Goal: Transaction & Acquisition: Obtain resource

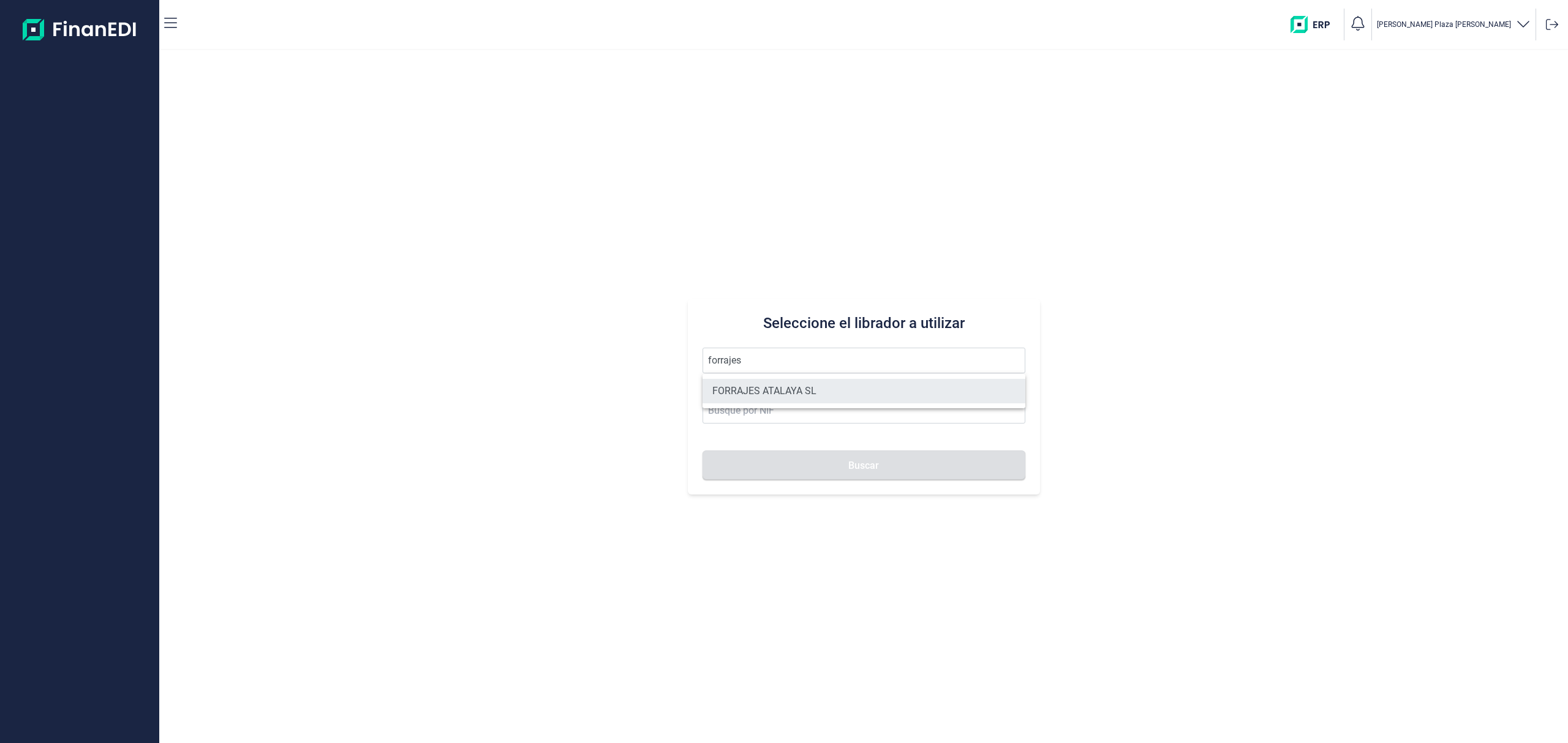
click at [774, 390] on li "FORRAJES ATALAYA SL" at bounding box center [864, 391] width 323 height 25
type input "FORRAJES ATALAYA SL"
type input "B99552853"
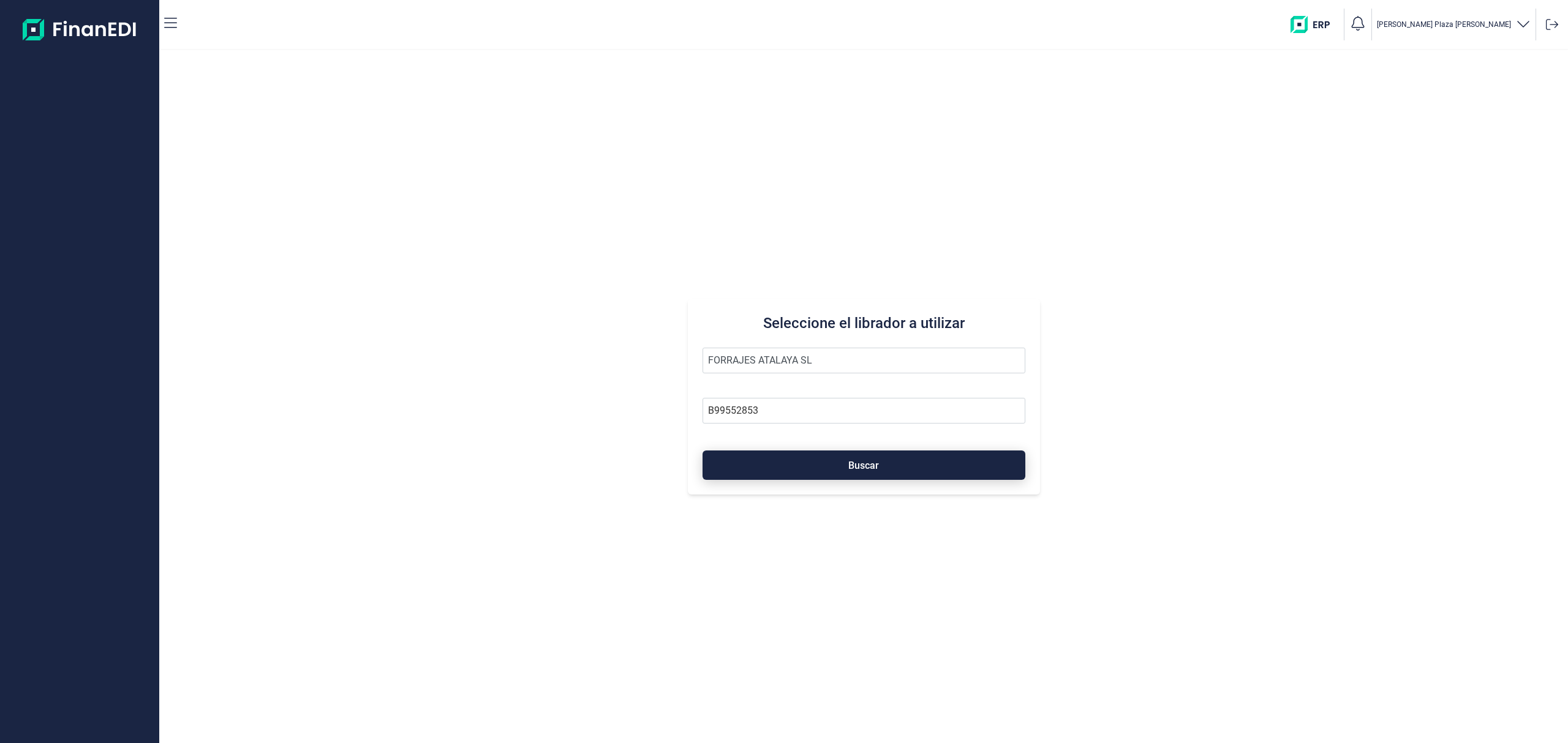
click at [816, 468] on button "Buscar" at bounding box center [864, 465] width 323 height 29
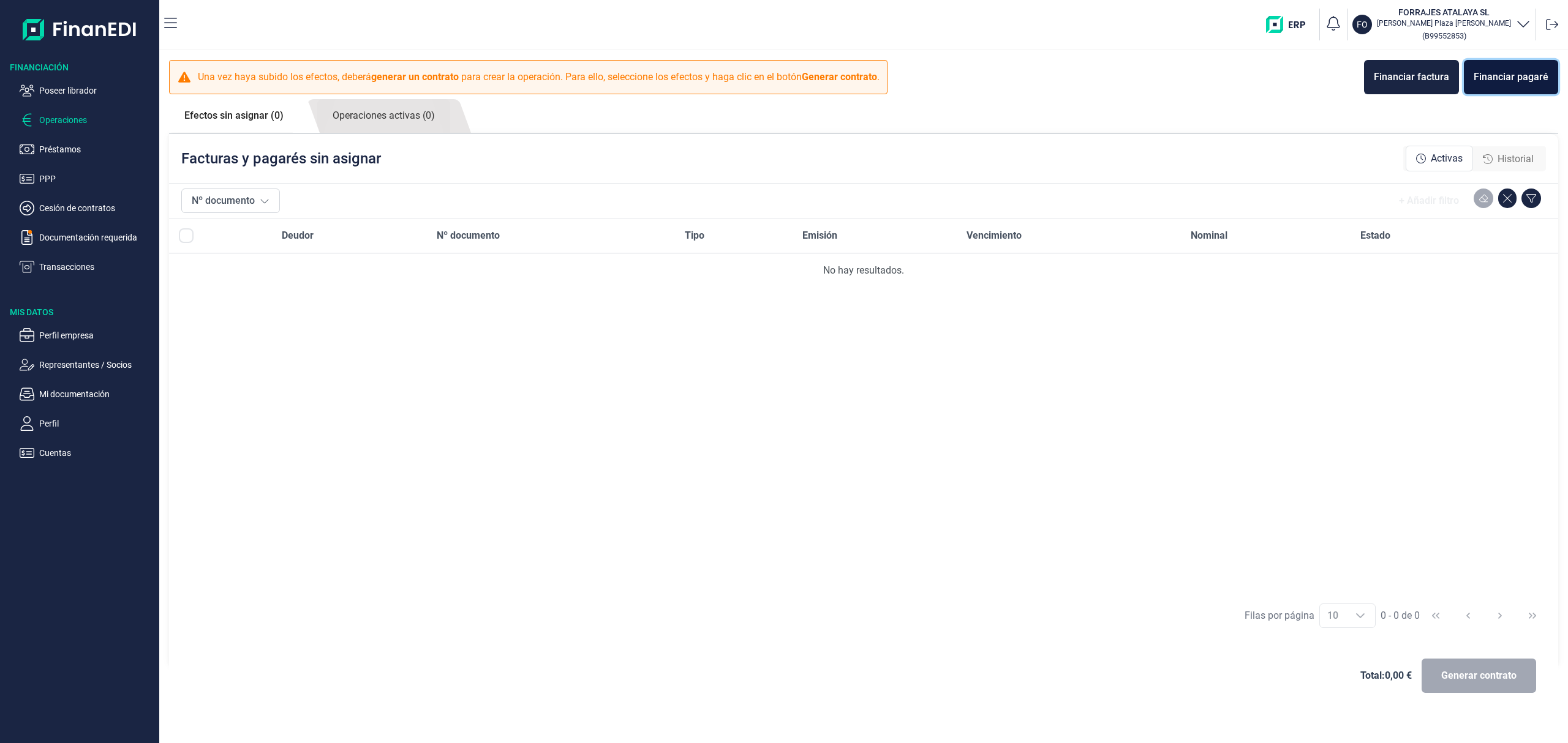
click at [1521, 81] on div "Financiar pagaré" at bounding box center [1510, 77] width 74 height 15
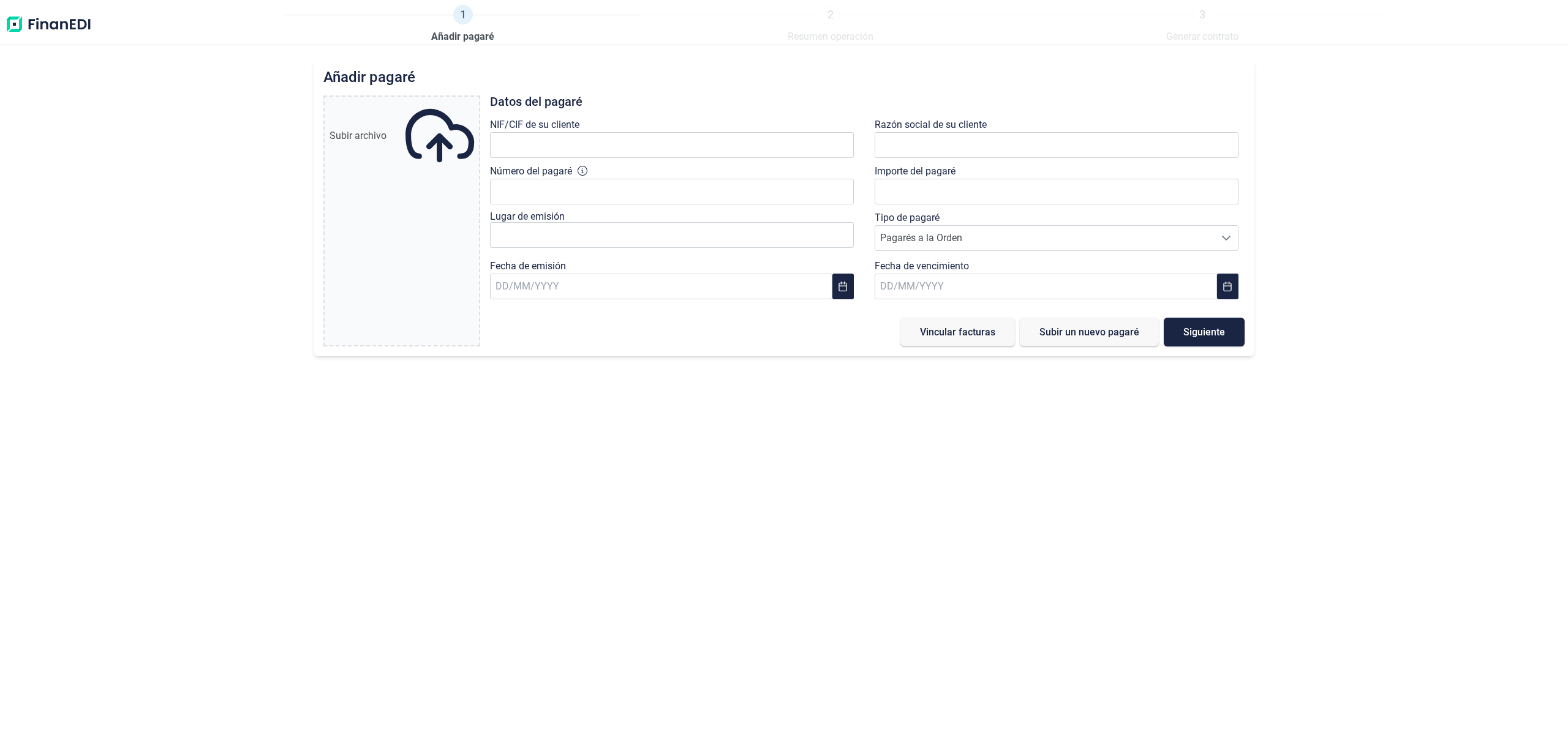
type input "0,00 €"
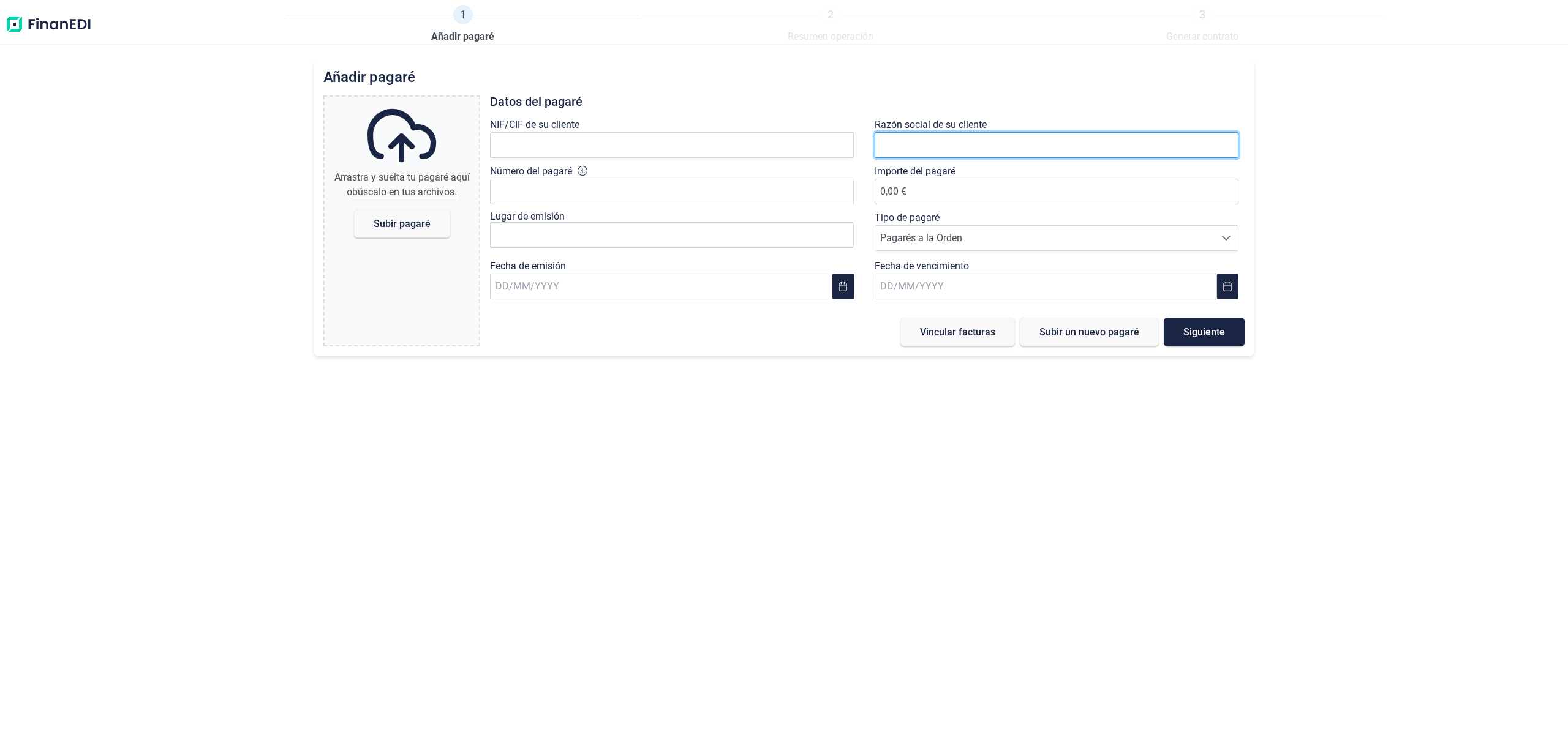
click at [905, 152] on input "text" at bounding box center [1056, 145] width 363 height 26
type input "[PERSON_NAME]"
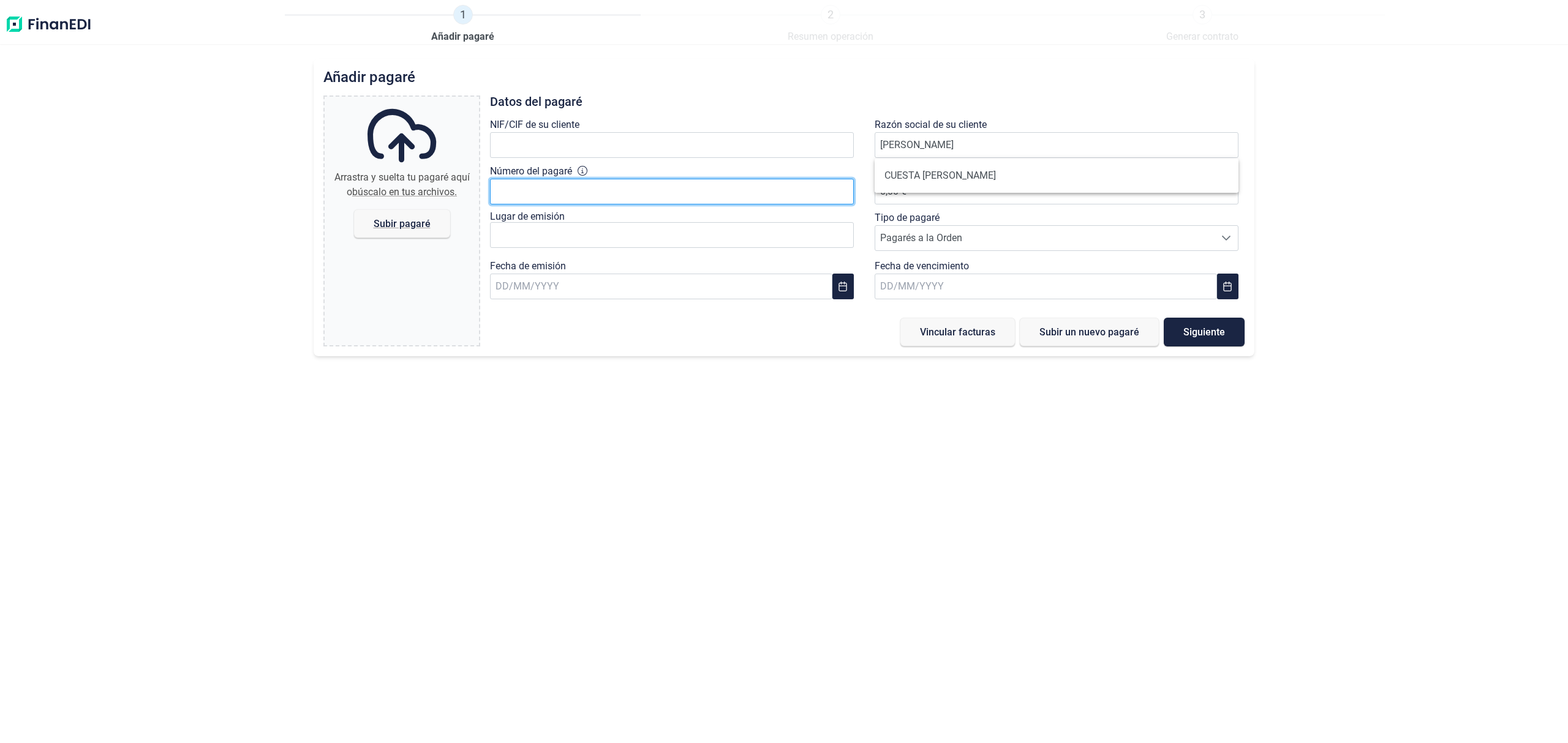
click at [650, 192] on input "Número del pagaré" at bounding box center [671, 191] width 363 height 26
click at [650, 186] on input "Número del pagaré" at bounding box center [671, 191] width 363 height 26
type input "50720105"
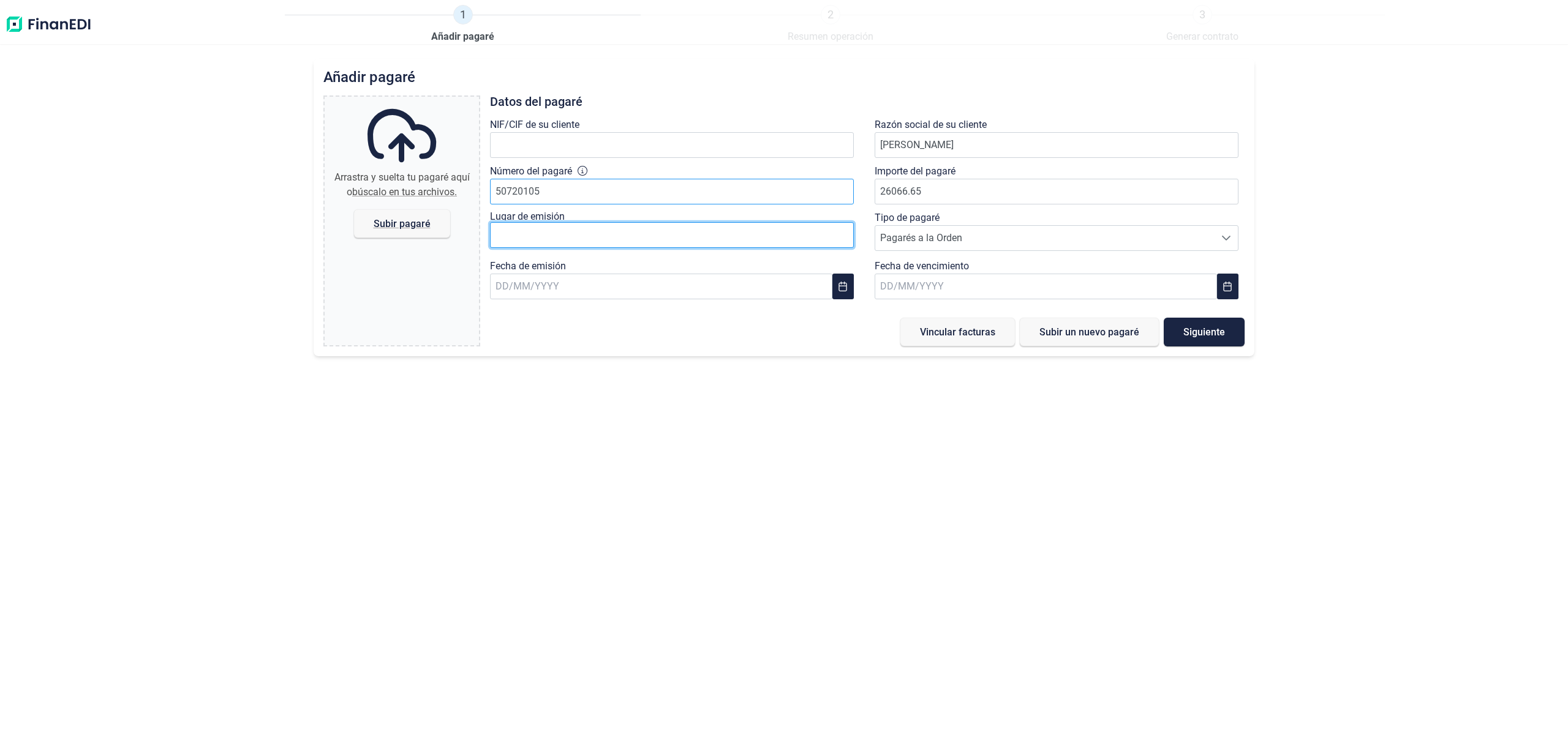
type input "26.066,65 €"
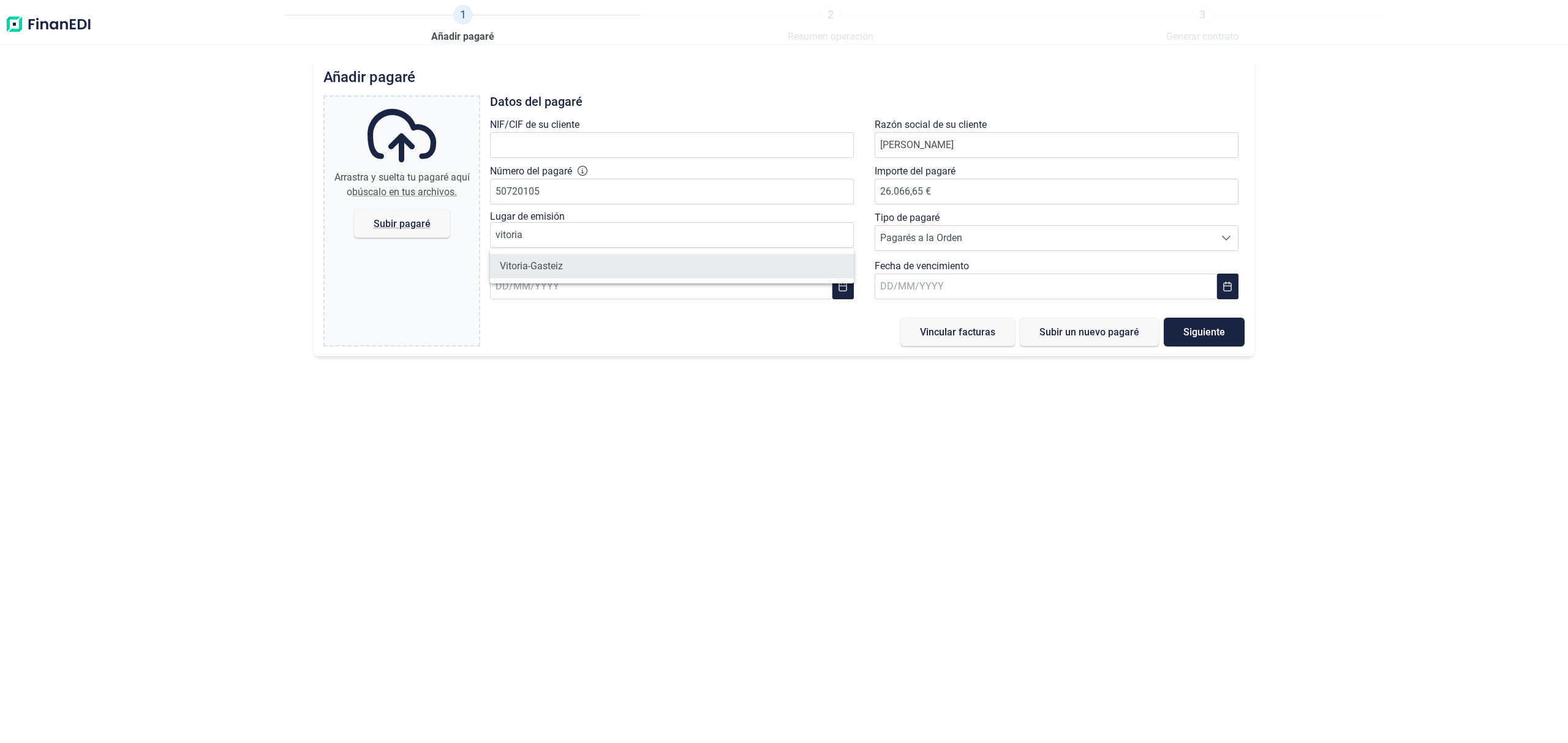
click at [538, 269] on li "Vitoria-Gasteiz" at bounding box center [671, 266] width 363 height 25
type input "Vitoria-Gasteiz"
click at [698, 290] on input "text" at bounding box center [661, 287] width 342 height 26
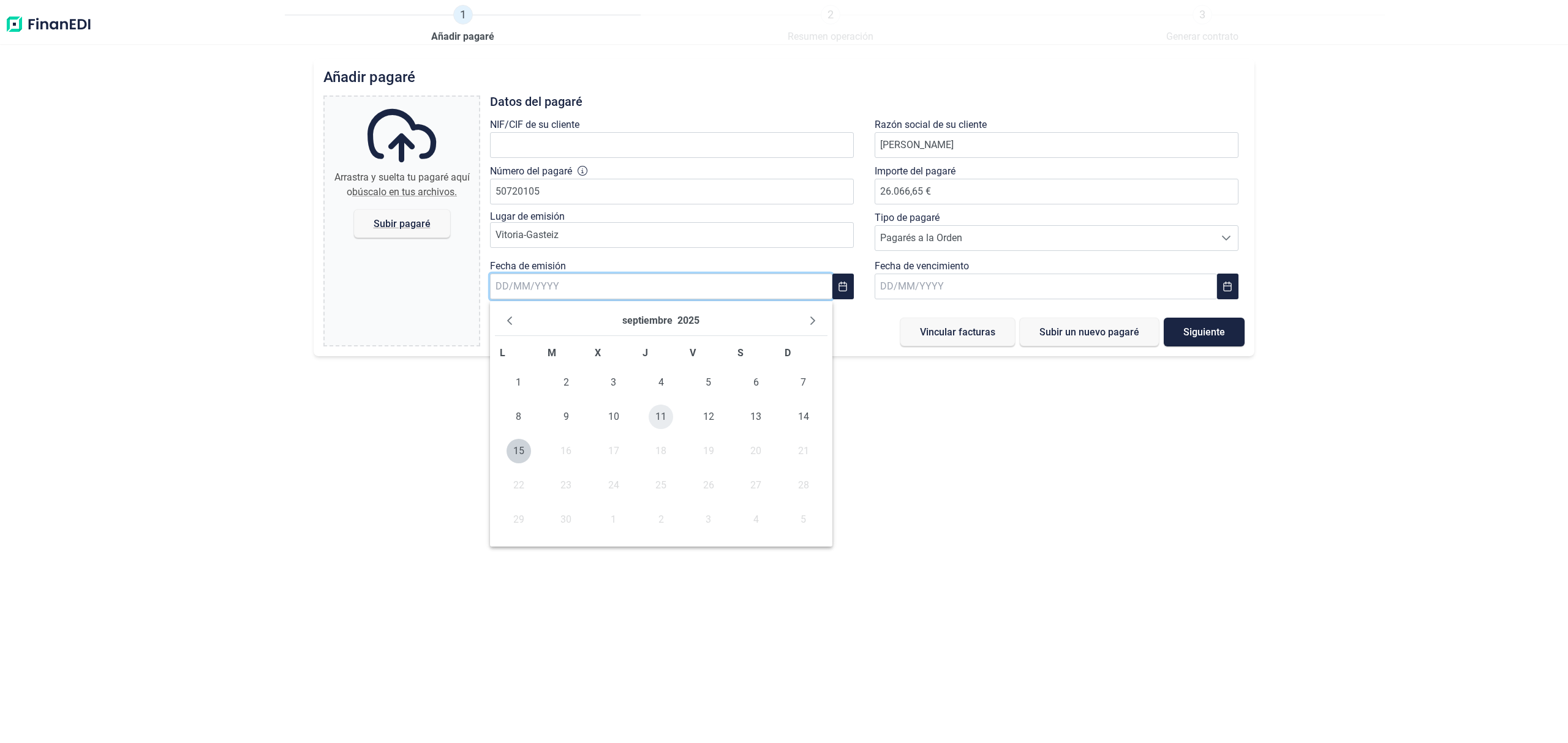
click at [662, 419] on span "11" at bounding box center [661, 417] width 25 height 25
type input "[DATE]"
click at [944, 285] on input "text" at bounding box center [1045, 287] width 342 height 26
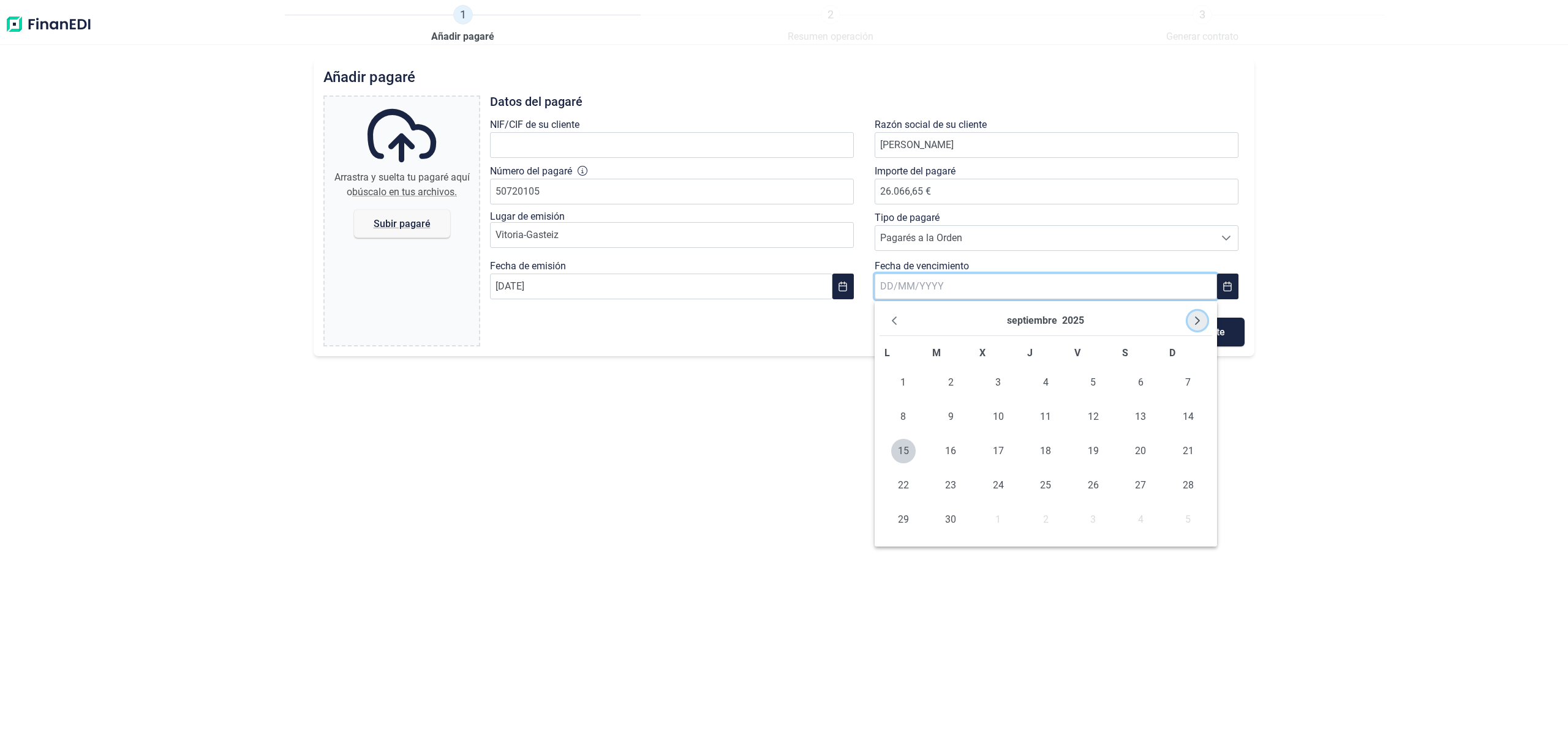
click at [1196, 320] on icon "Next Month" at bounding box center [1197, 320] width 10 height 10
click at [1046, 417] on span "11" at bounding box center [1045, 417] width 25 height 25
type input "[DATE]"
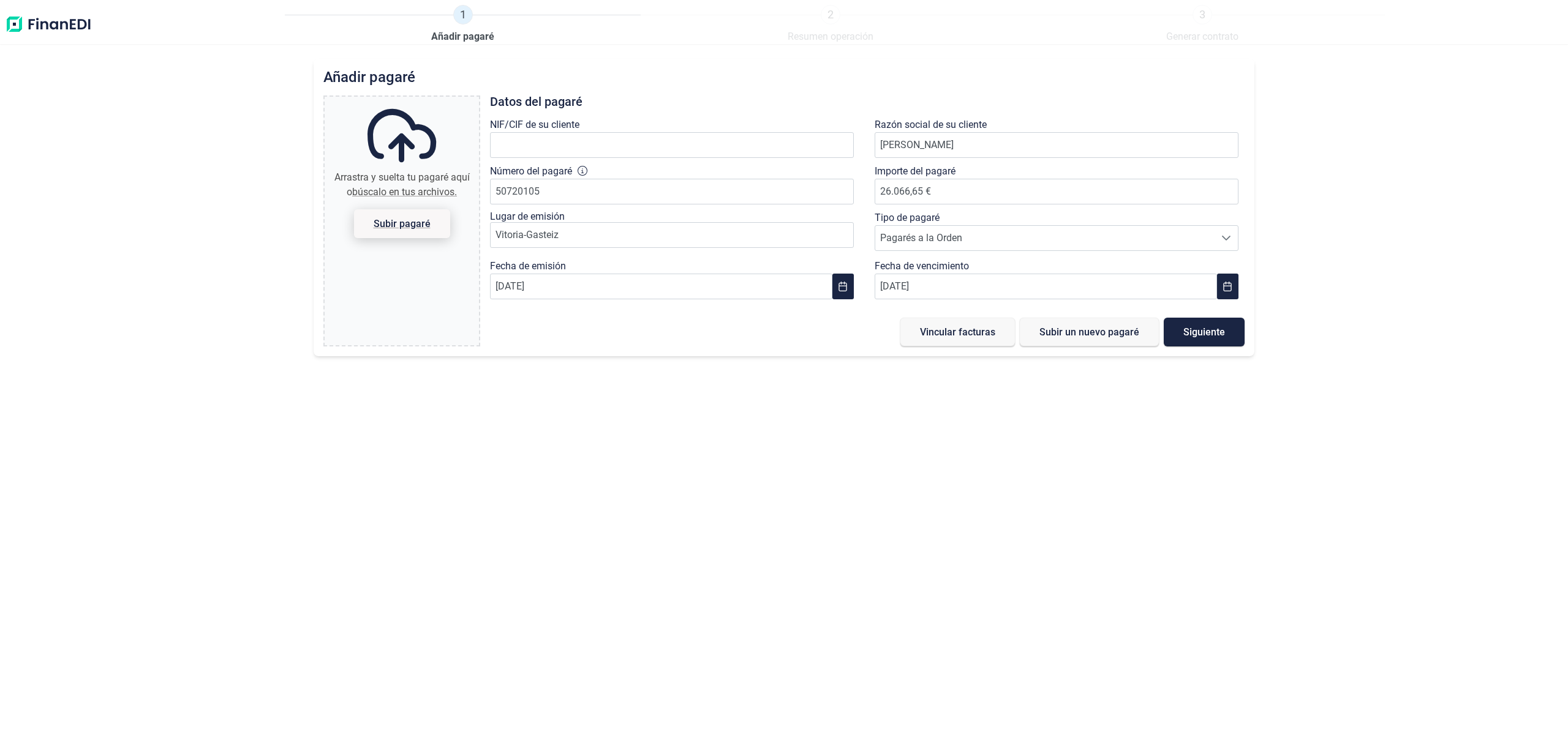
click at [427, 221] on span "Subir pagaré" at bounding box center [402, 224] width 57 height 9
click at [427, 101] on input "Arrastra y suelta tu pagaré aquí o búscalo en tus archivos. Subir pagaré" at bounding box center [401, 98] width 154 height 4
type input "C:\fakepath\969ffd9d-fbec-40bd-b601-1259de46df0e.jpg"
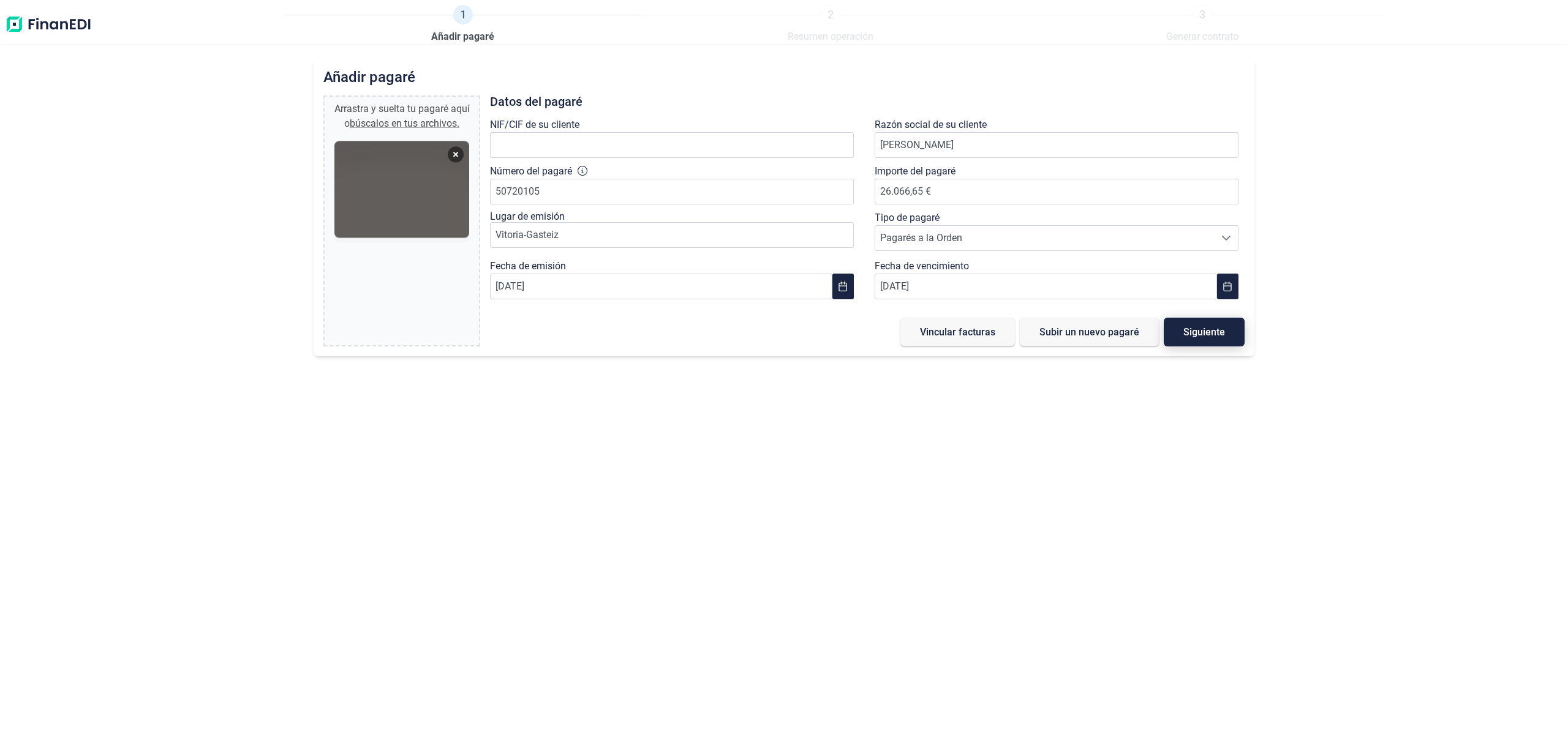
click at [1214, 337] on span "Siguiente" at bounding box center [1203, 332] width 41 height 9
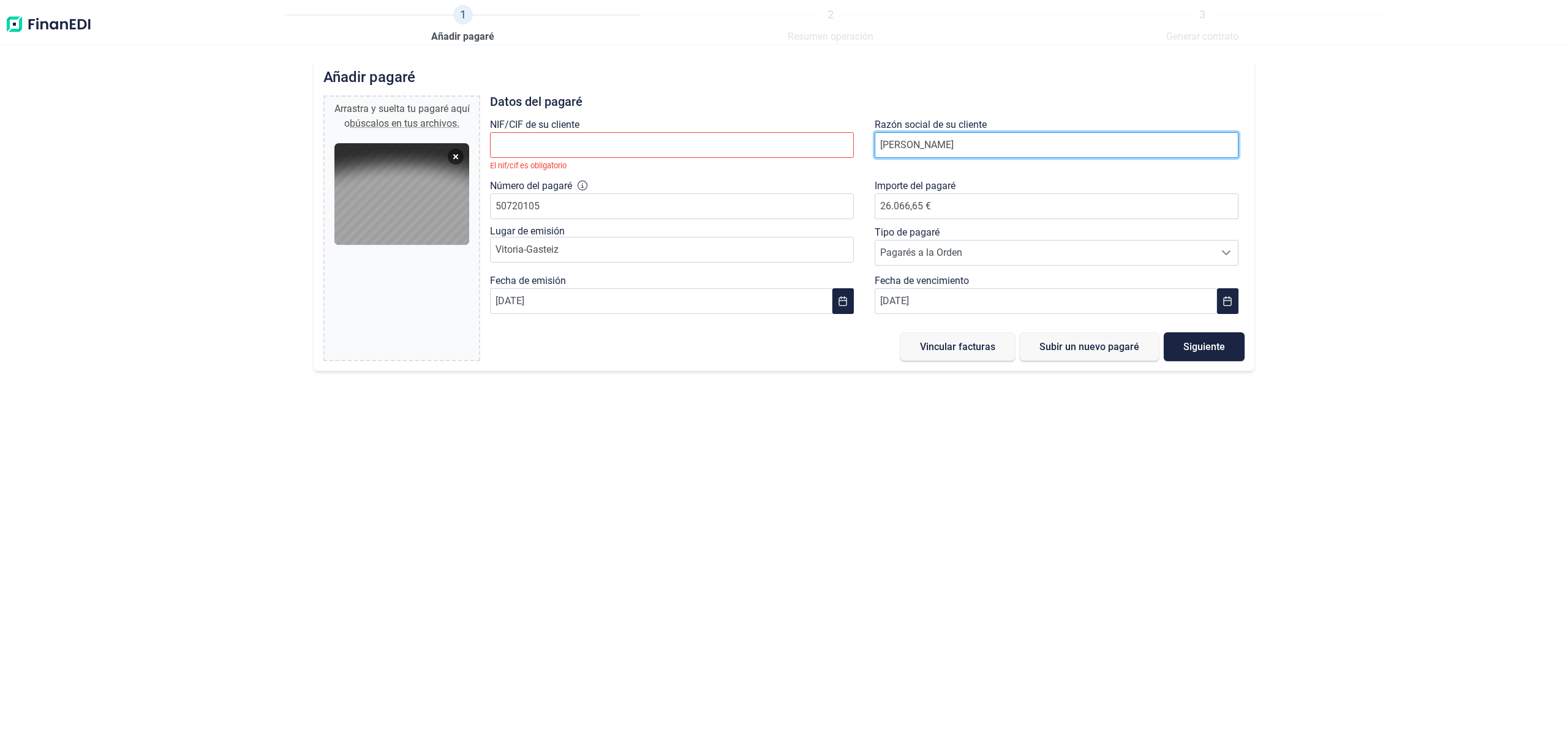
click at [983, 158] on input "[PERSON_NAME]" at bounding box center [1056, 145] width 363 height 26
type input "[PERSON_NAME]"
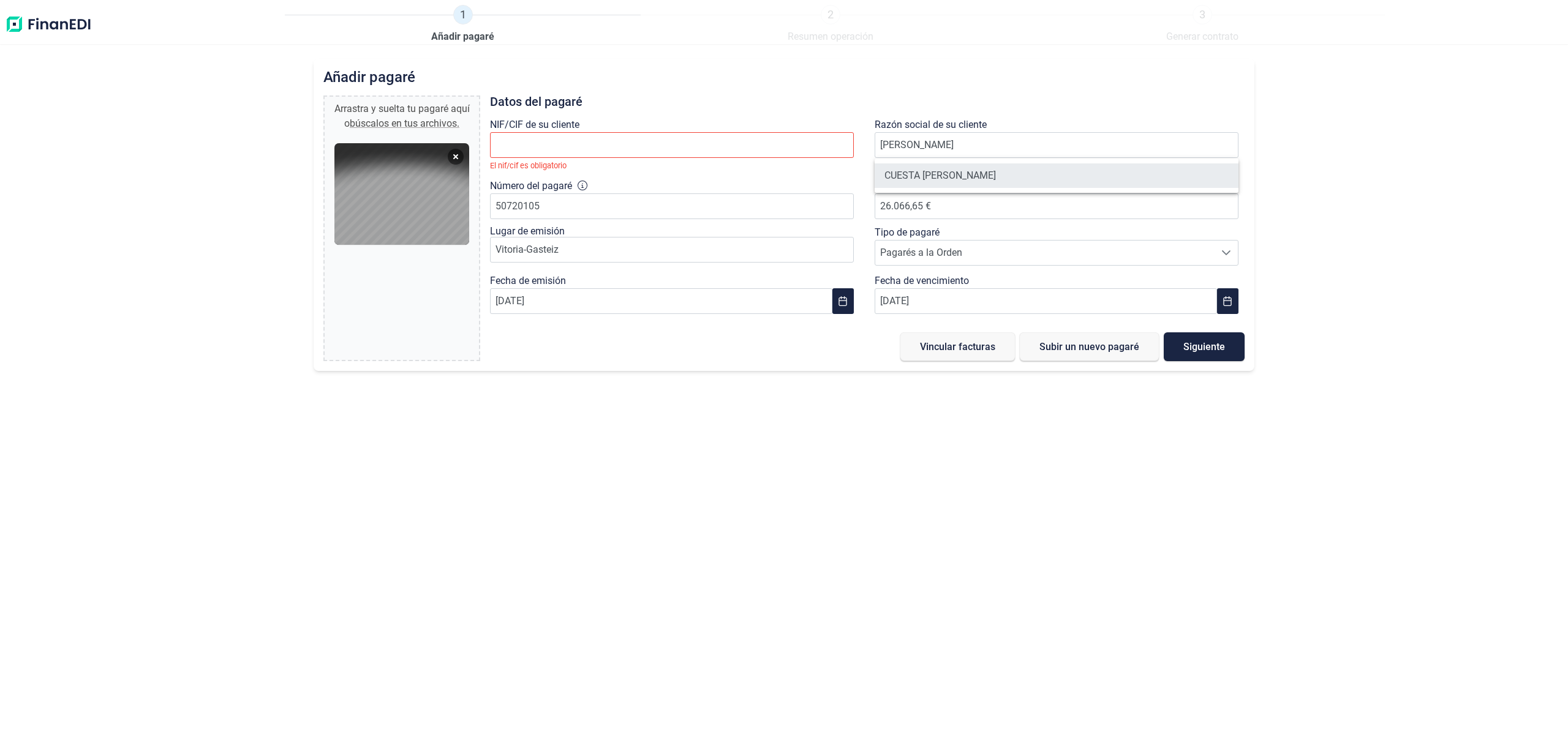
click at [954, 170] on li "CUESTA [PERSON_NAME]" at bounding box center [1056, 176] width 363 height 25
type input "B01184407"
type input "CUESTA [PERSON_NAME]"
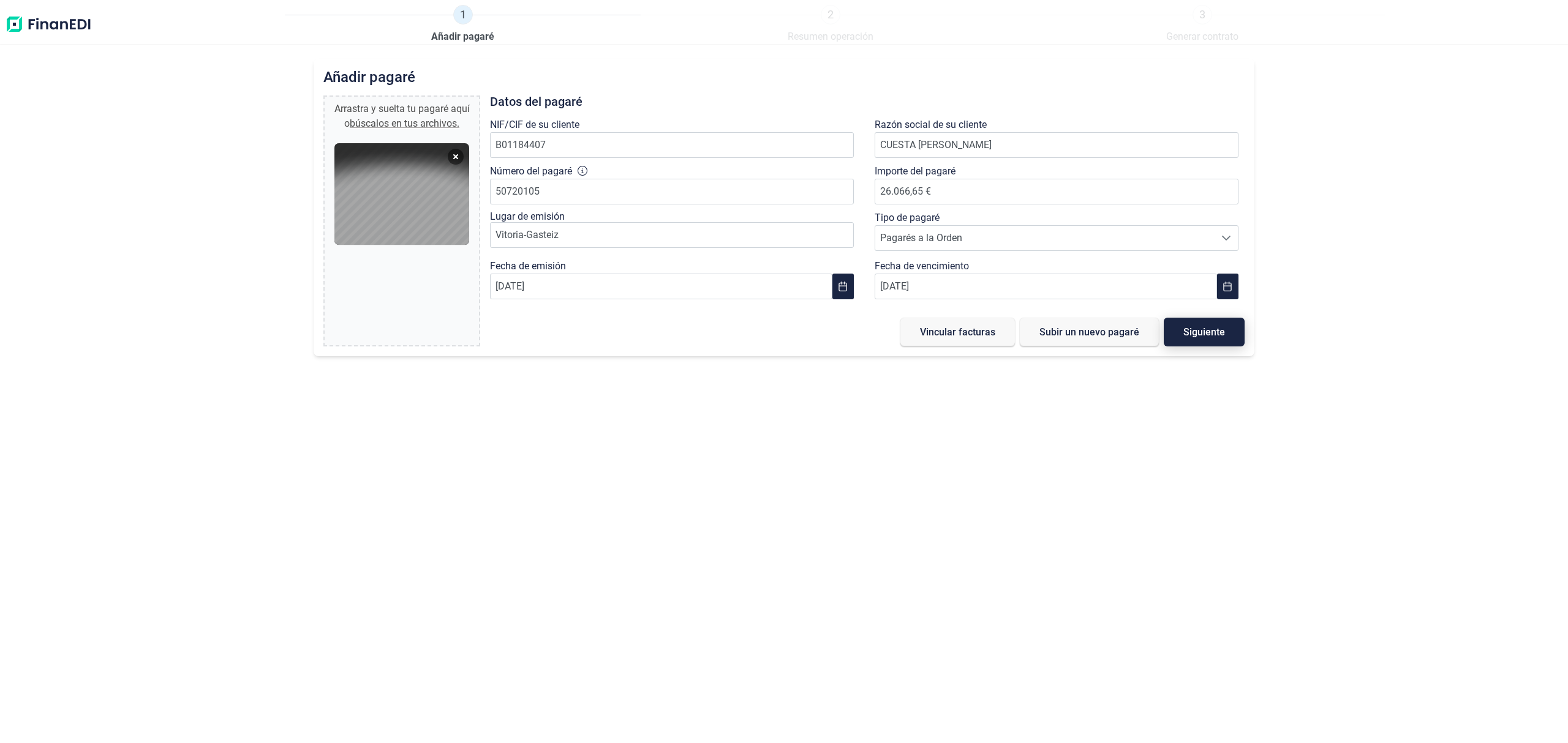
click at [1193, 329] on span "Siguiente" at bounding box center [1203, 332] width 41 height 9
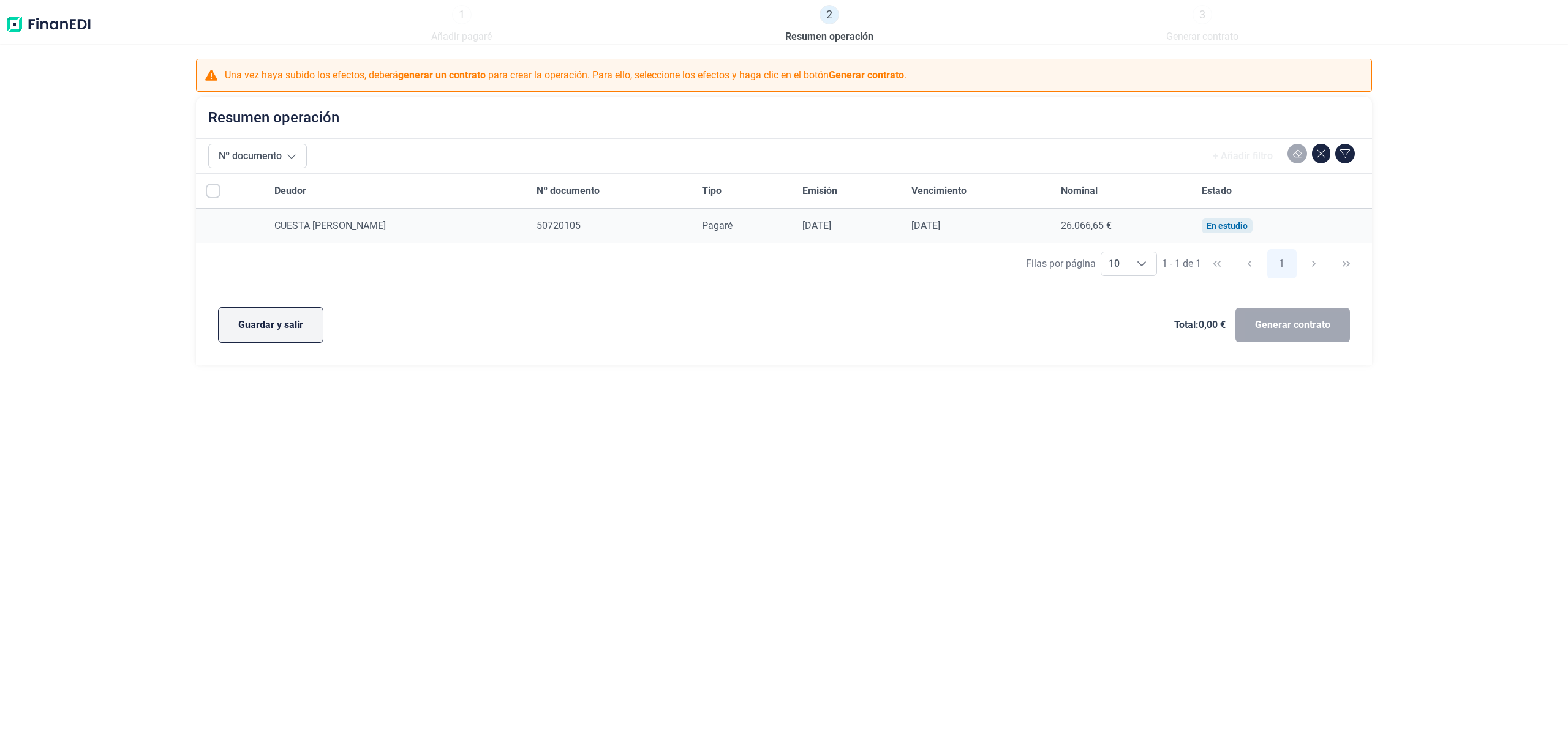
click at [262, 323] on span "Guardar y salir" at bounding box center [270, 325] width 65 height 15
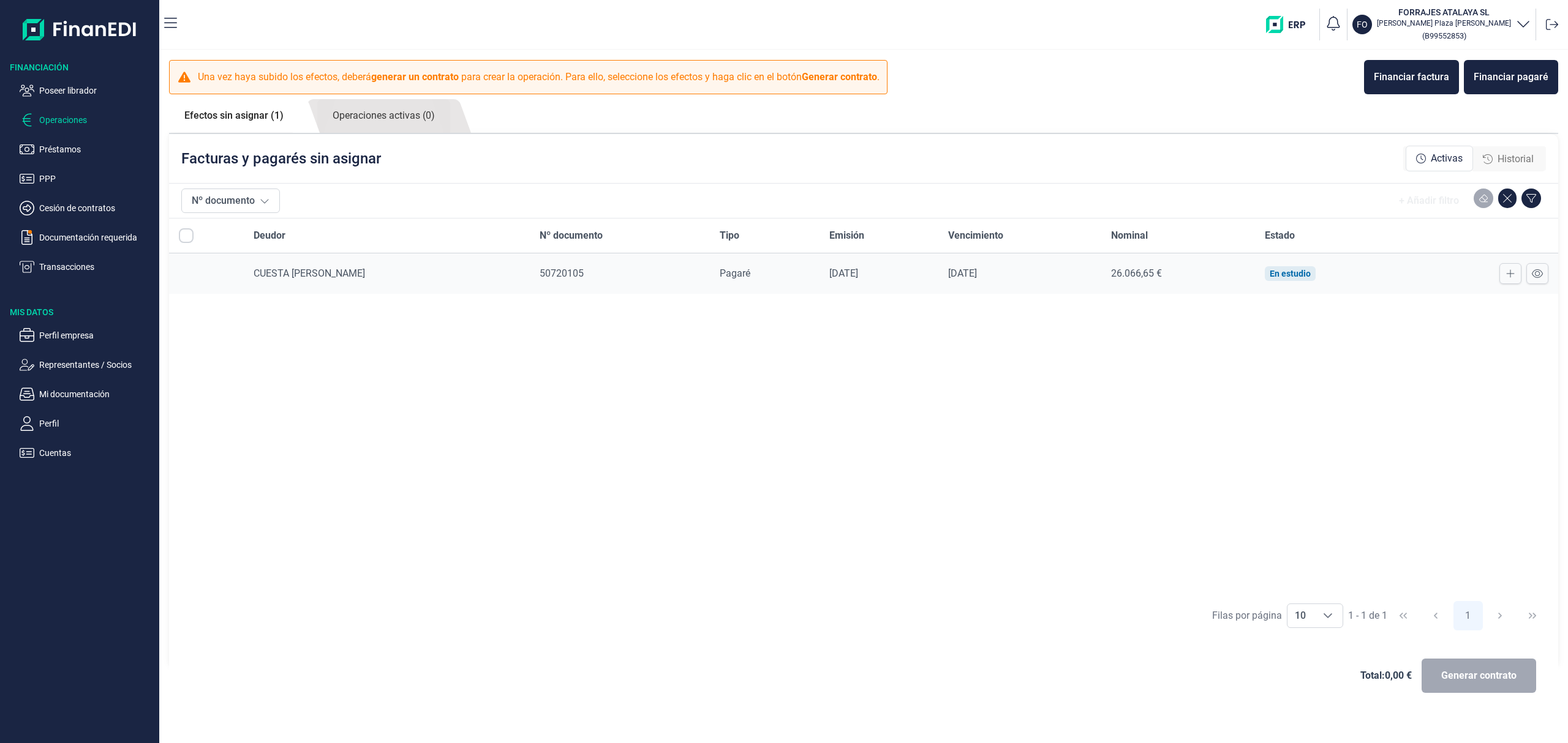
click at [187, 240] on input "All items unselected" at bounding box center [186, 236] width 15 height 15
click at [185, 240] on input "All items unselected" at bounding box center [186, 236] width 15 height 15
checkbox input "false"
click at [1508, 65] on button "Financiar pagaré" at bounding box center [1511, 77] width 95 height 35
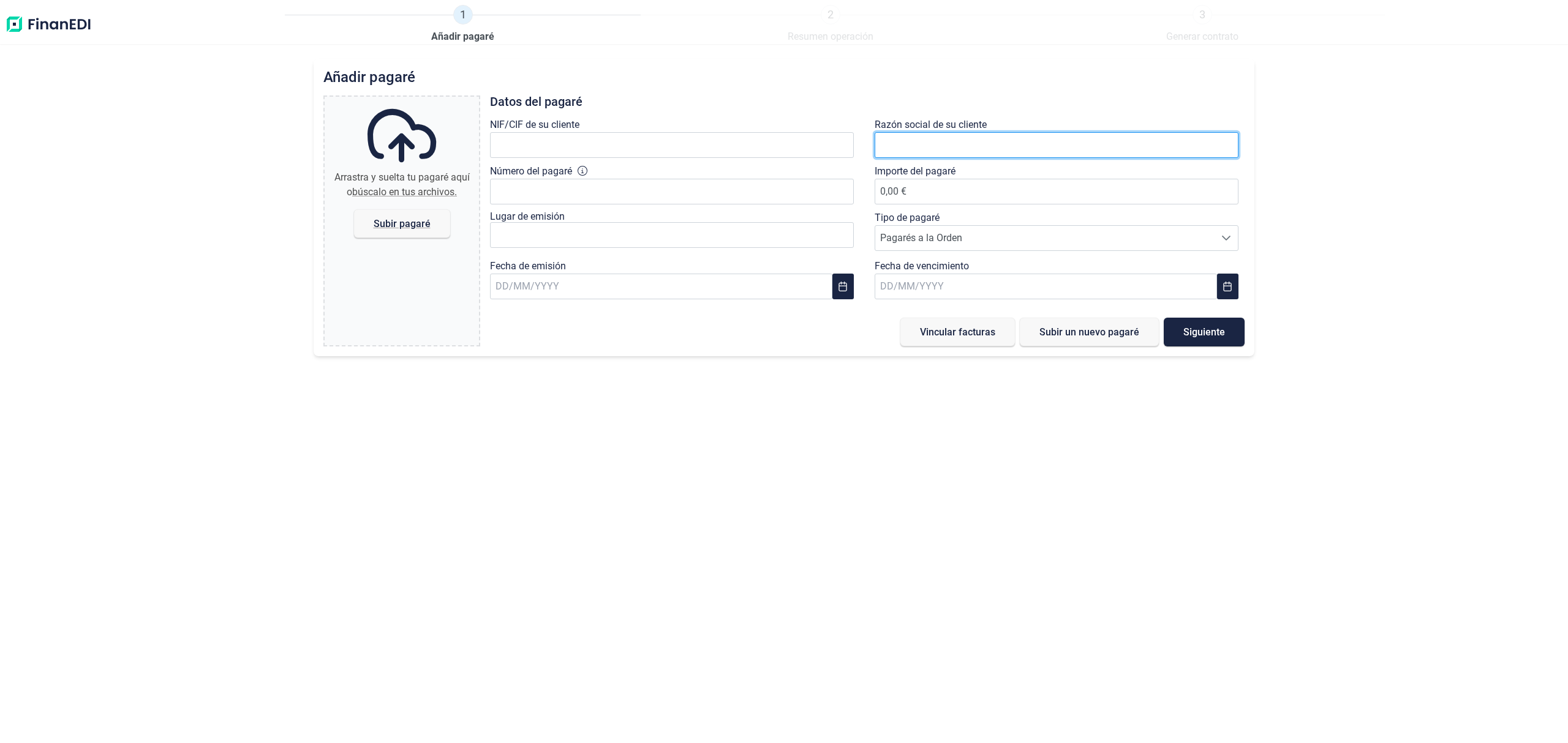
drag, startPoint x: 934, startPoint y: 151, endPoint x: 948, endPoint y: 121, distance: 33.1
click at [934, 151] on input "text" at bounding box center [1056, 145] width 363 height 26
type input "[PERSON_NAME]"
drag, startPoint x: 957, startPoint y: 173, endPoint x: 733, endPoint y: 159, distance: 224.4
click at [957, 173] on li "CUESTA [PERSON_NAME]" at bounding box center [1056, 176] width 363 height 25
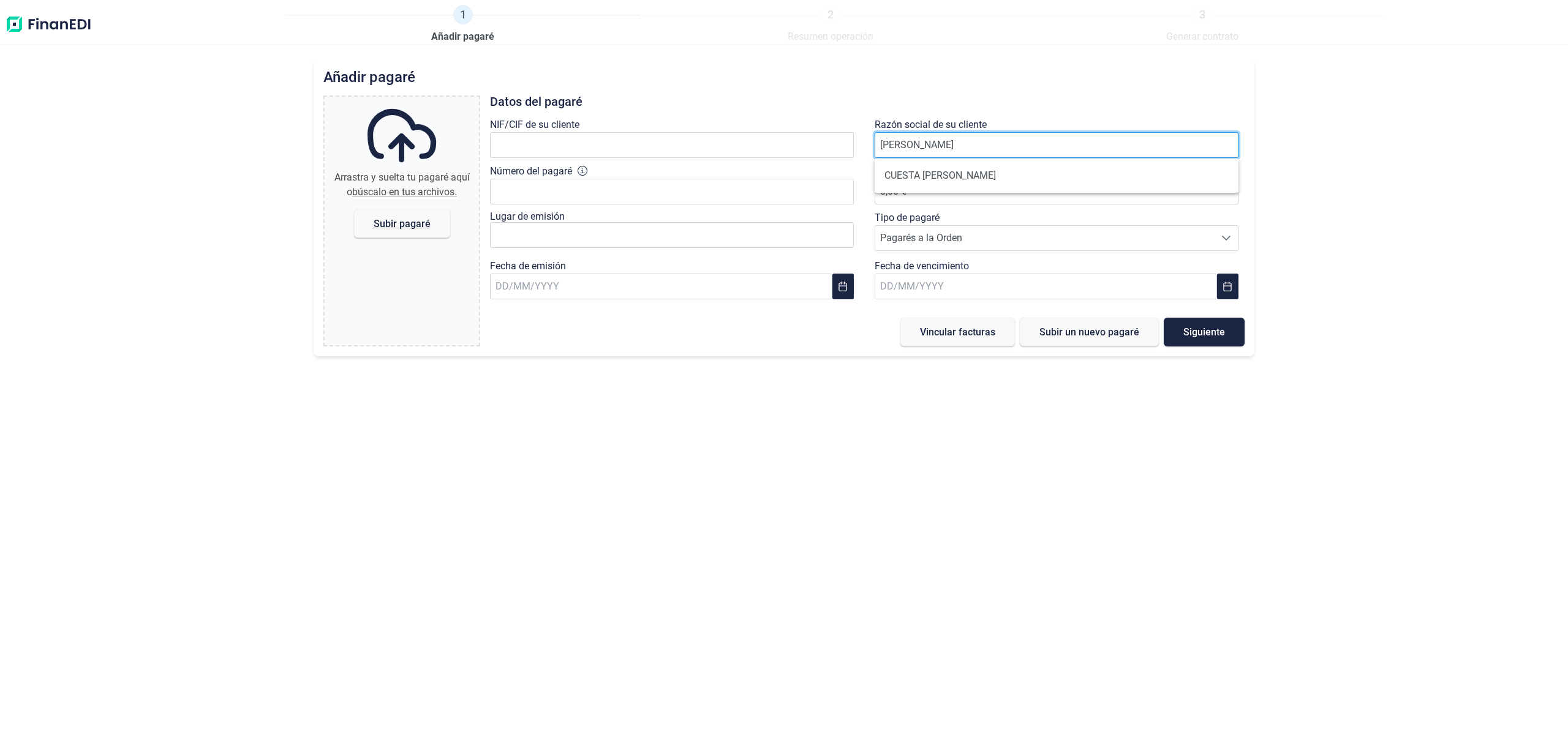
type input "B01184407"
type input "CUESTA [PERSON_NAME]"
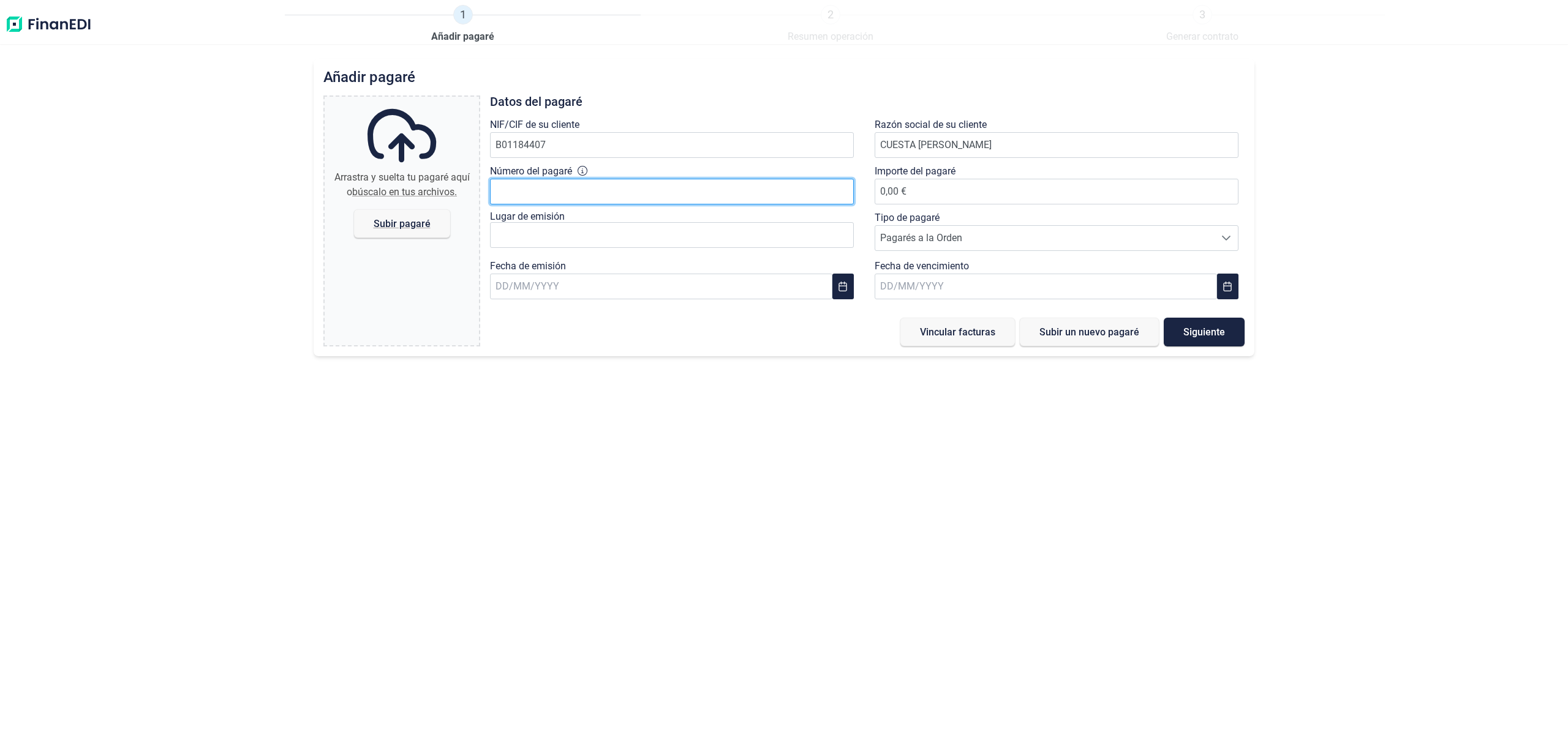
click at [631, 188] on input "Número del pagaré" at bounding box center [671, 191] width 363 height 26
type input "50720116"
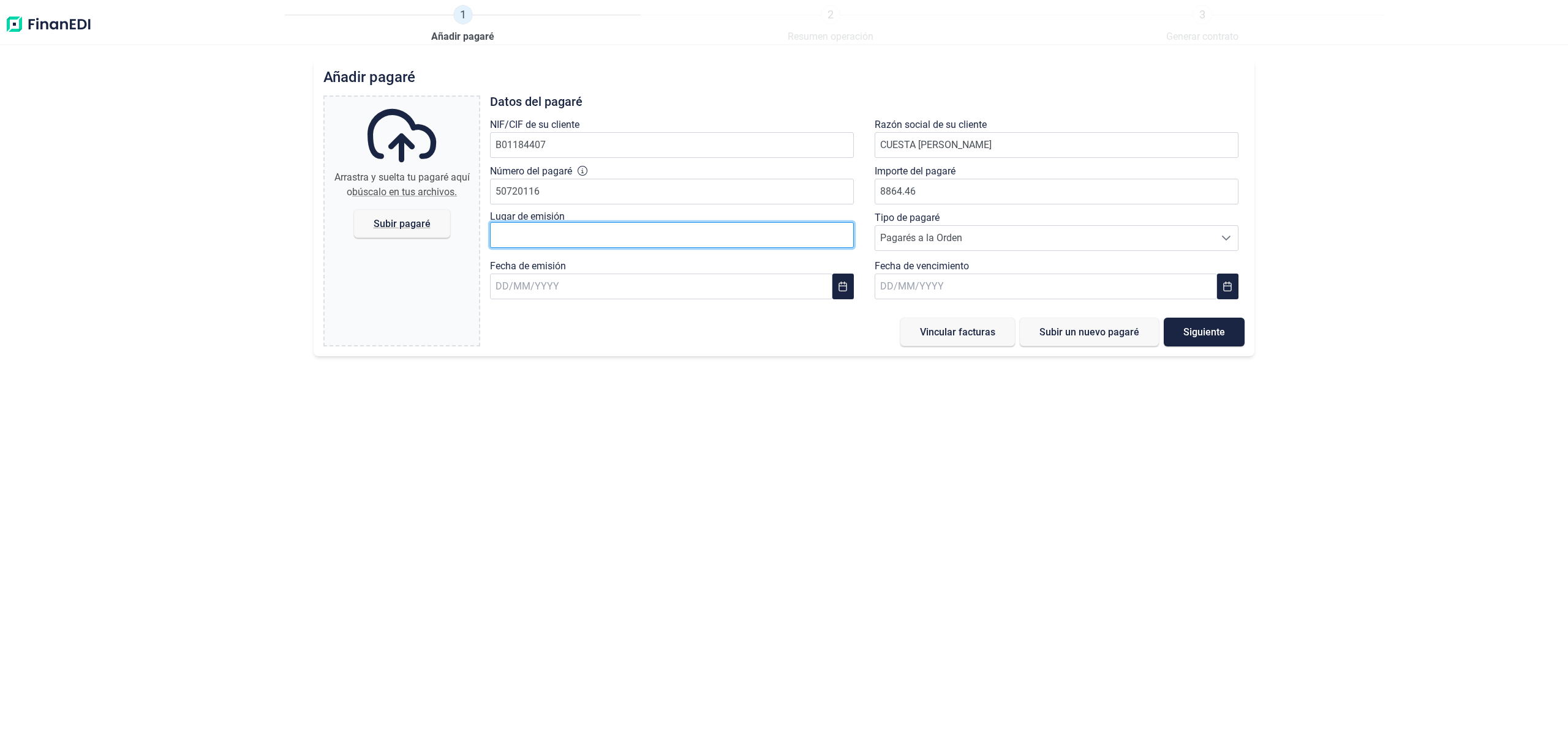
type input "8.864,46 €"
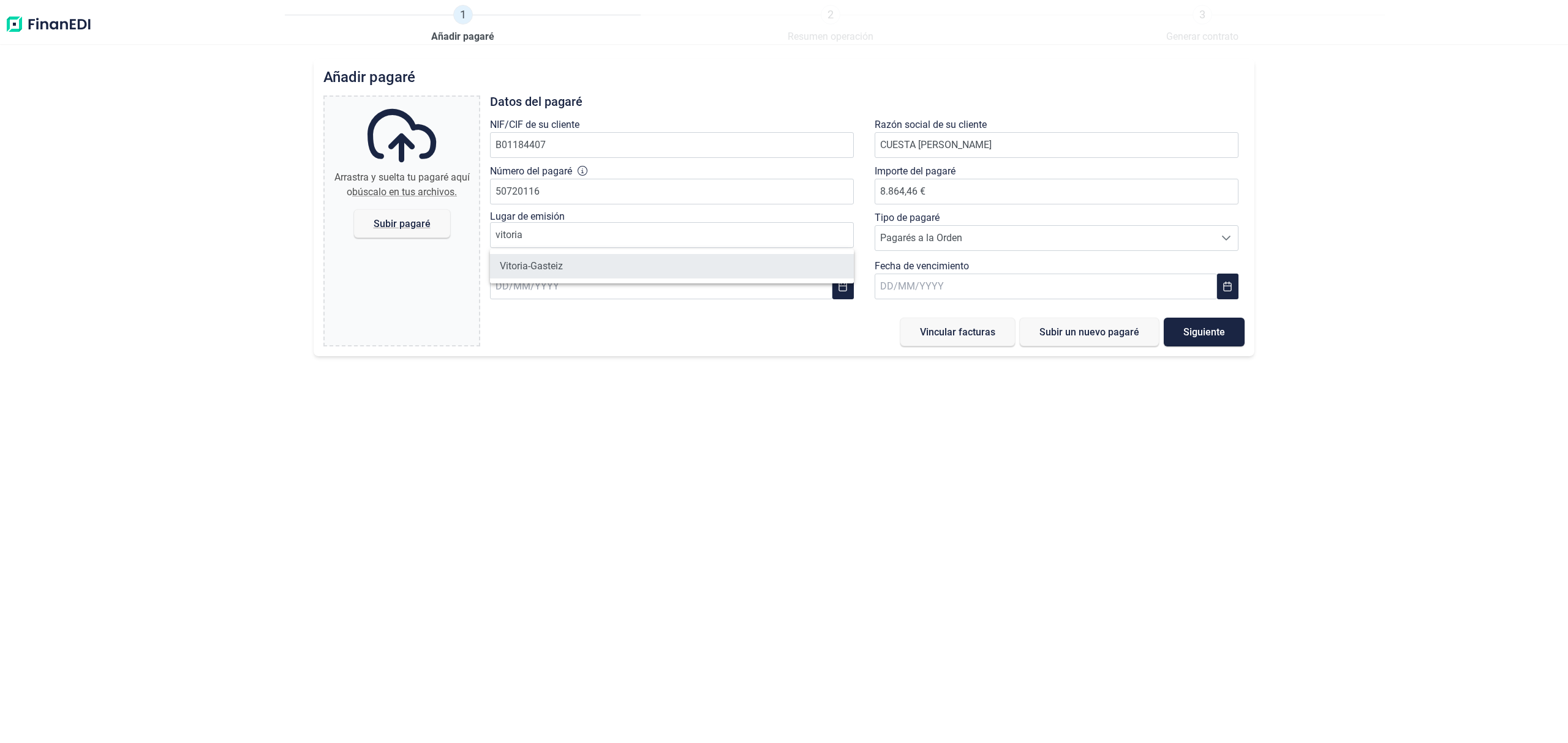
click at [589, 266] on li "Vitoria-Gasteiz" at bounding box center [671, 266] width 363 height 25
type input "Vitoria-Gasteiz"
click at [589, 285] on input "text" at bounding box center [661, 287] width 342 height 26
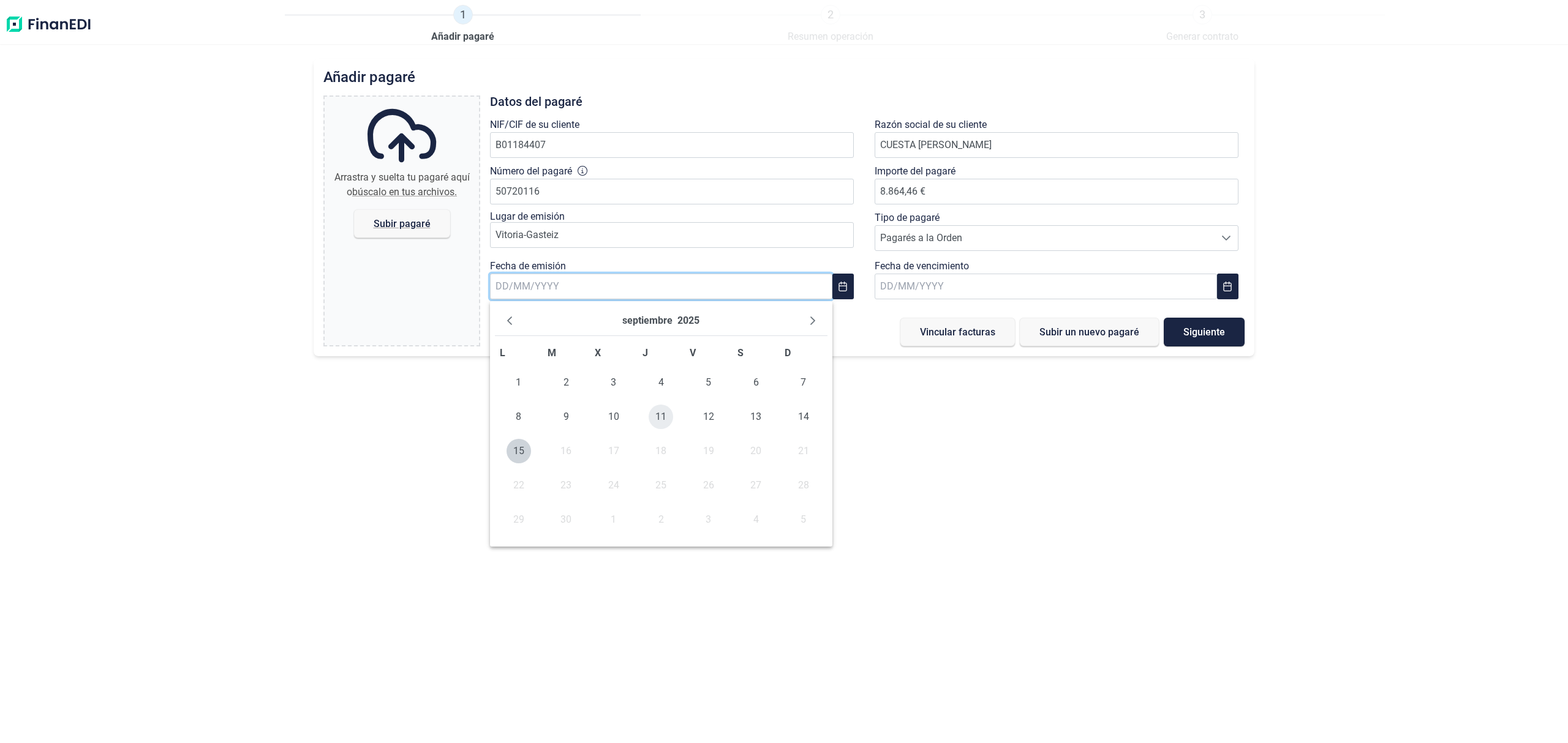
click at [657, 420] on span "11" at bounding box center [661, 417] width 25 height 25
type input "[DATE]"
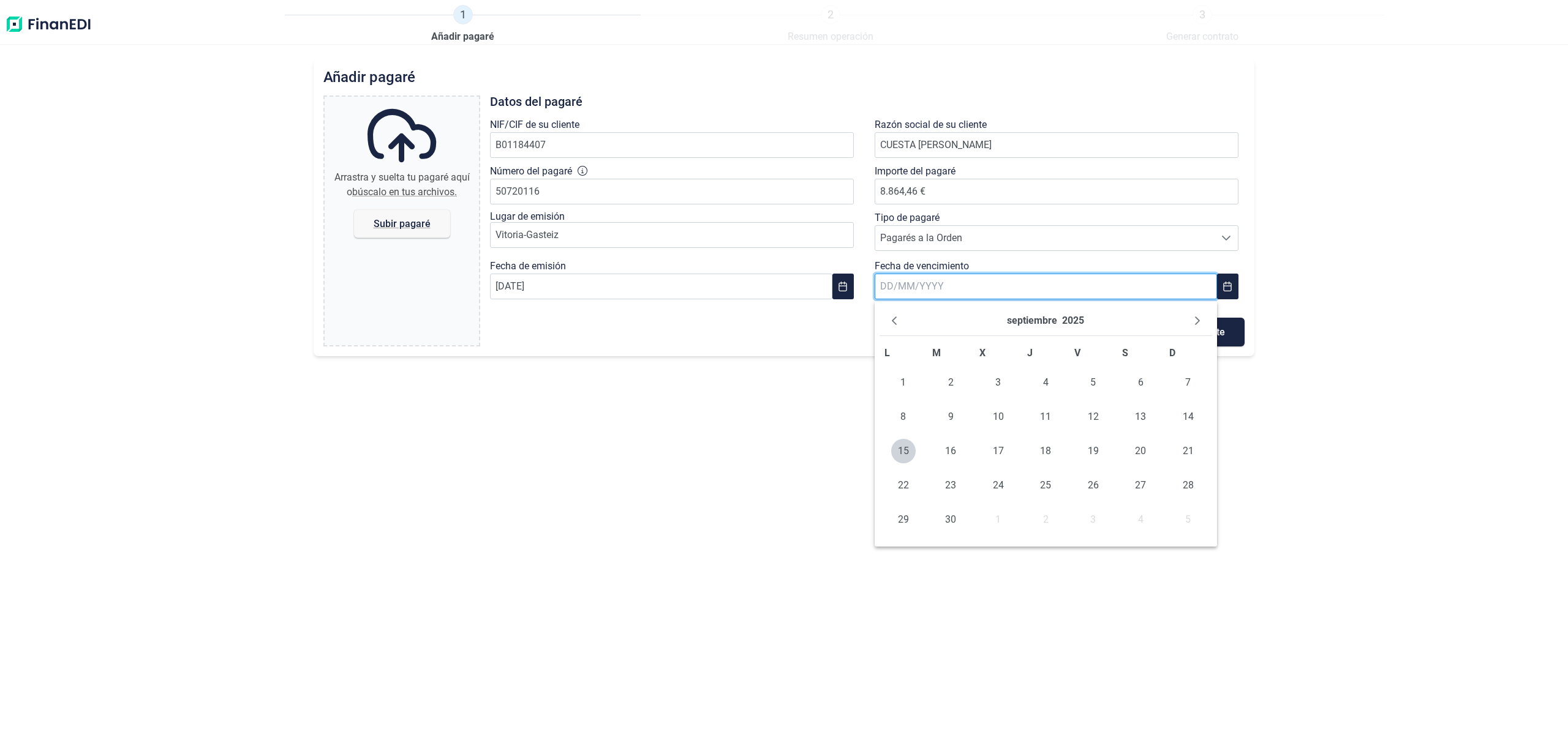
click at [946, 282] on input "text" at bounding box center [1045, 287] width 342 height 26
click at [1193, 318] on icon "Next Month" at bounding box center [1197, 320] width 10 height 10
click at [1188, 323] on button "Next Month" at bounding box center [1197, 320] width 20 height 20
click at [941, 452] on span "11" at bounding box center [950, 451] width 25 height 25
type input "[DATE]"
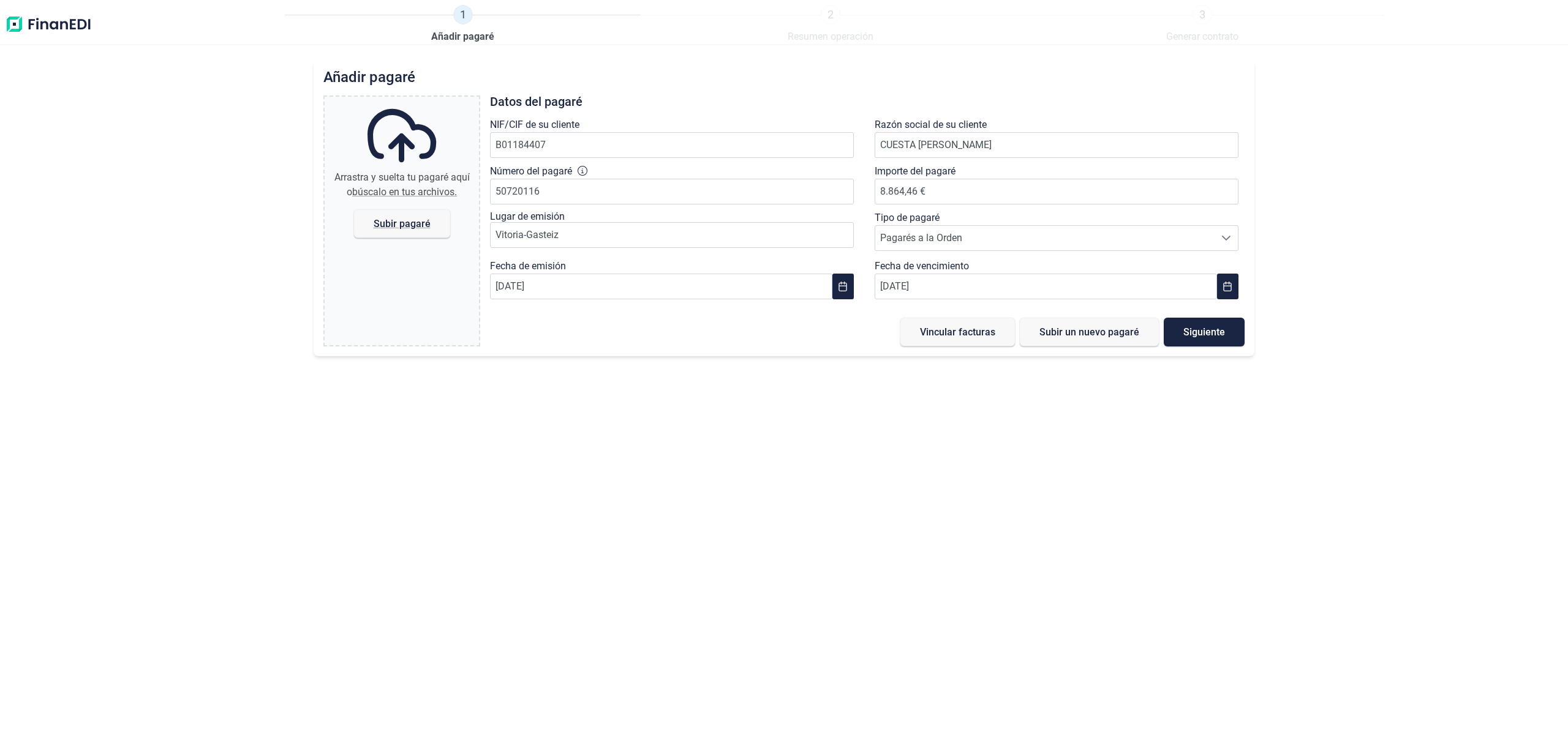
click at [400, 231] on span "Subir pagaré" at bounding box center [402, 224] width 96 height 29
click at [400, 101] on input "Arrastra y suelta tu pagaré aquí o búscalo en tus archivos. Subir pagaré" at bounding box center [401, 98] width 154 height 4
type input "C:\fakepath\1c20b171-1a15-4368-a50c-3e1abd40816f.jpg"
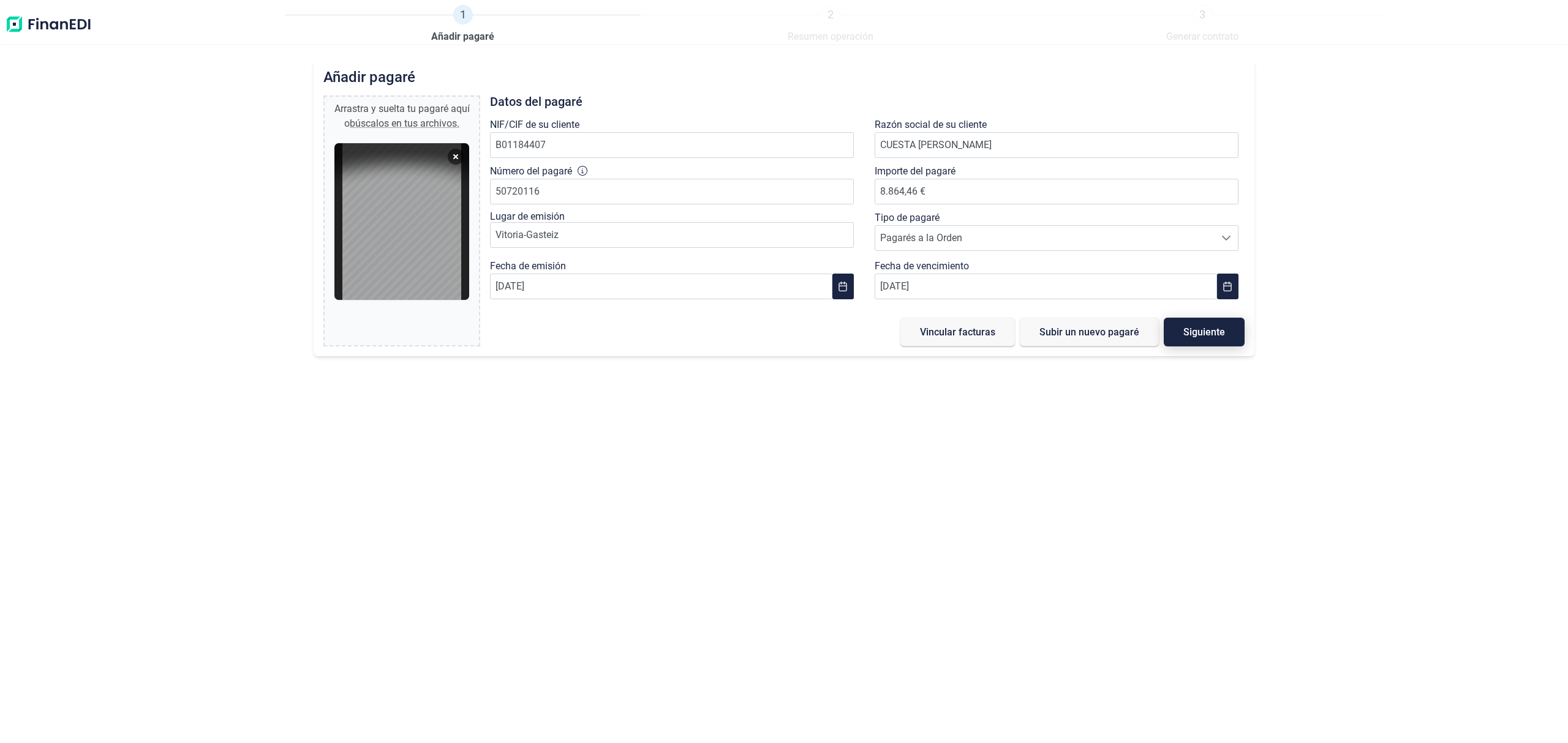
click at [1204, 341] on button "Siguiente" at bounding box center [1204, 332] width 81 height 29
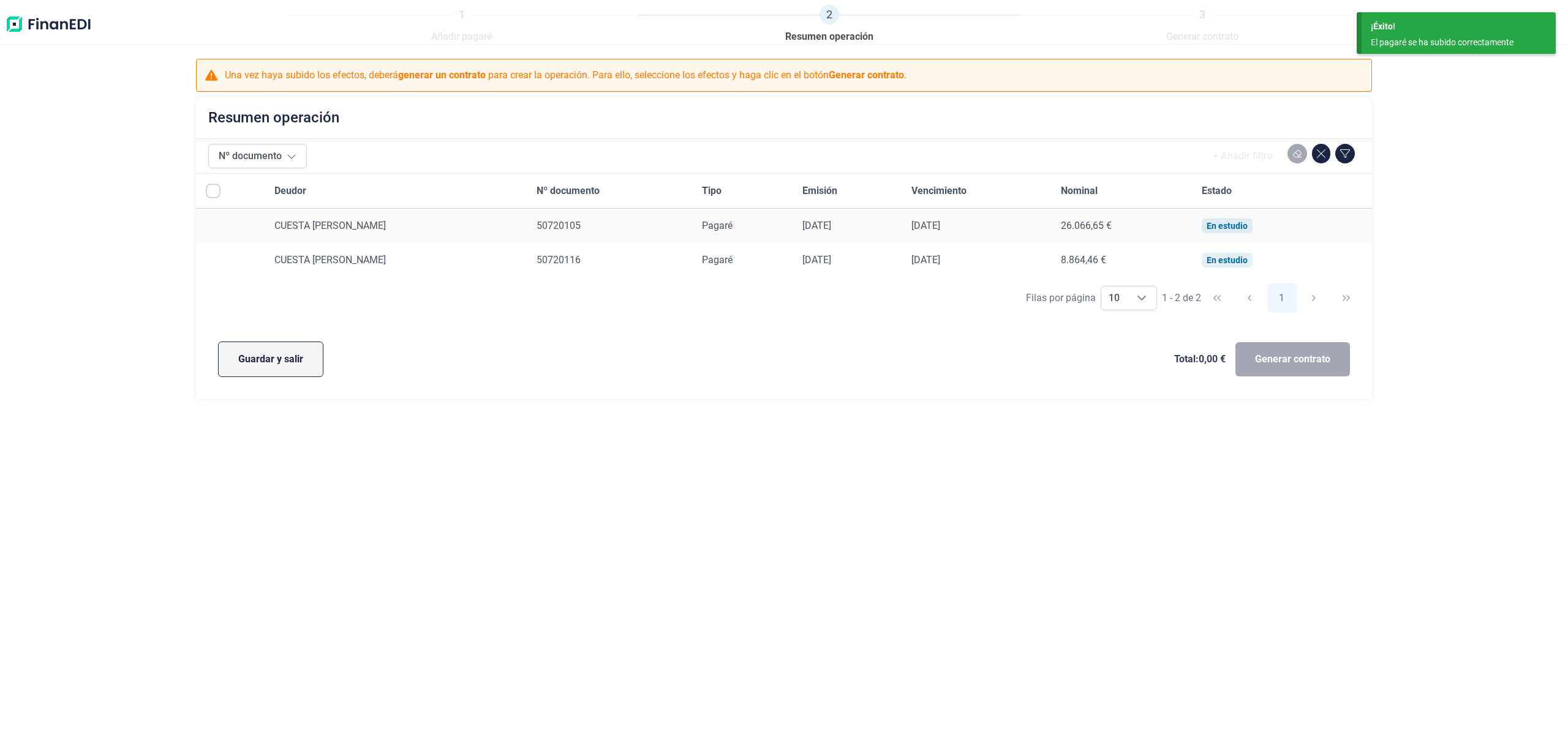
click at [243, 365] on span "Guardar y salir" at bounding box center [270, 359] width 65 height 15
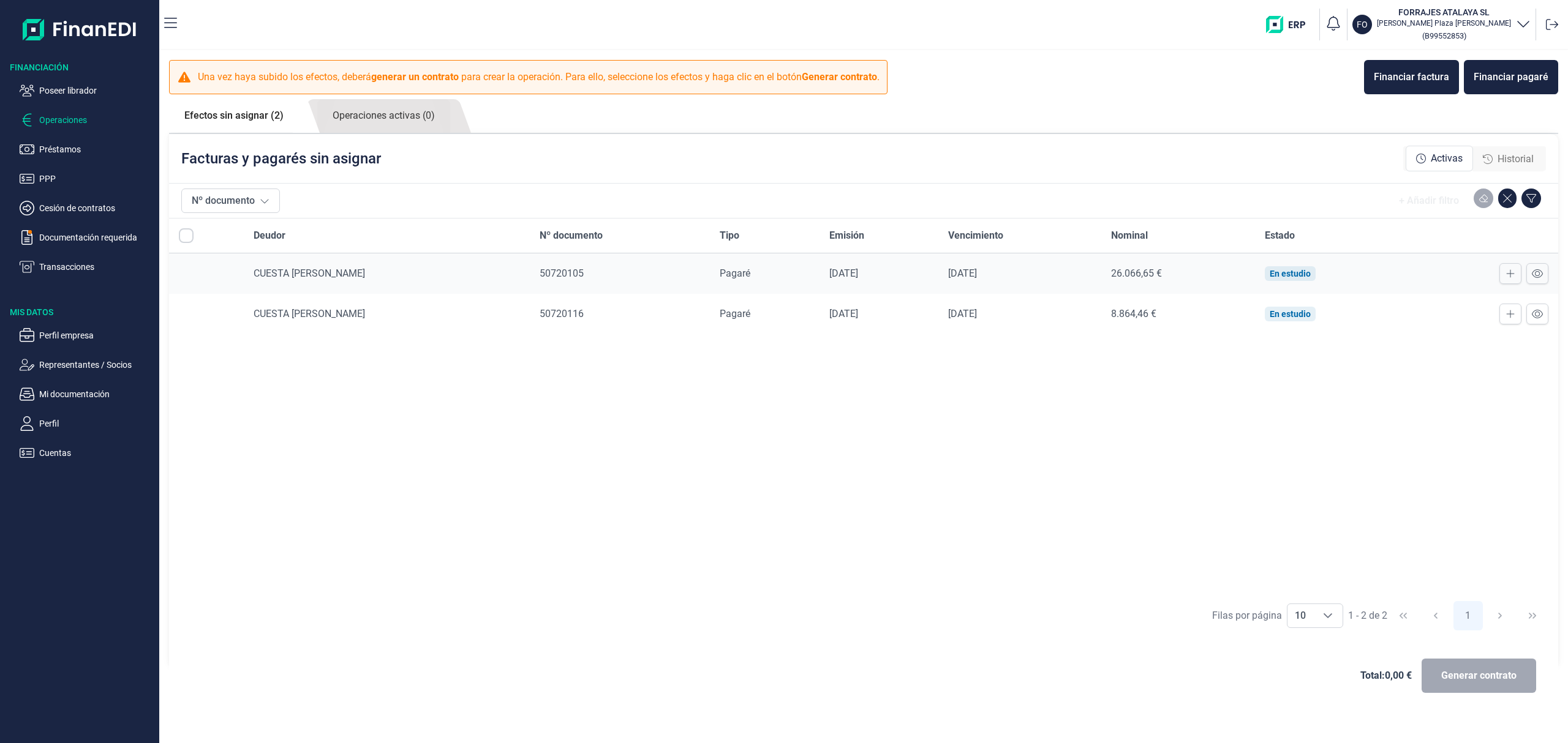
drag, startPoint x: 104, startPoint y: 86, endPoint x: 151, endPoint y: 99, distance: 48.8
click at [103, 85] on p "Poseer librador" at bounding box center [96, 91] width 115 height 15
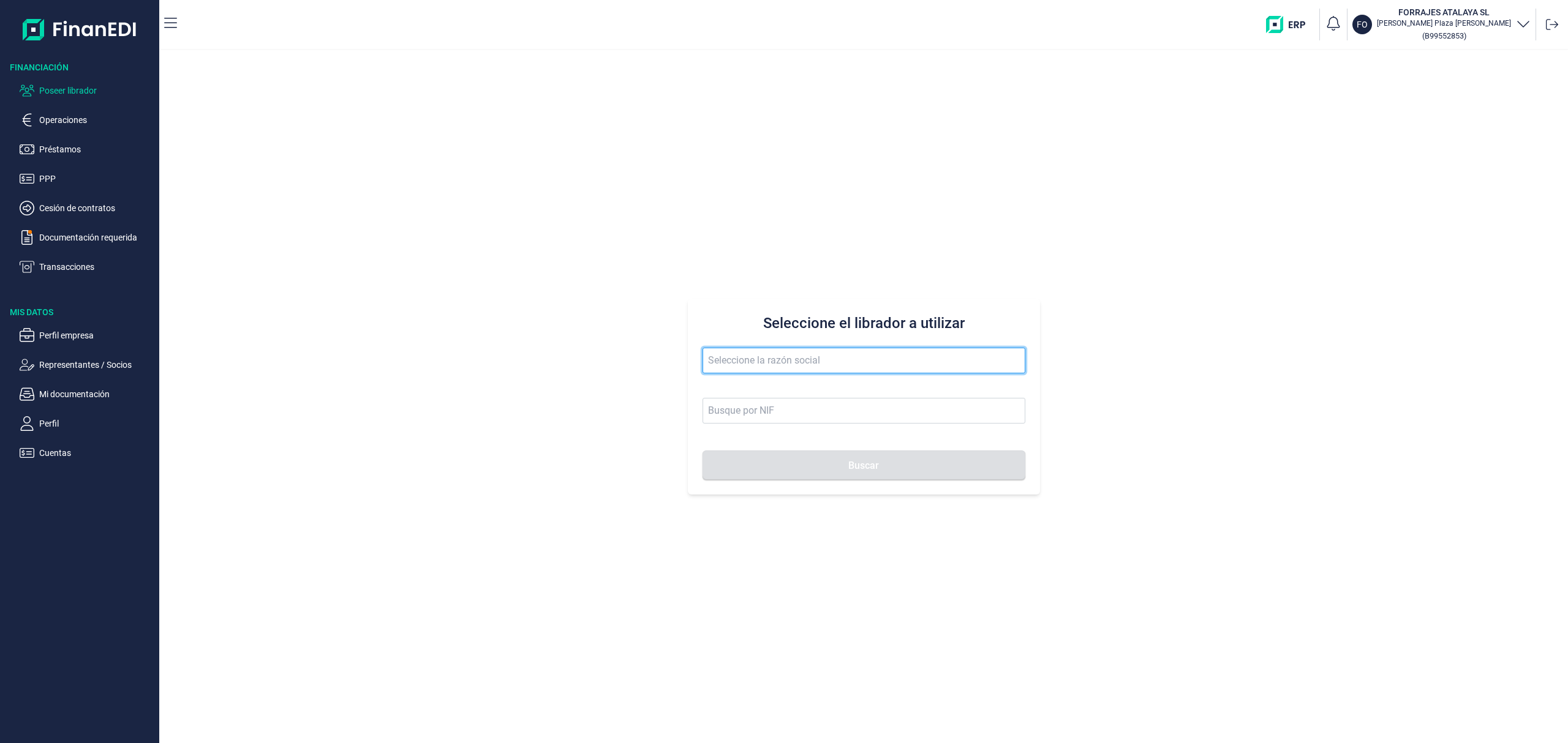
click at [758, 363] on input "text" at bounding box center [864, 360] width 323 height 26
drag, startPoint x: 760, startPoint y: 361, endPoint x: 349, endPoint y: 225, distance: 432.9
click at [353, 272] on div "Seleccione el librador a utilizar san alvar Buscar" at bounding box center [864, 396] width 1409 height 693
type input "e"
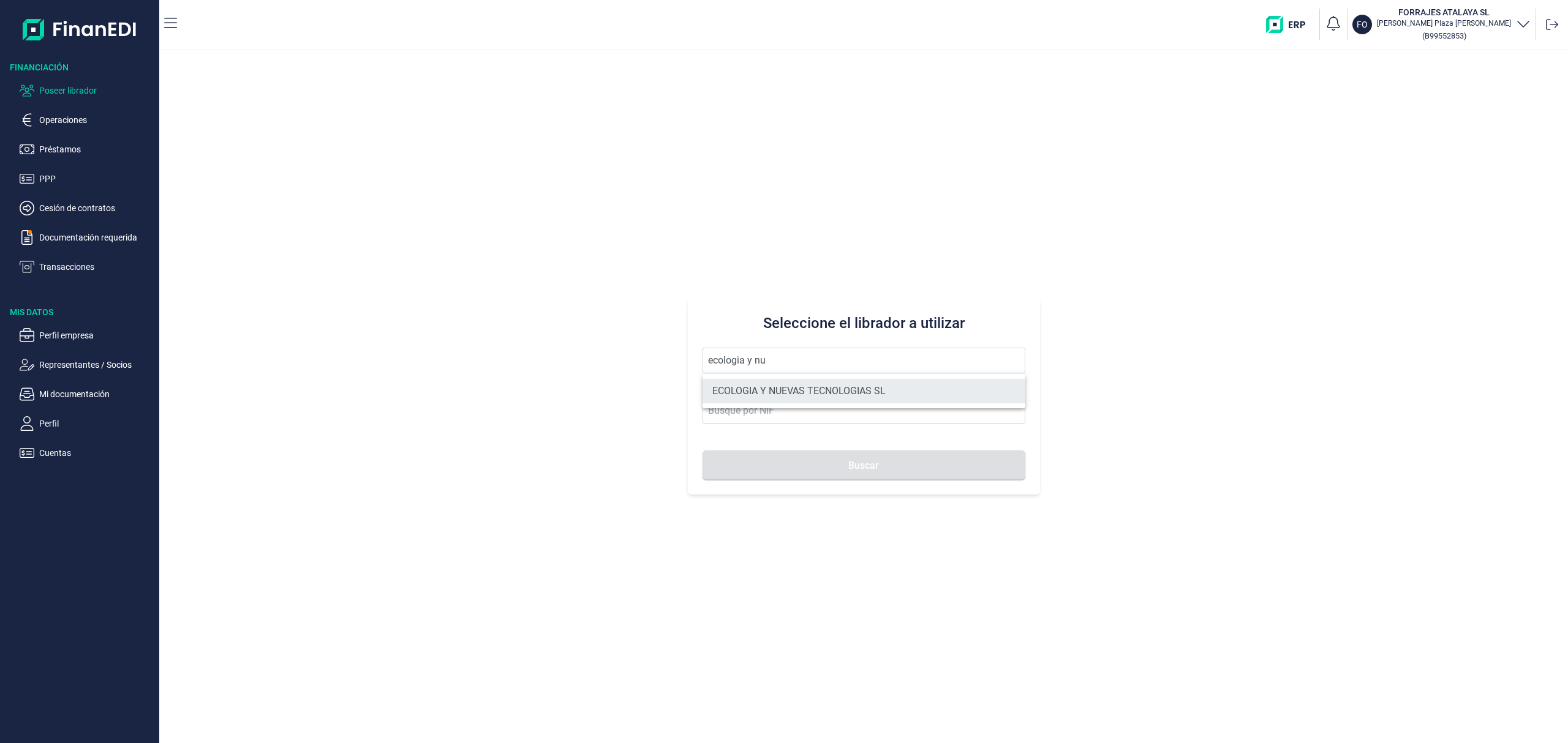
click at [814, 396] on li "ECOLOGIA Y NUEVAS TECNOLOGIAS SL" at bounding box center [864, 391] width 323 height 25
type input "ECOLOGIA Y NUEVAS TECNOLOGIAS SL"
type input "B73253387"
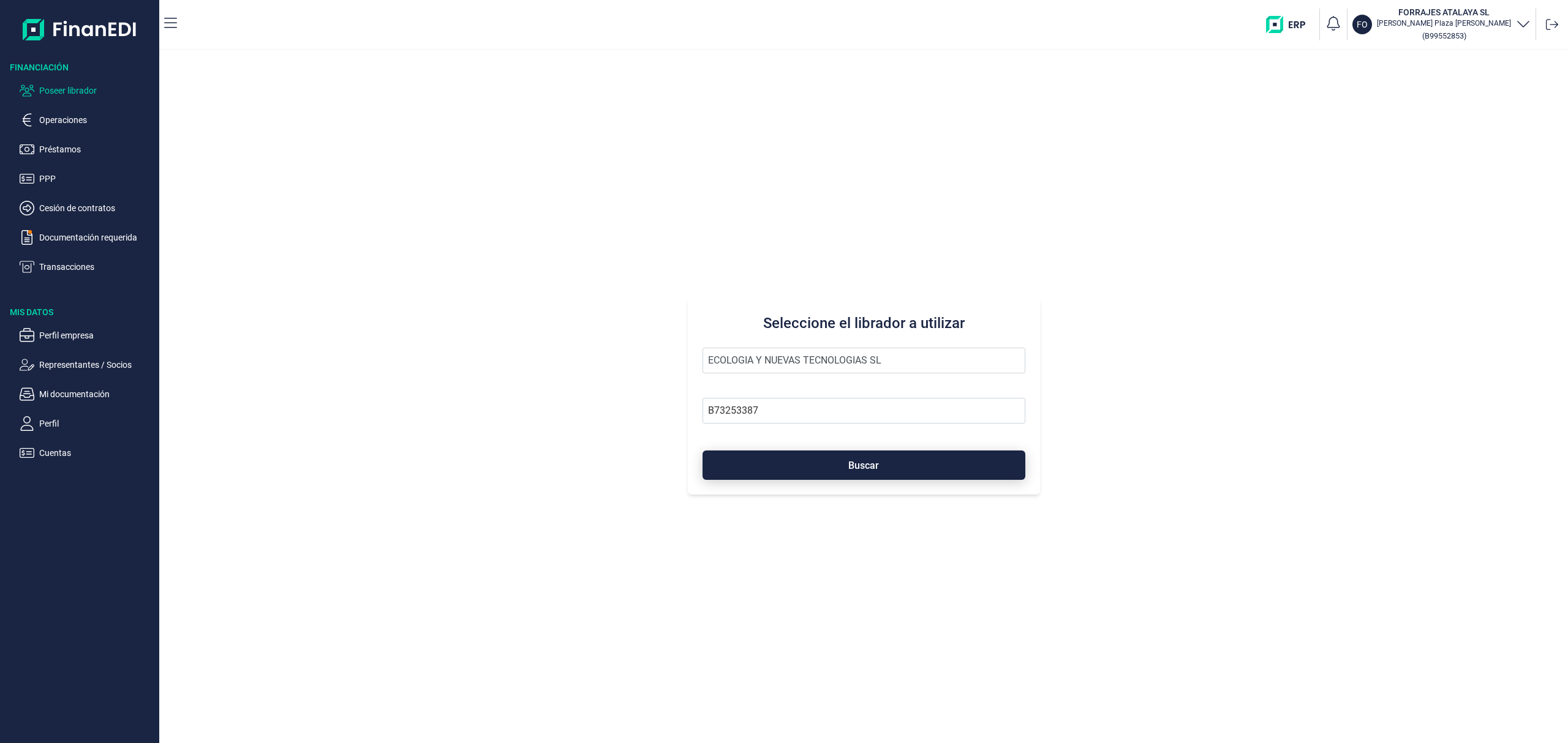
click at [808, 470] on button "Buscar" at bounding box center [864, 465] width 323 height 29
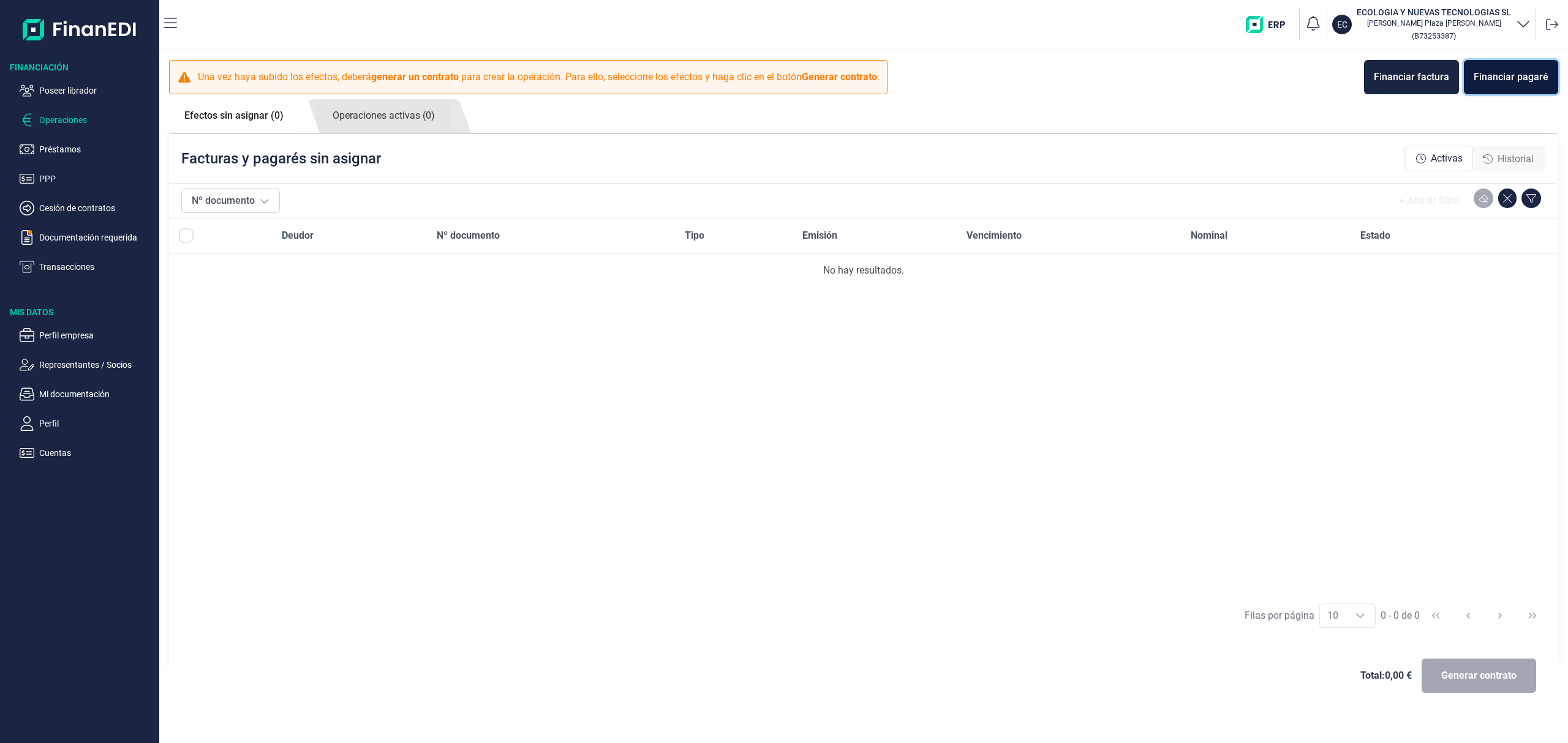
click at [1497, 74] on div "Financiar pagaré" at bounding box center [1510, 77] width 74 height 15
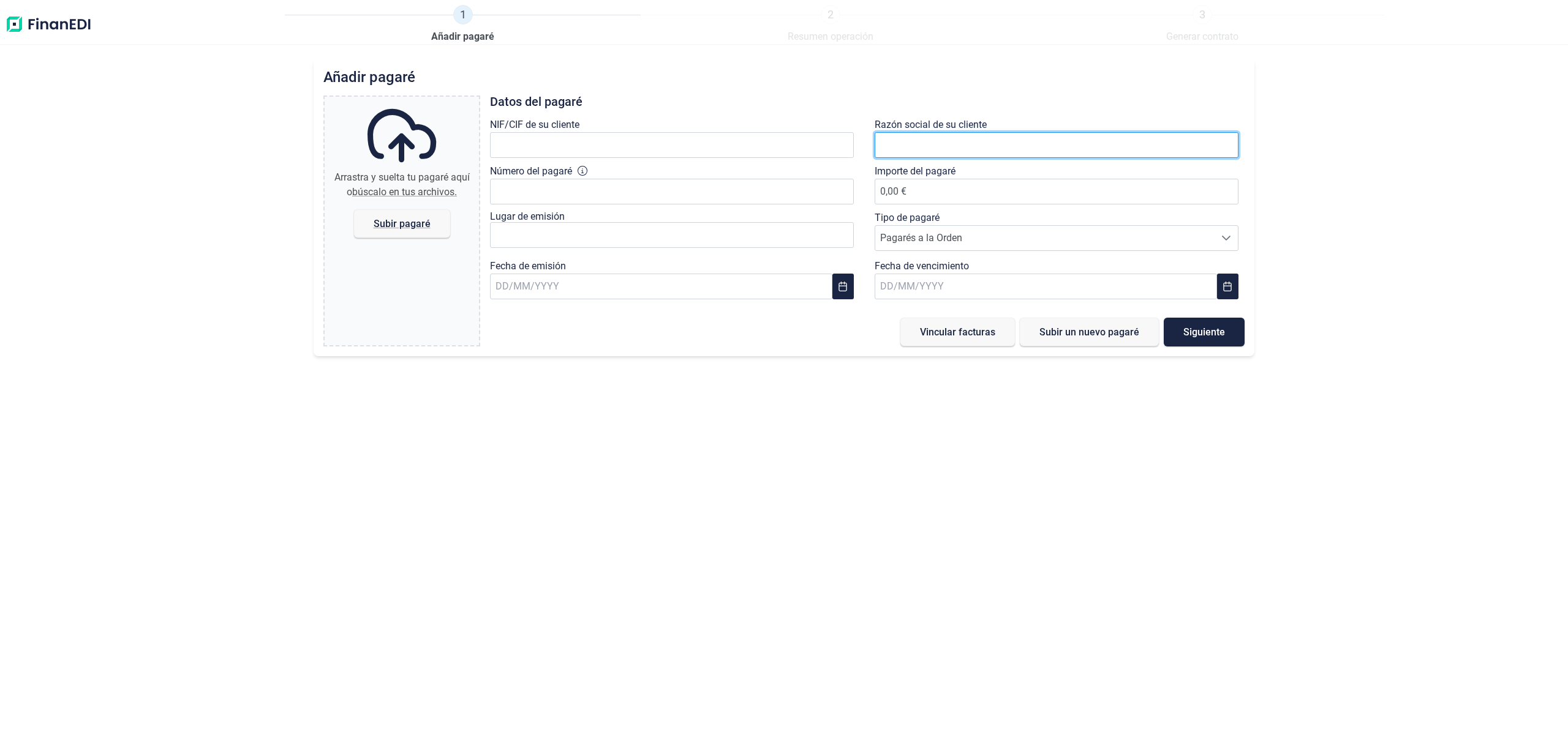
click at [915, 138] on input "text" at bounding box center [1056, 145] width 363 height 26
click at [1046, 148] on input "PROYECTOS ENERGETICOS ENERGY" at bounding box center [1056, 145] width 363 height 26
type input "PROYECTOS ENERGETICOS ENERGYA"
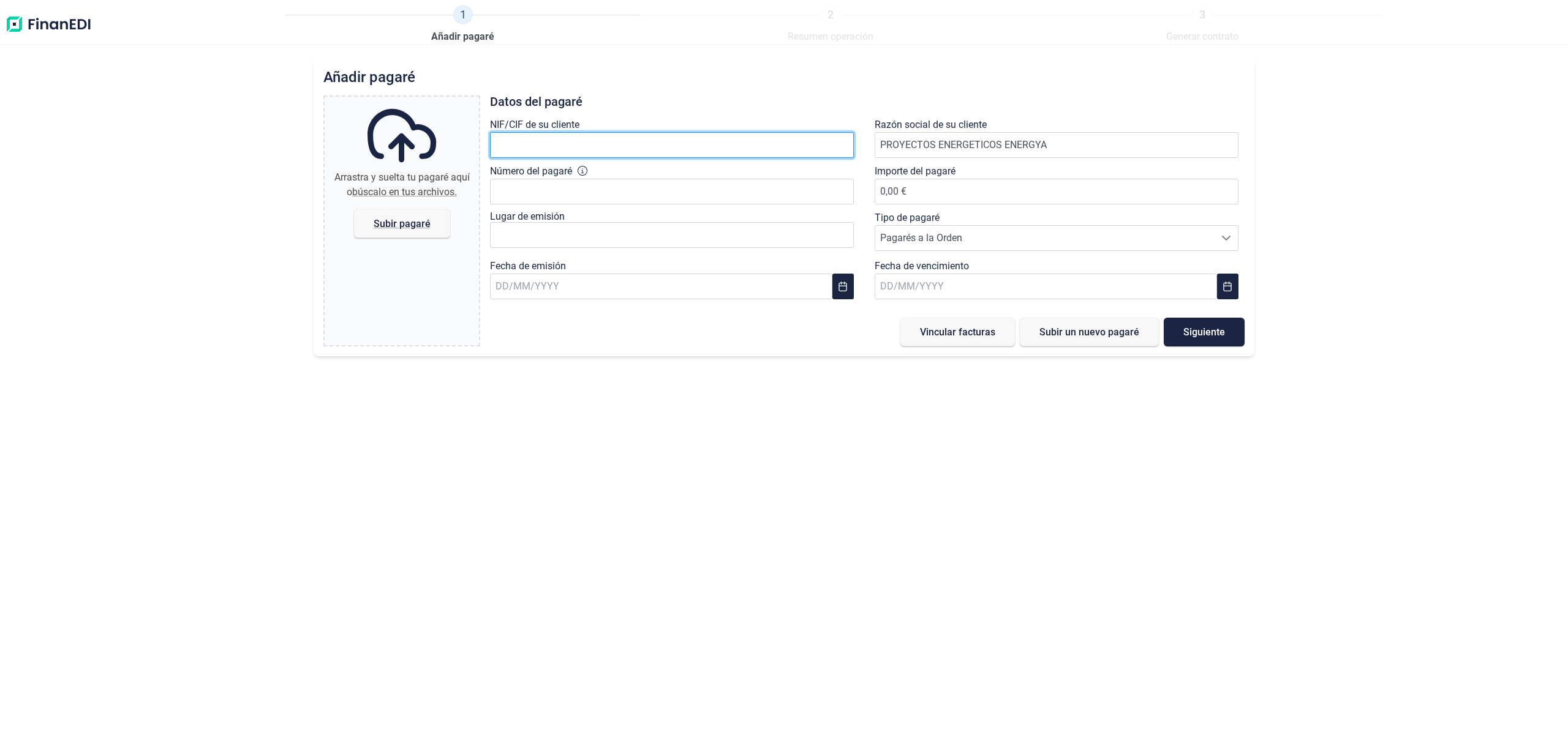
click at [532, 141] on input "text" at bounding box center [671, 145] width 363 height 26
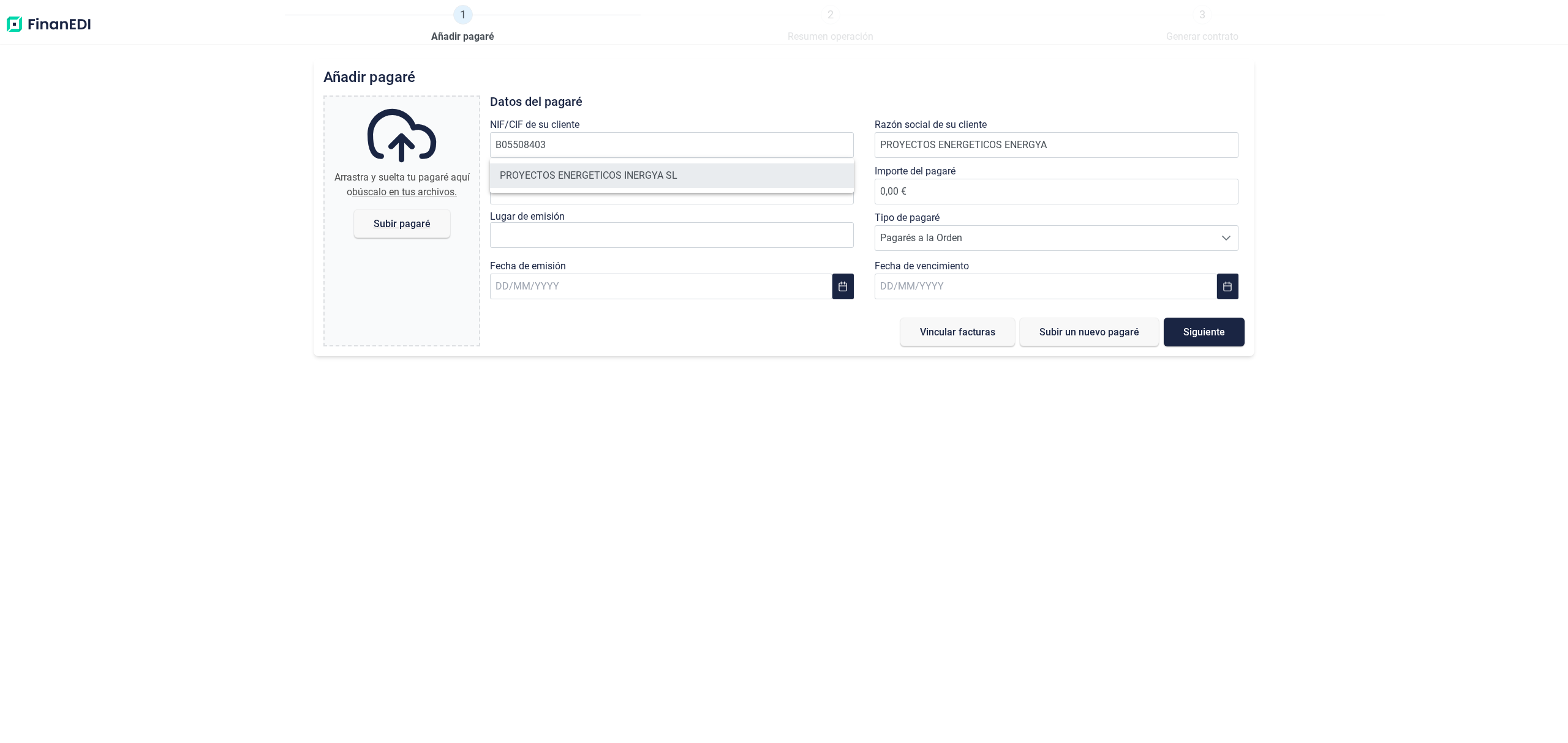
click at [639, 179] on li "PROYECTOS ENERGETICOS INERGYA SL" at bounding box center [671, 176] width 363 height 25
type input "B05508403"
type input "PROYECTOS ENERGETICOS INERGYA SL"
click at [635, 189] on input "Número del pagaré" at bounding box center [671, 191] width 363 height 26
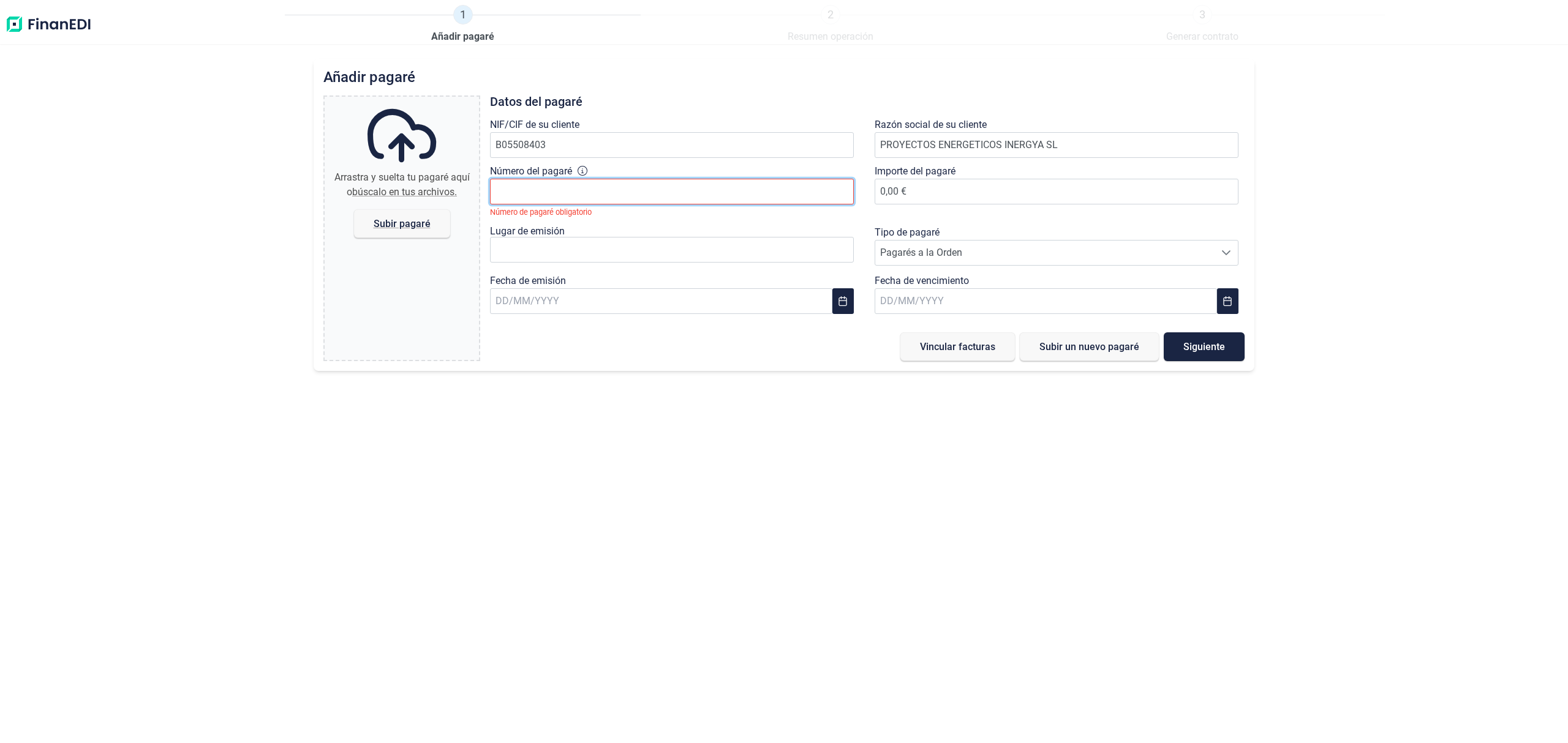
click at [528, 188] on input "Número del pagaré" at bounding box center [671, 191] width 363 height 26
type input "15856133"
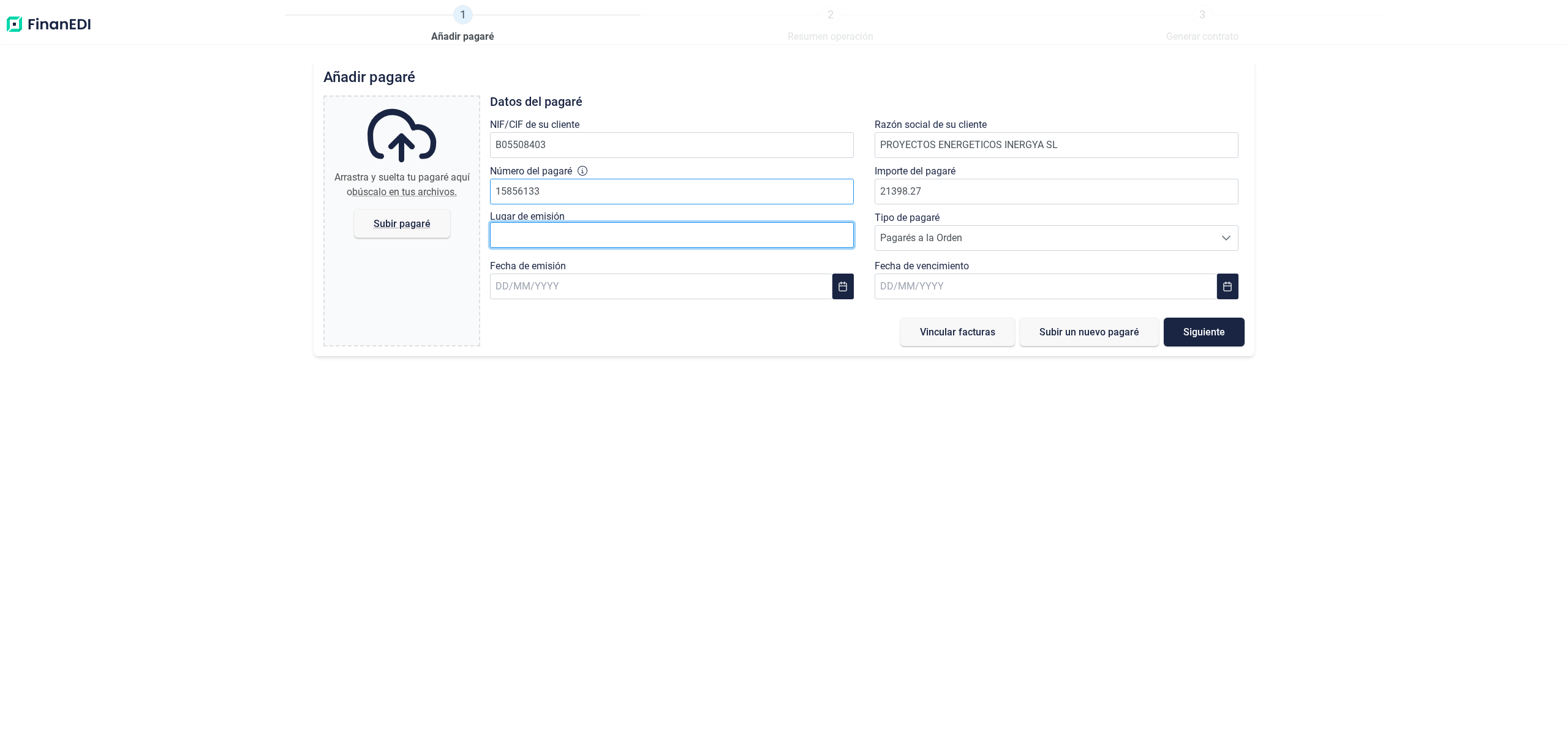
type input "21.398,27 €"
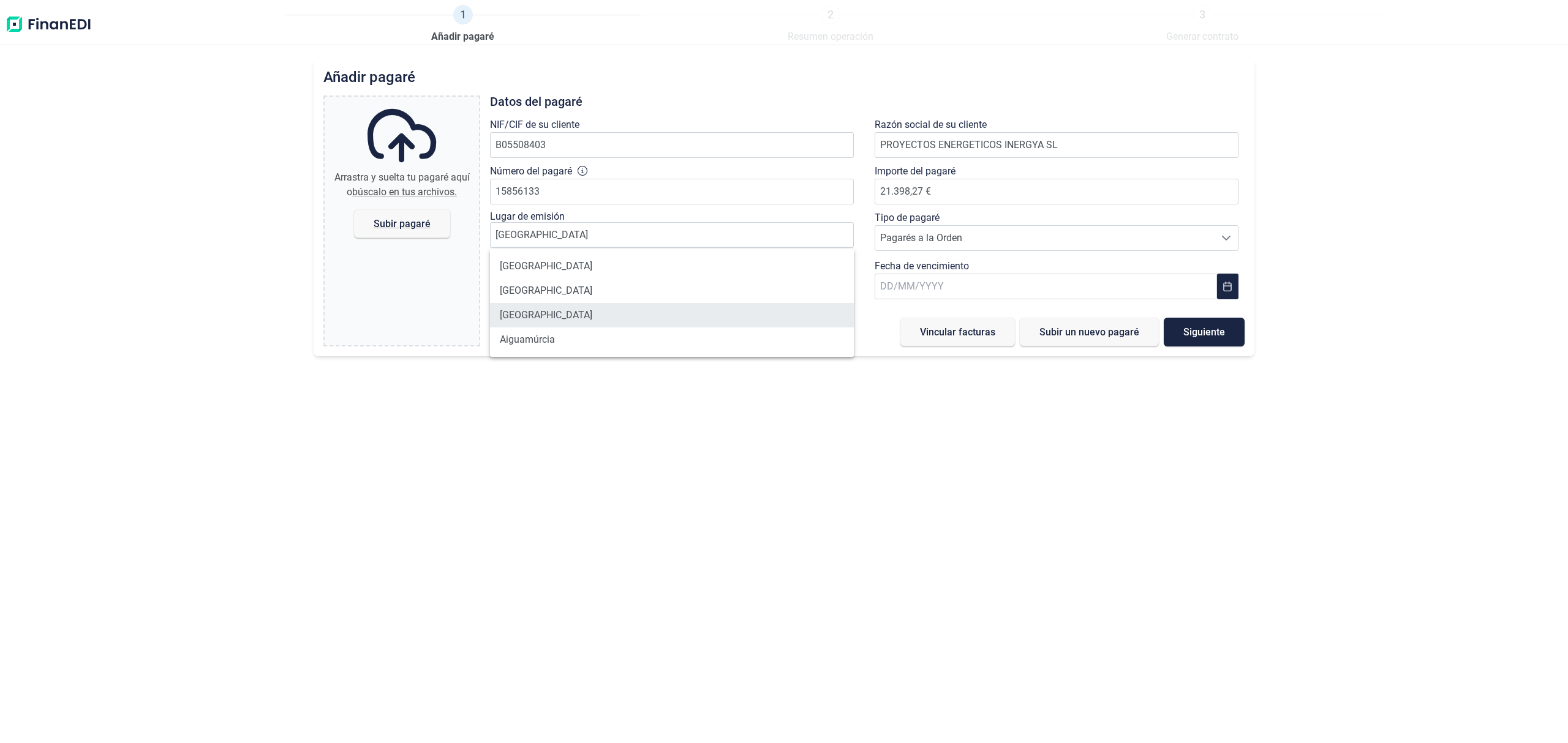
click at [536, 317] on li "[GEOGRAPHIC_DATA]" at bounding box center [671, 315] width 363 height 25
type input "[GEOGRAPHIC_DATA]"
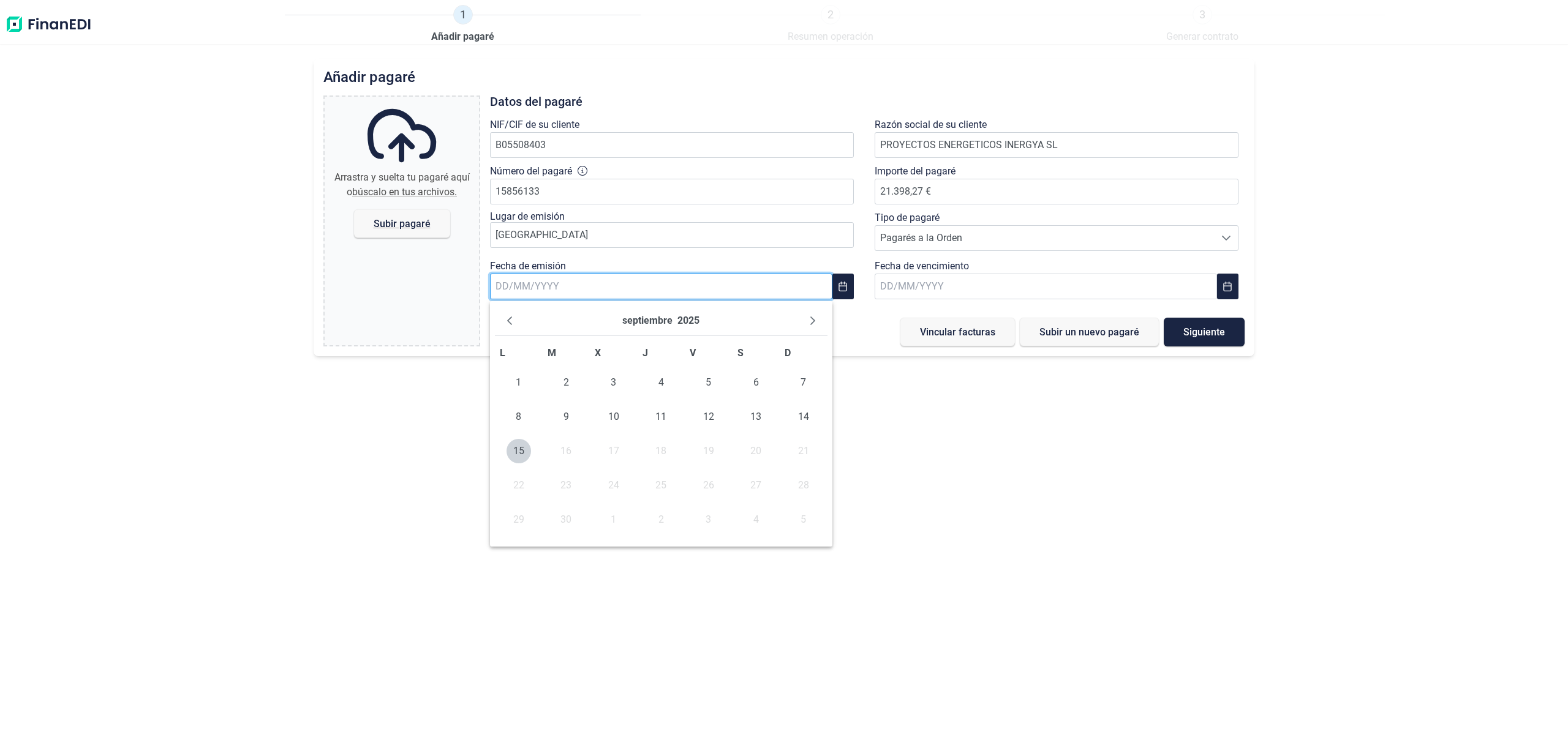
click at [541, 287] on input "text" at bounding box center [661, 287] width 342 height 26
drag, startPoint x: 496, startPoint y: 320, endPoint x: 503, endPoint y: 321, distance: 7.1
click at [497, 320] on div "septiembre 2025" at bounding box center [661, 321] width 333 height 30
click at [507, 320] on icon "Previous Month" at bounding box center [509, 320] width 10 height 10
click at [612, 516] on span "27" at bounding box center [614, 519] width 25 height 25
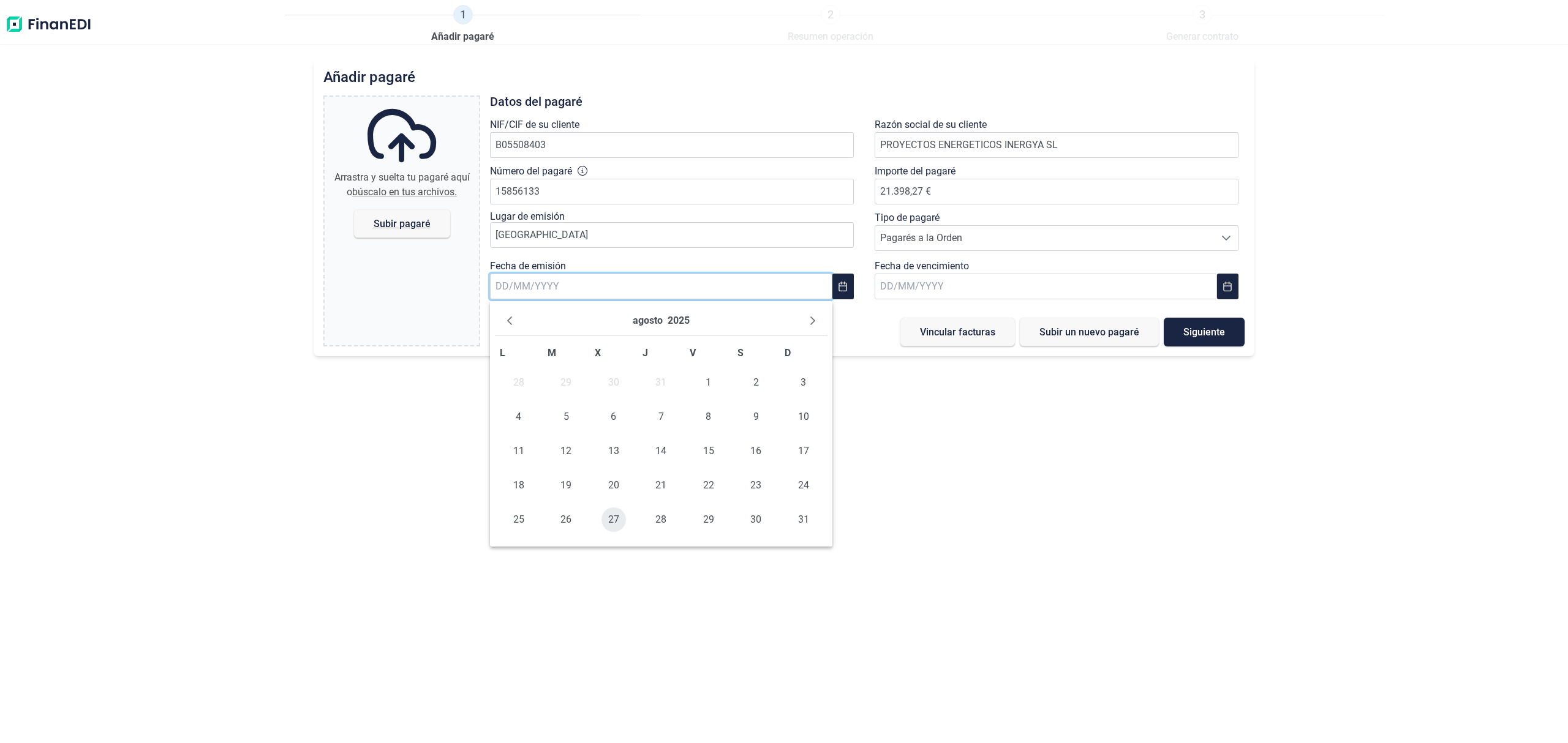
type input "[DATE]"
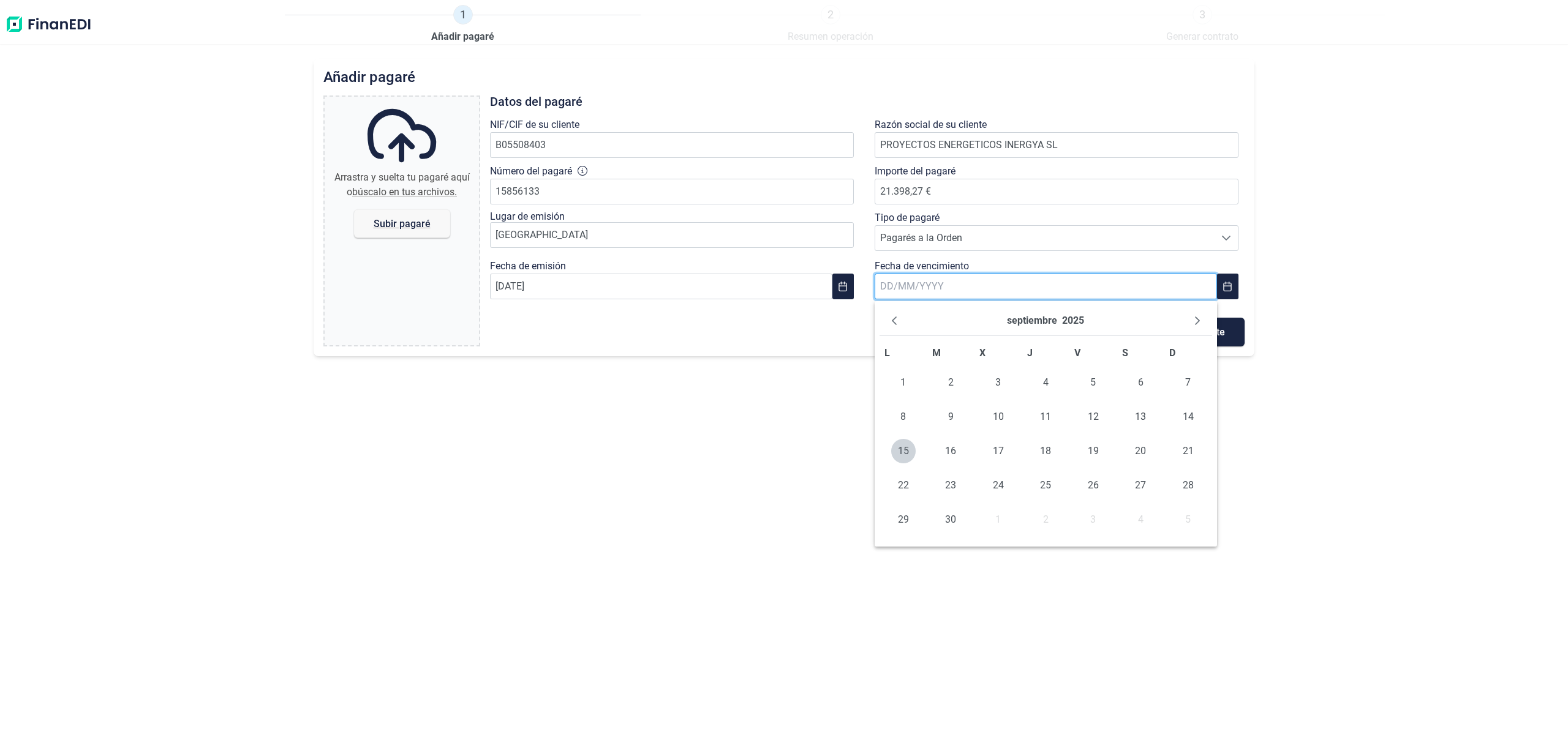
click at [945, 285] on input "text" at bounding box center [1045, 287] width 342 height 26
click at [1200, 321] on icon "Next Month" at bounding box center [1197, 320] width 10 height 10
click at [1199, 321] on icon "Next Month" at bounding box center [1197, 320] width 10 height 10
click at [1052, 377] on span "4" at bounding box center [1045, 382] width 25 height 25
type input "[DATE]"
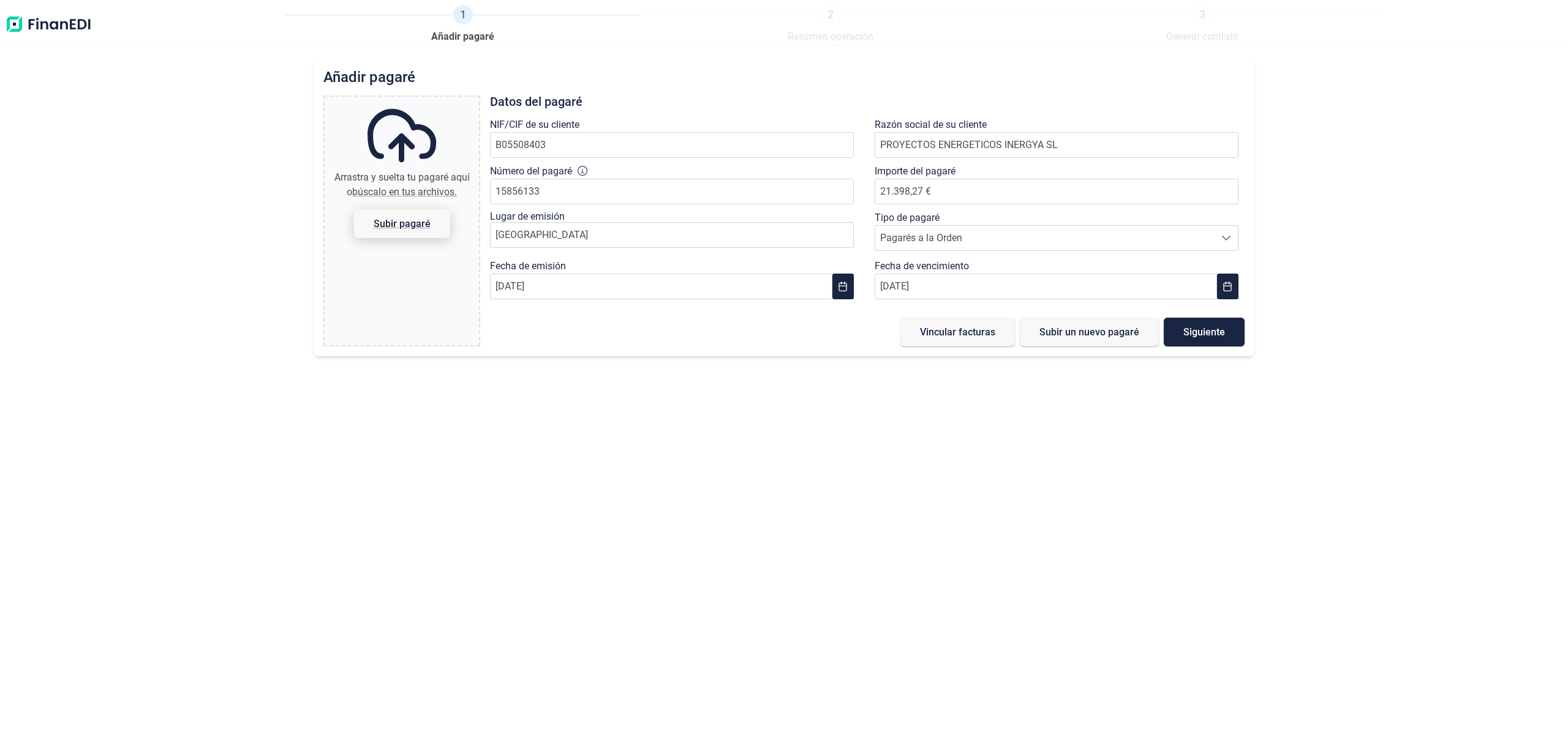
click at [378, 225] on span "Subir pagaré" at bounding box center [402, 224] width 57 height 9
click at [378, 101] on input "Arrastra y suelta tu pagaré aquí o búscalo en tus archivos. Subir pagaré" at bounding box center [401, 98] width 154 height 4
type input "C:\fakepath\Nuevo doc [DATE] 09.49.12.pdf"
click at [983, 337] on span "Vincular facturas" at bounding box center [957, 332] width 75 height 9
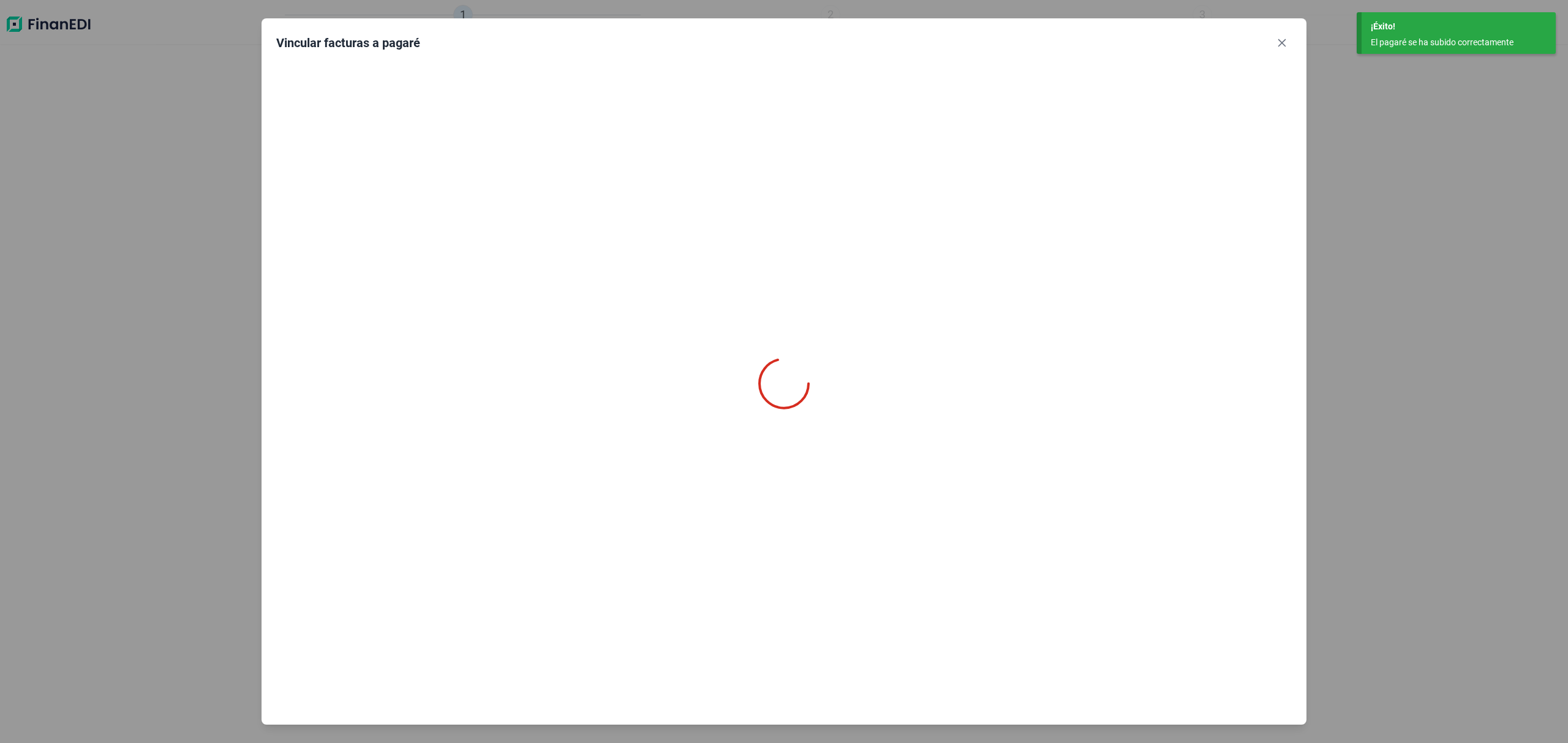
type input "0,00 €"
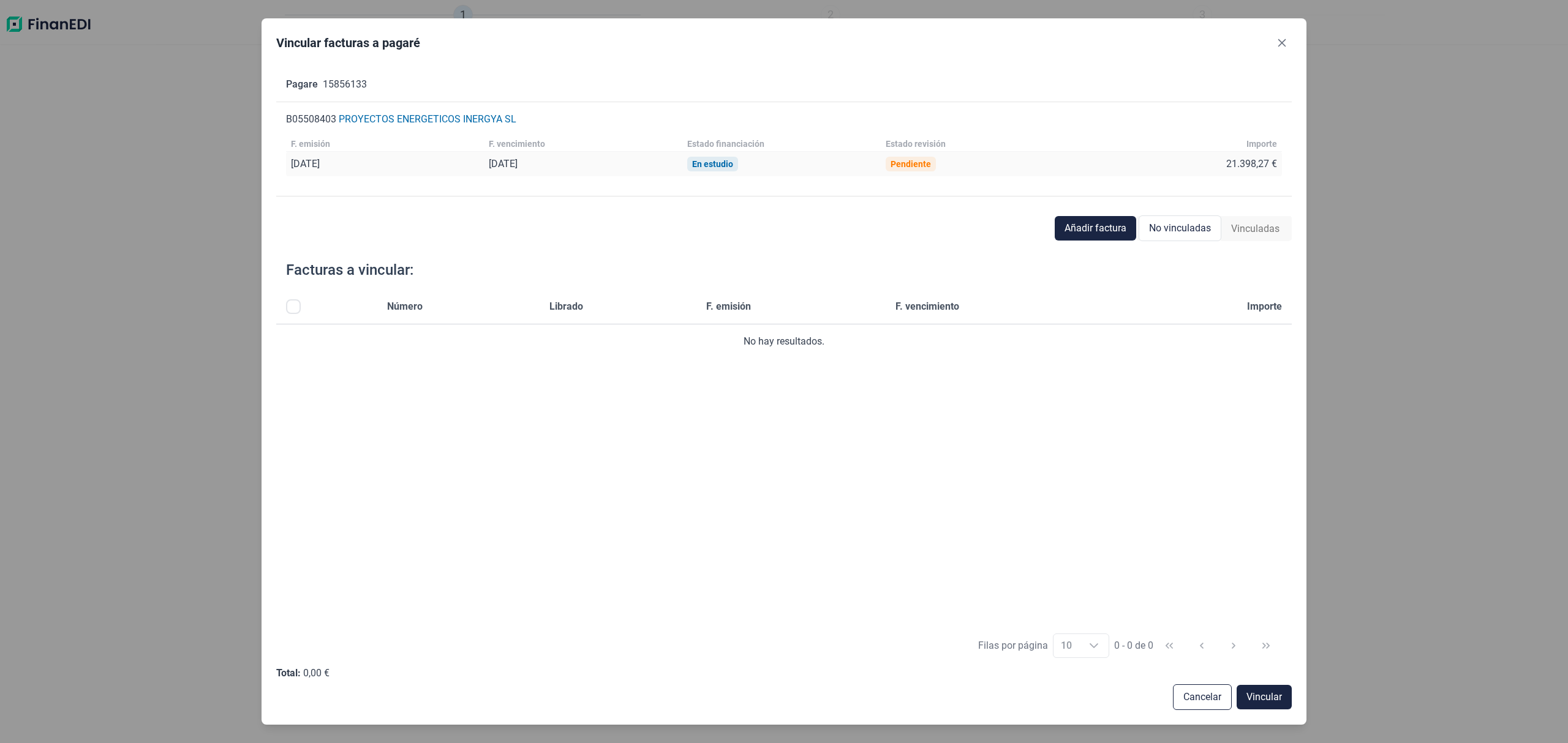
click at [1085, 214] on div "[PERSON_NAME] 15856133 B05508403 PROYECTOS ENERGETICOS INERGYA [PERSON_NAME] em…" at bounding box center [784, 384] width 1016 height 651
click at [1088, 221] on span "Añadir factura" at bounding box center [1095, 228] width 62 height 15
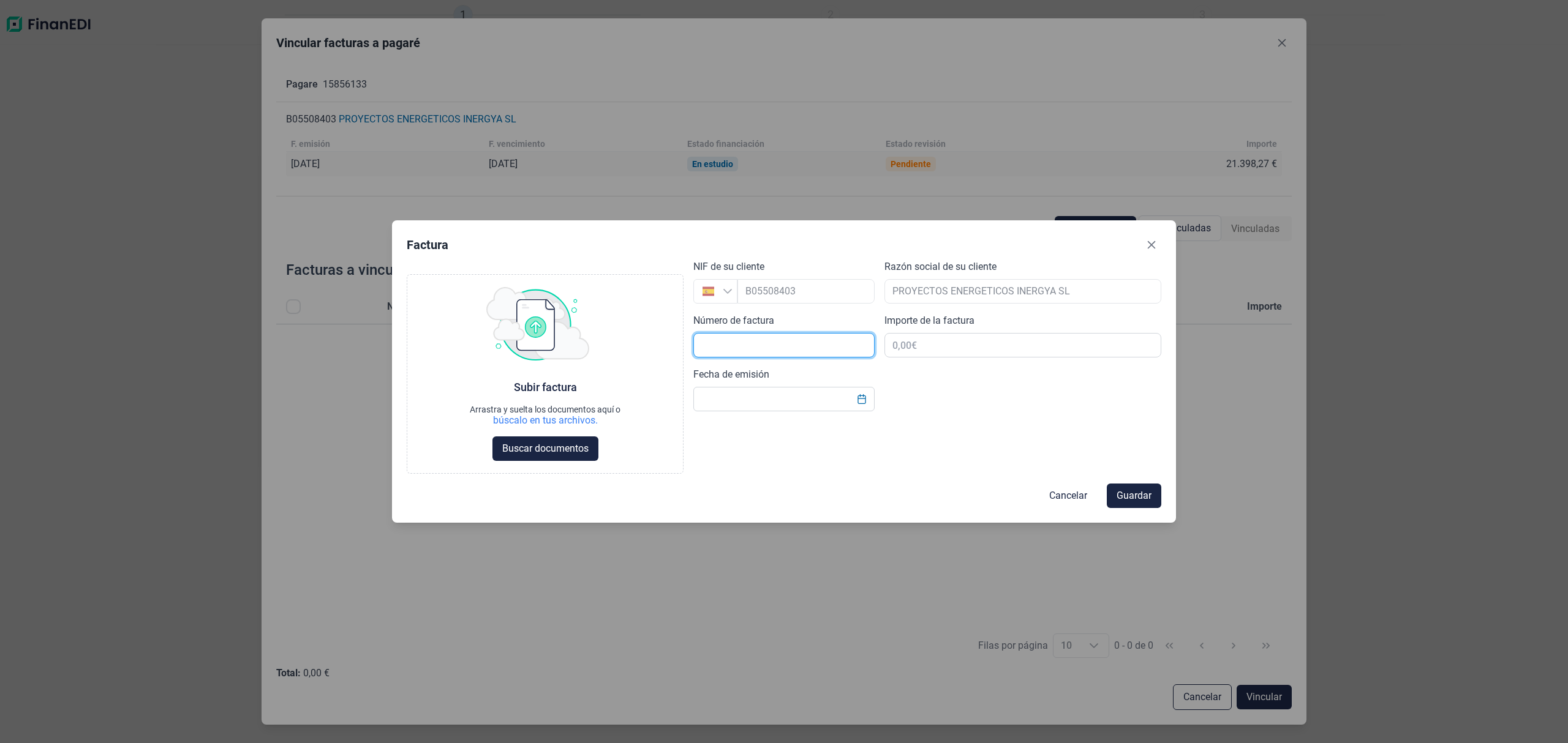
click at [780, 347] on input "text" at bounding box center [783, 345] width 181 height 25
click at [779, 349] on input "2025" at bounding box center [783, 345] width 181 height 25
type input "2025/070211"
type input "21.398,27 €"
type input "[DATE]"
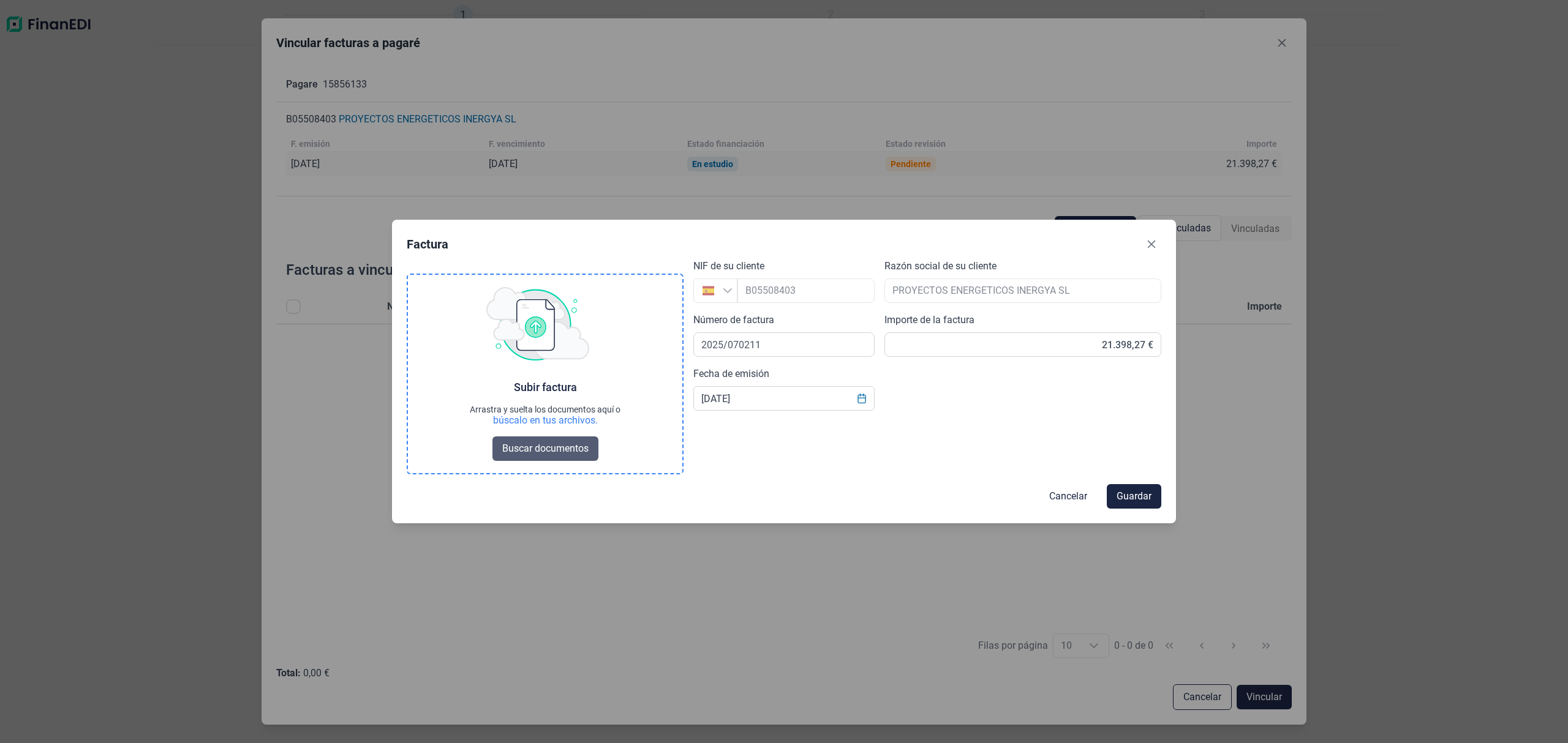
click at [564, 438] on button "Buscar documentos" at bounding box center [545, 448] width 106 height 25
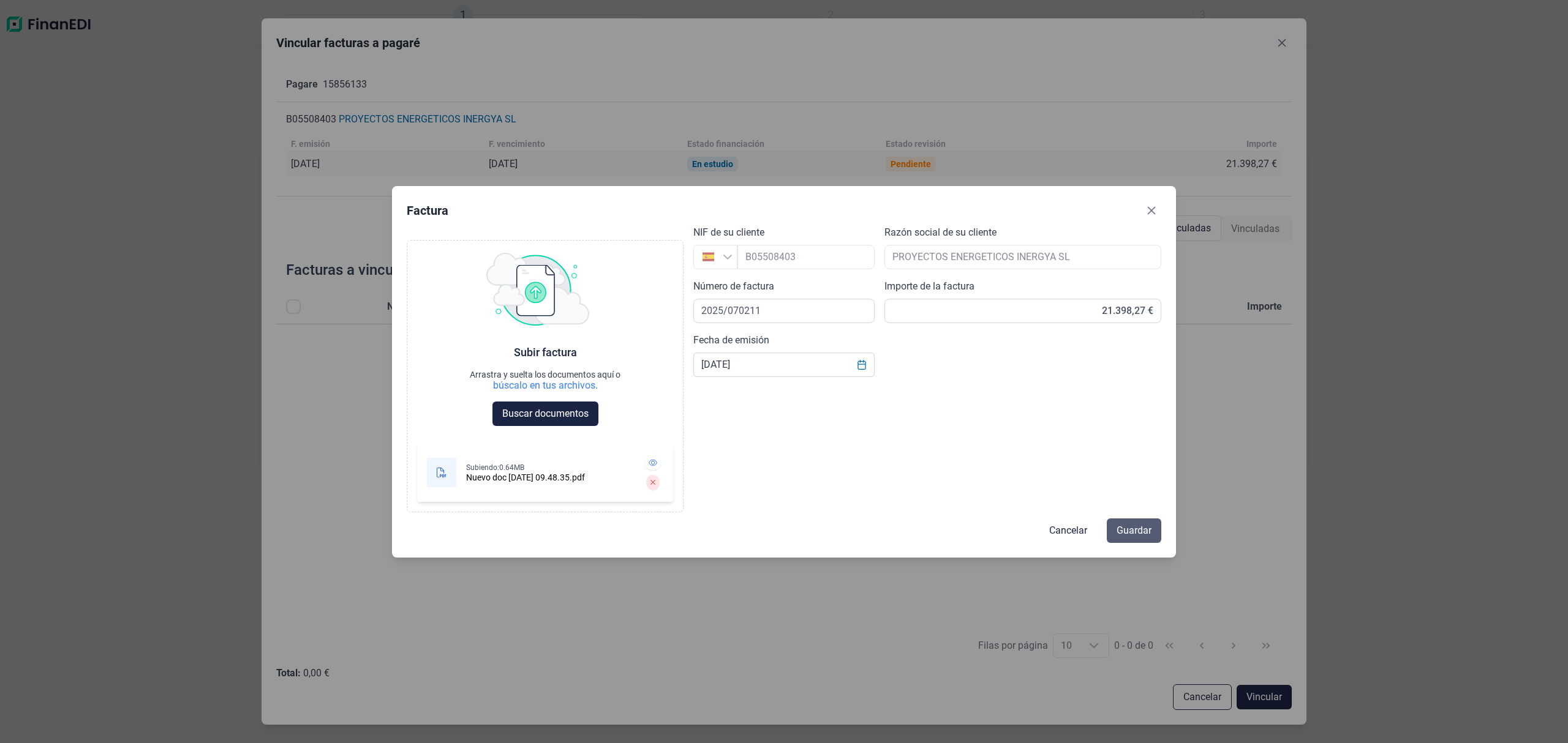
click at [1140, 532] on span "Guardar" at bounding box center [1134, 531] width 35 height 15
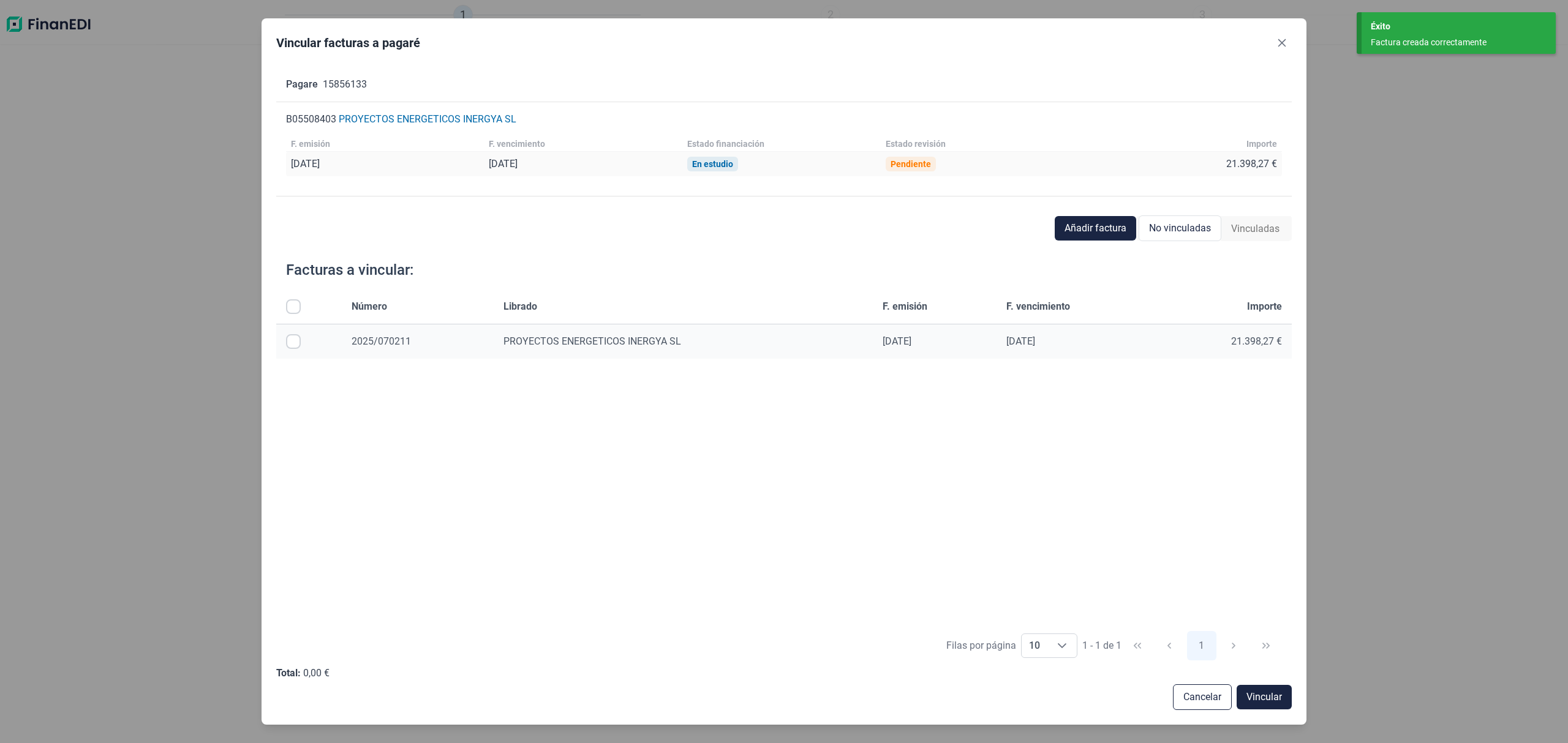
click at [286, 304] on input "All items unselected" at bounding box center [294, 307] width 15 height 15
checkbox input "true"
click at [1279, 696] on span "Vincular" at bounding box center [1263, 697] width 35 height 15
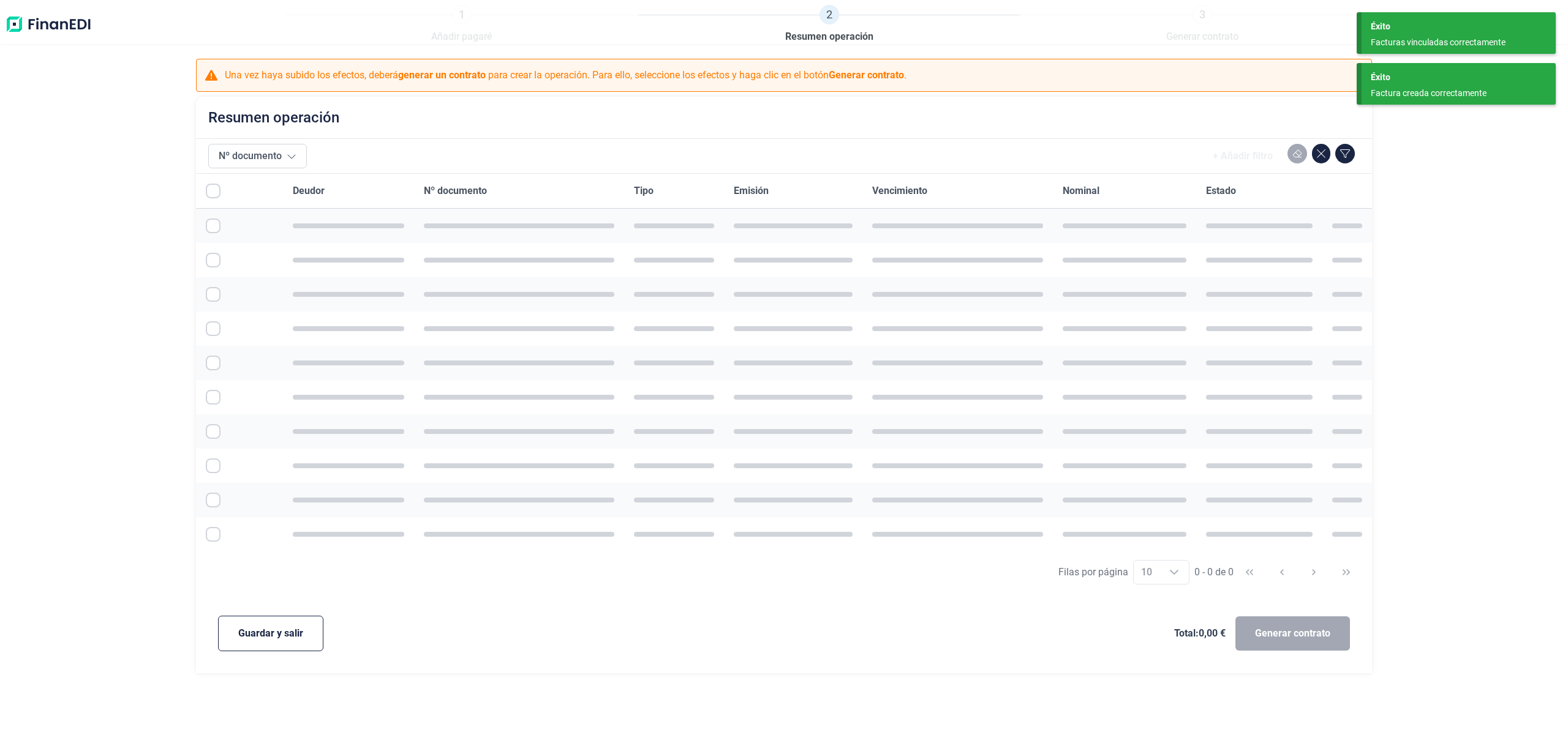
checkbox input "true"
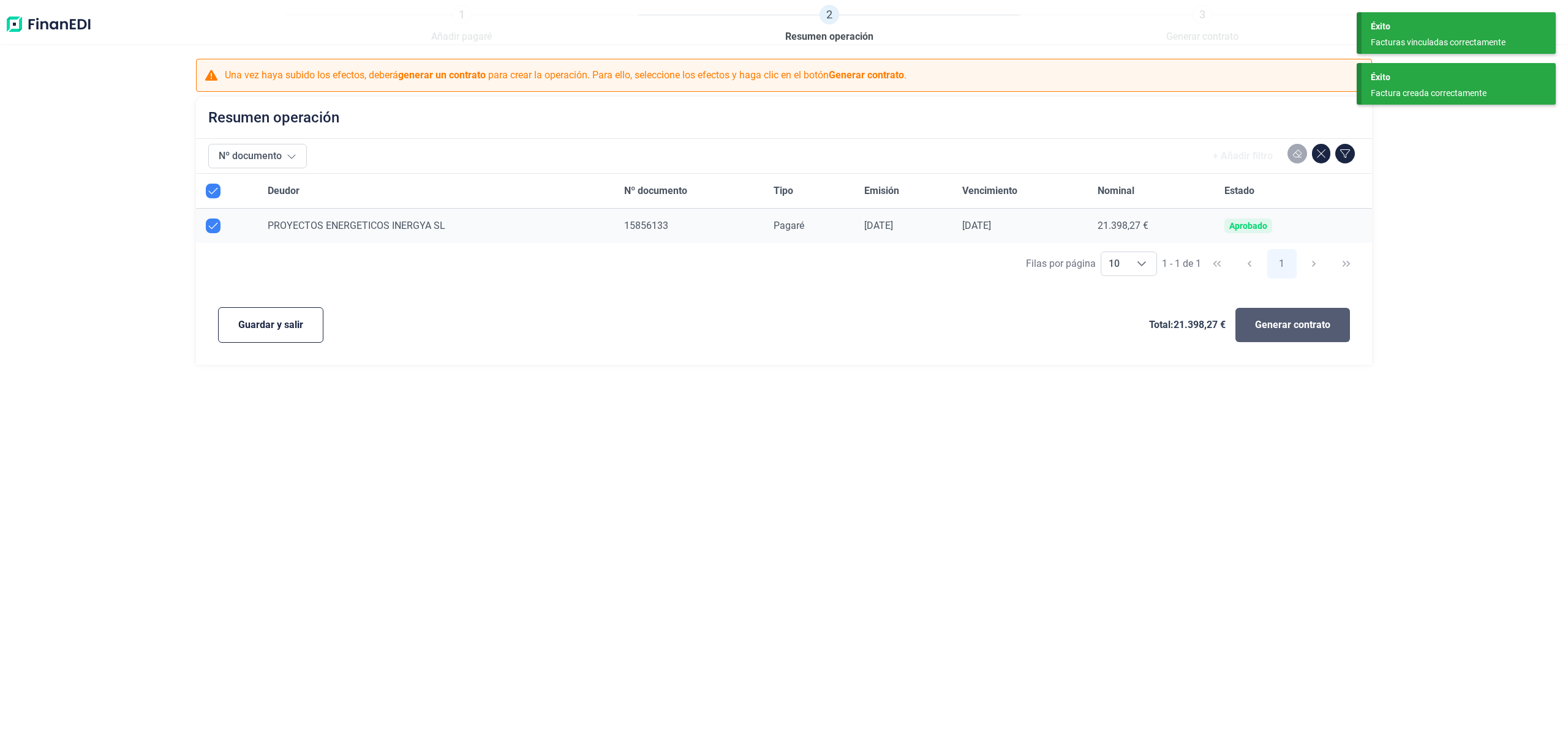
click at [1291, 320] on span "Generar contrato" at bounding box center [1292, 325] width 75 height 15
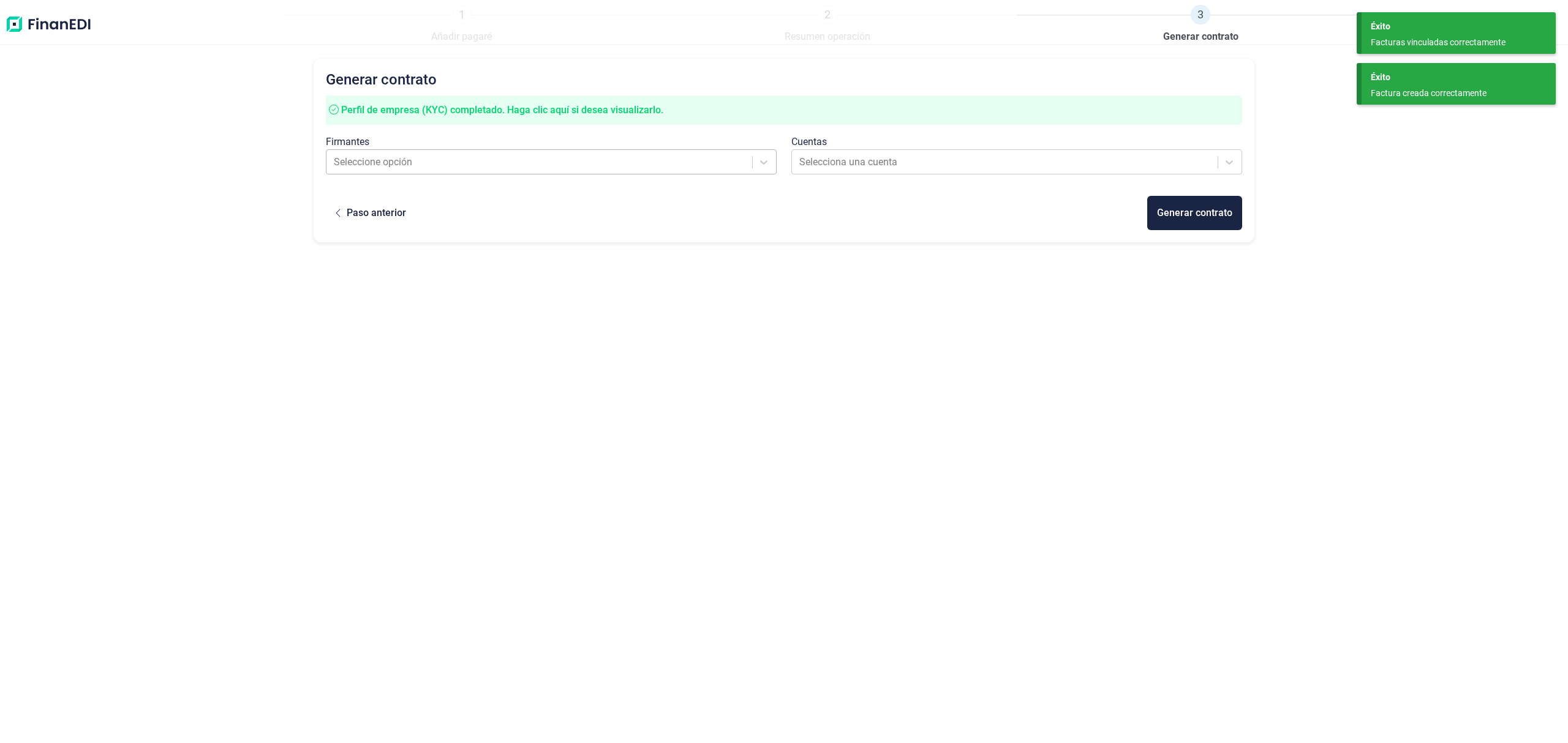
click at [489, 165] on div at bounding box center [540, 162] width 413 height 17
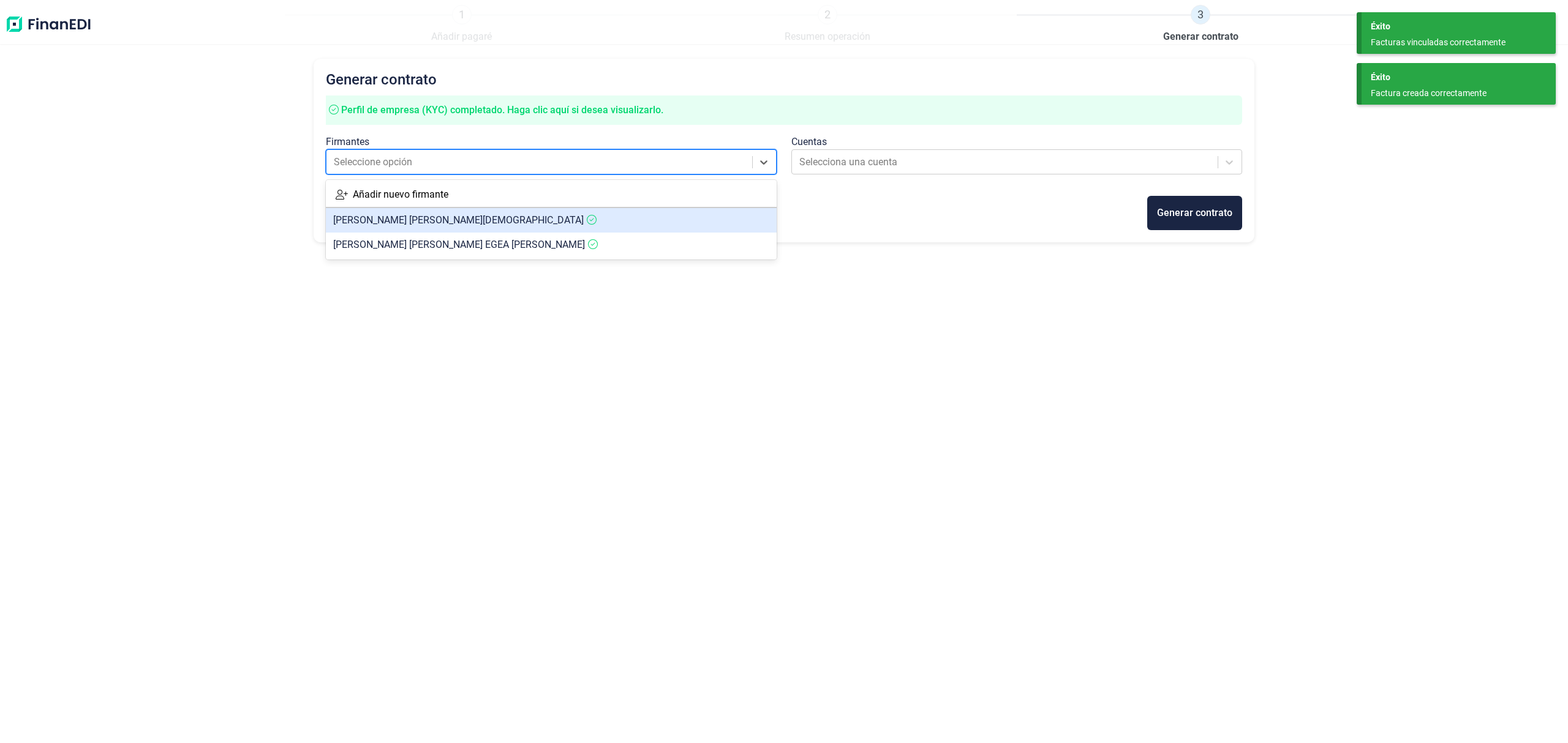
click at [586, 218] on icon at bounding box center [591, 219] width 10 height 10
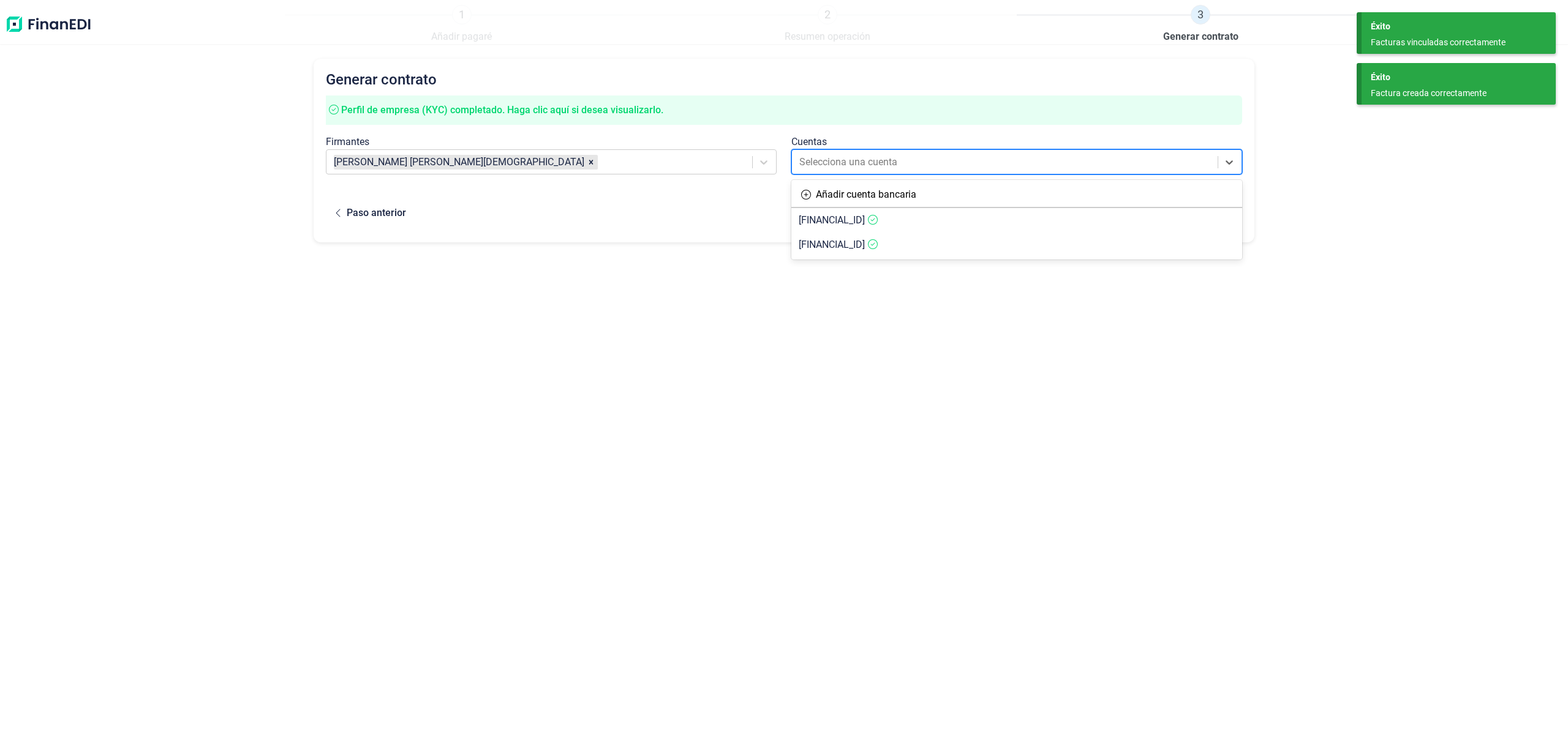
click at [865, 161] on div at bounding box center [1006, 162] width 413 height 17
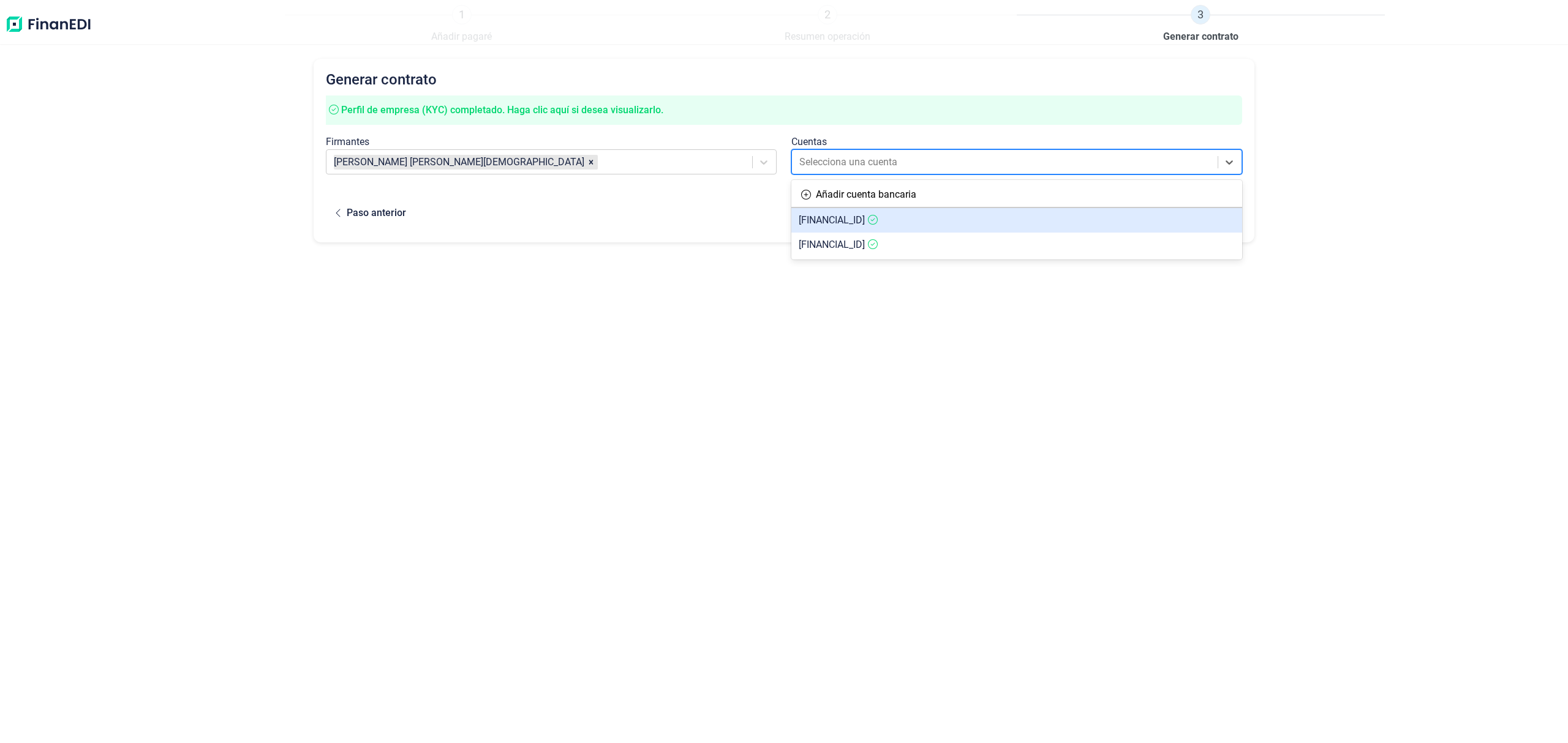
click at [864, 216] on span "[FINANCIAL_ID]" at bounding box center [831, 219] width 66 height 11
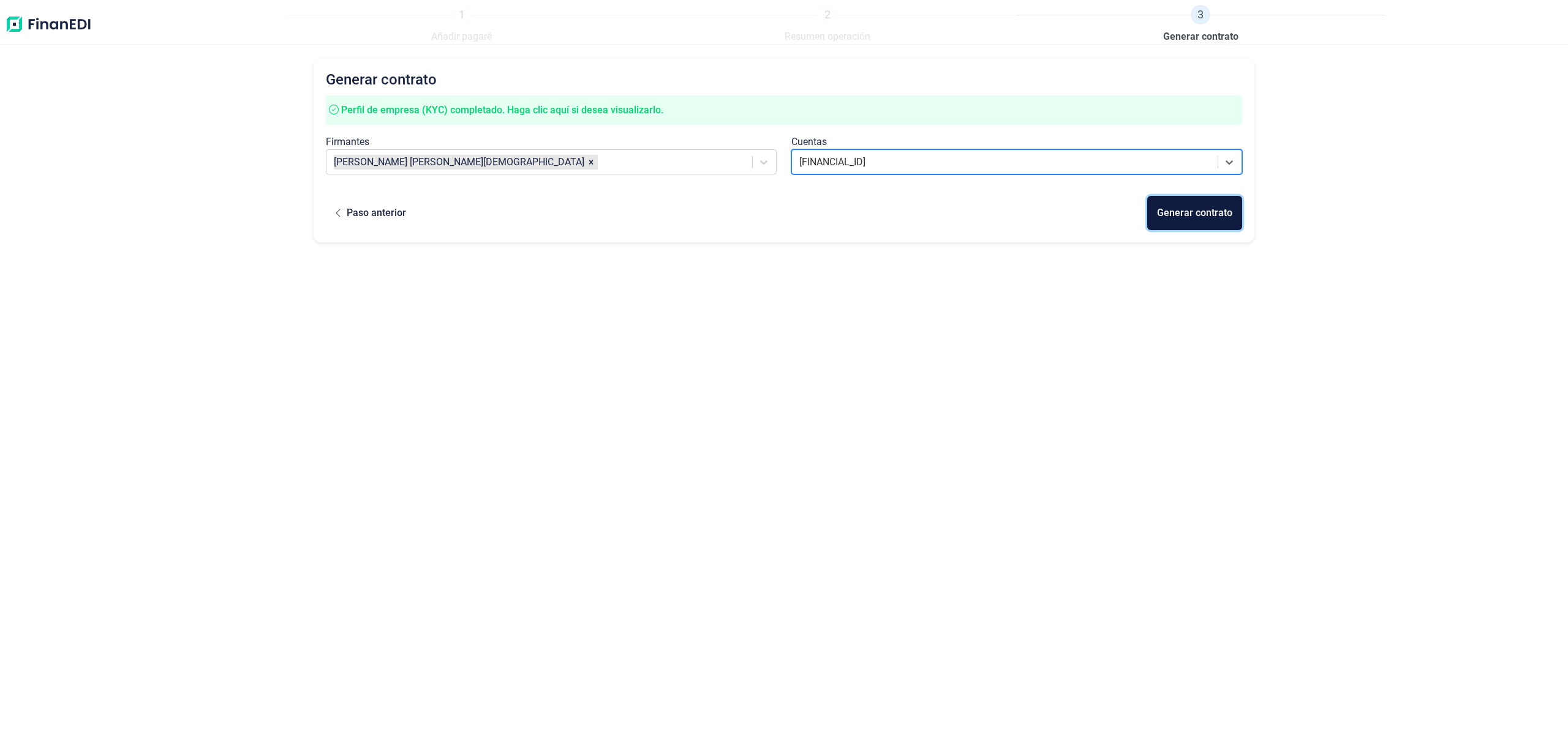
click at [1206, 212] on div "Generar contrato" at bounding box center [1194, 213] width 75 height 15
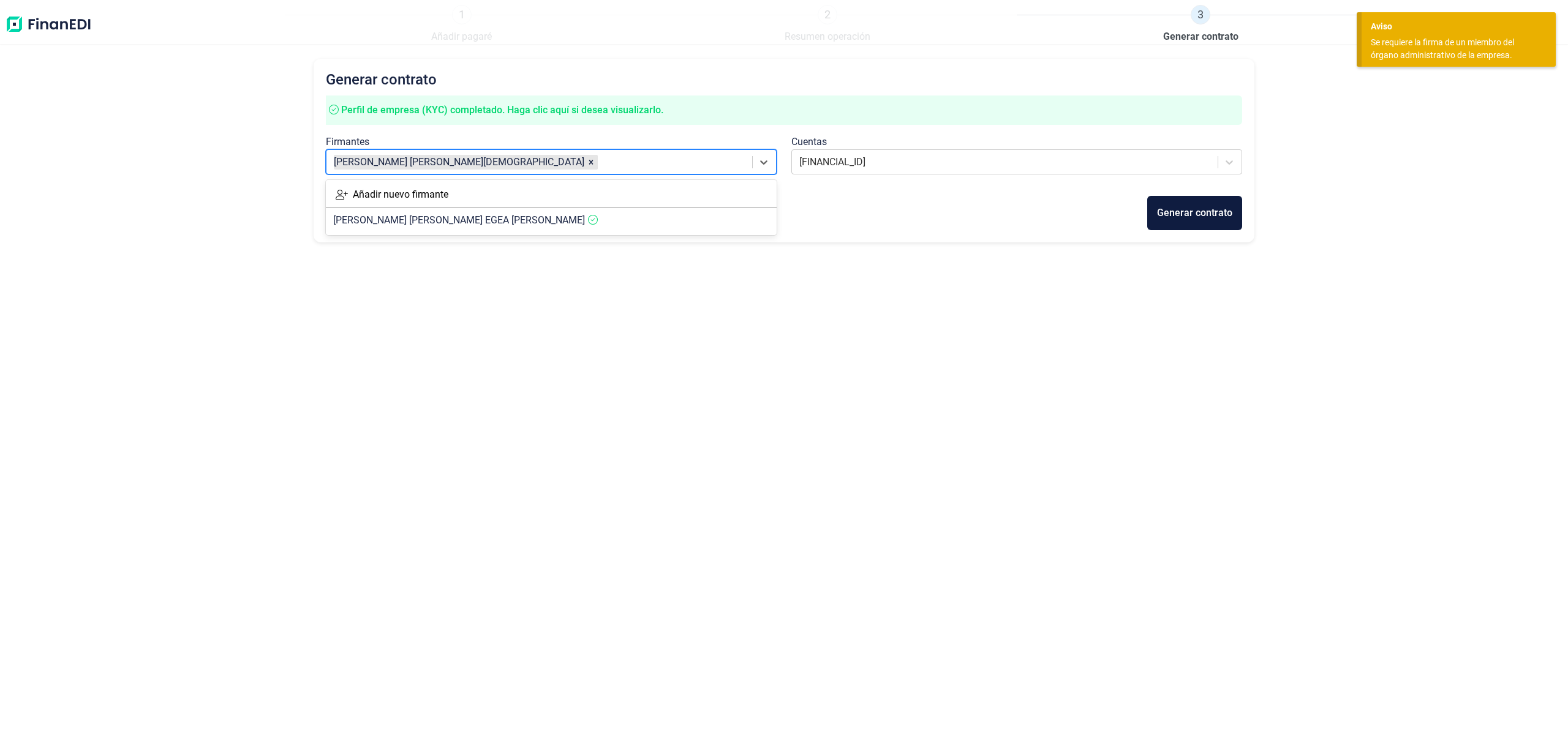
click at [466, 155] on article "[PERSON_NAME] [PERSON_NAME] [PERSON_NAME]" at bounding box center [459, 162] width 251 height 15
click at [460, 225] on article "[PERSON_NAME] [PERSON_NAME] [PERSON_NAME]" at bounding box center [551, 220] width 451 height 25
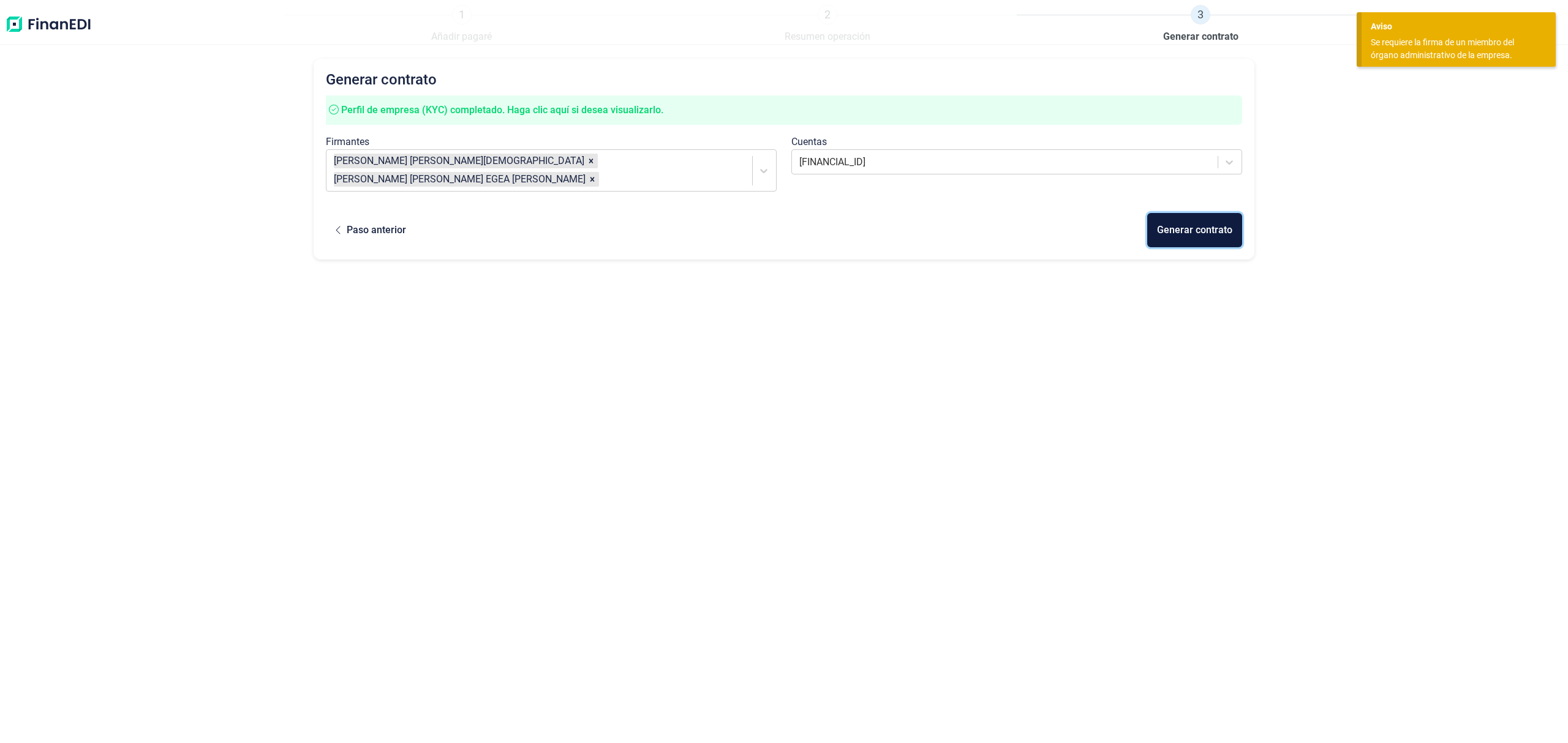
click at [1203, 221] on button "Generar contrato" at bounding box center [1194, 230] width 95 height 35
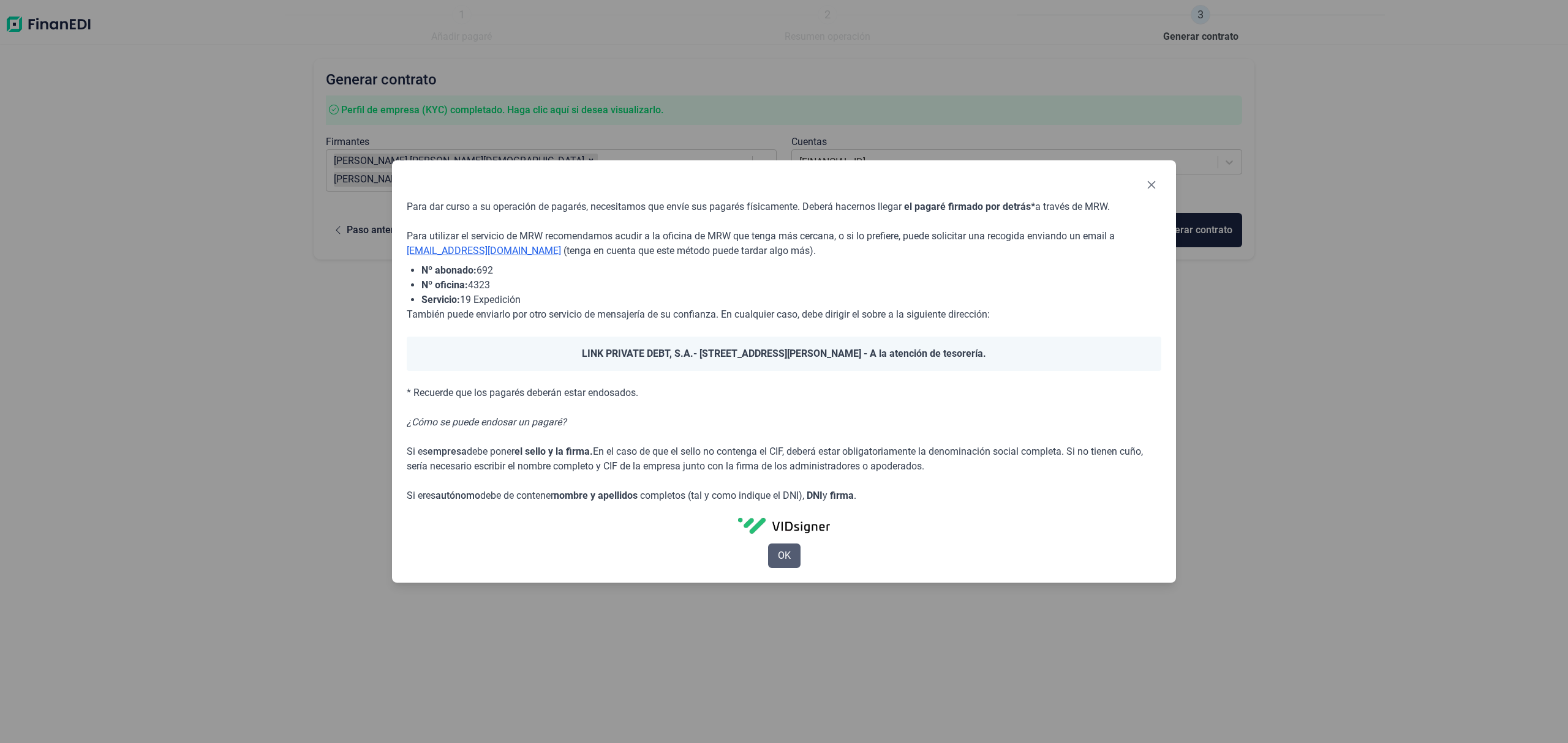
click at [785, 554] on span "OK" at bounding box center [784, 556] width 13 height 15
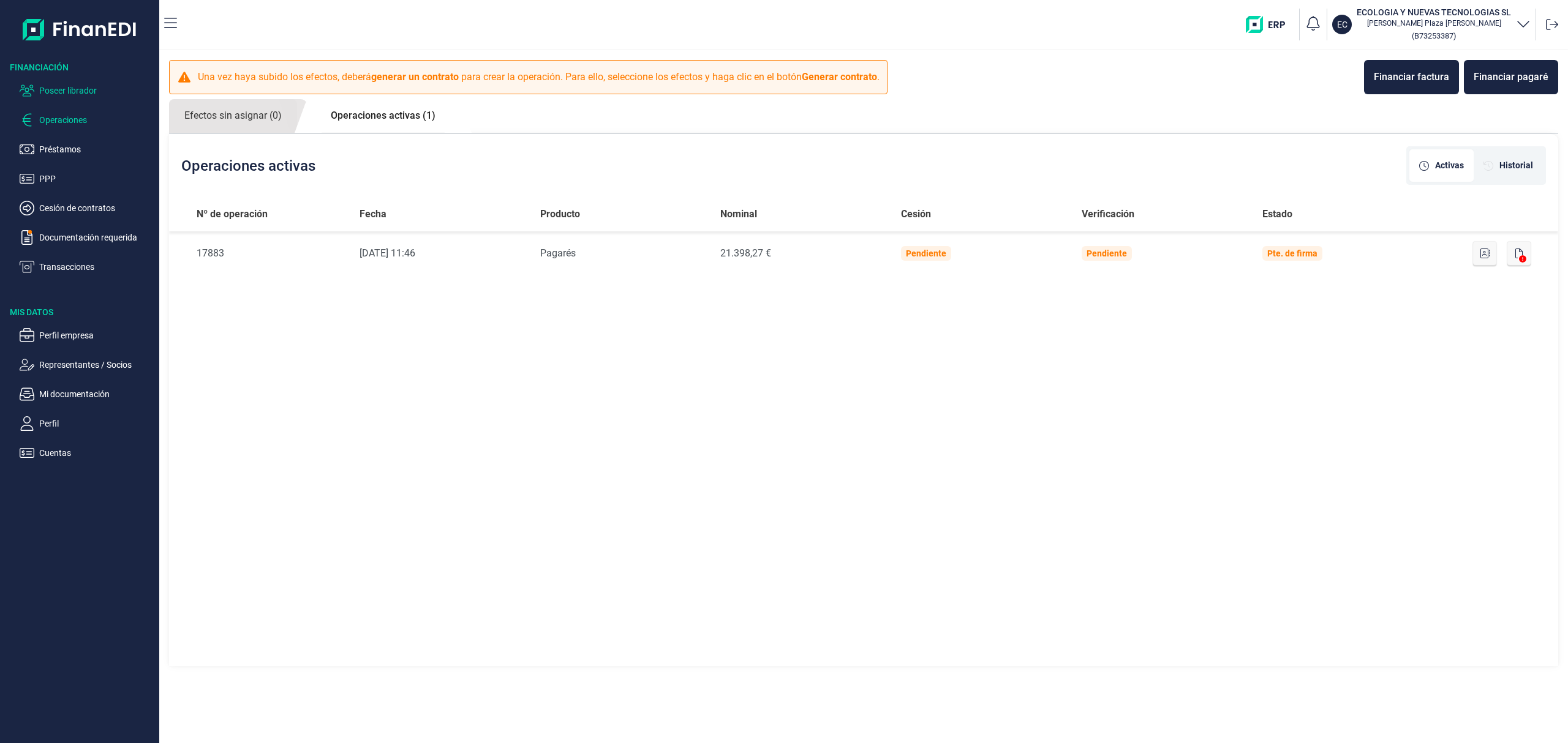
drag, startPoint x: 94, startPoint y: 93, endPoint x: 140, endPoint y: 118, distance: 52.4
click at [94, 92] on p "Poseer librador" at bounding box center [96, 91] width 115 height 15
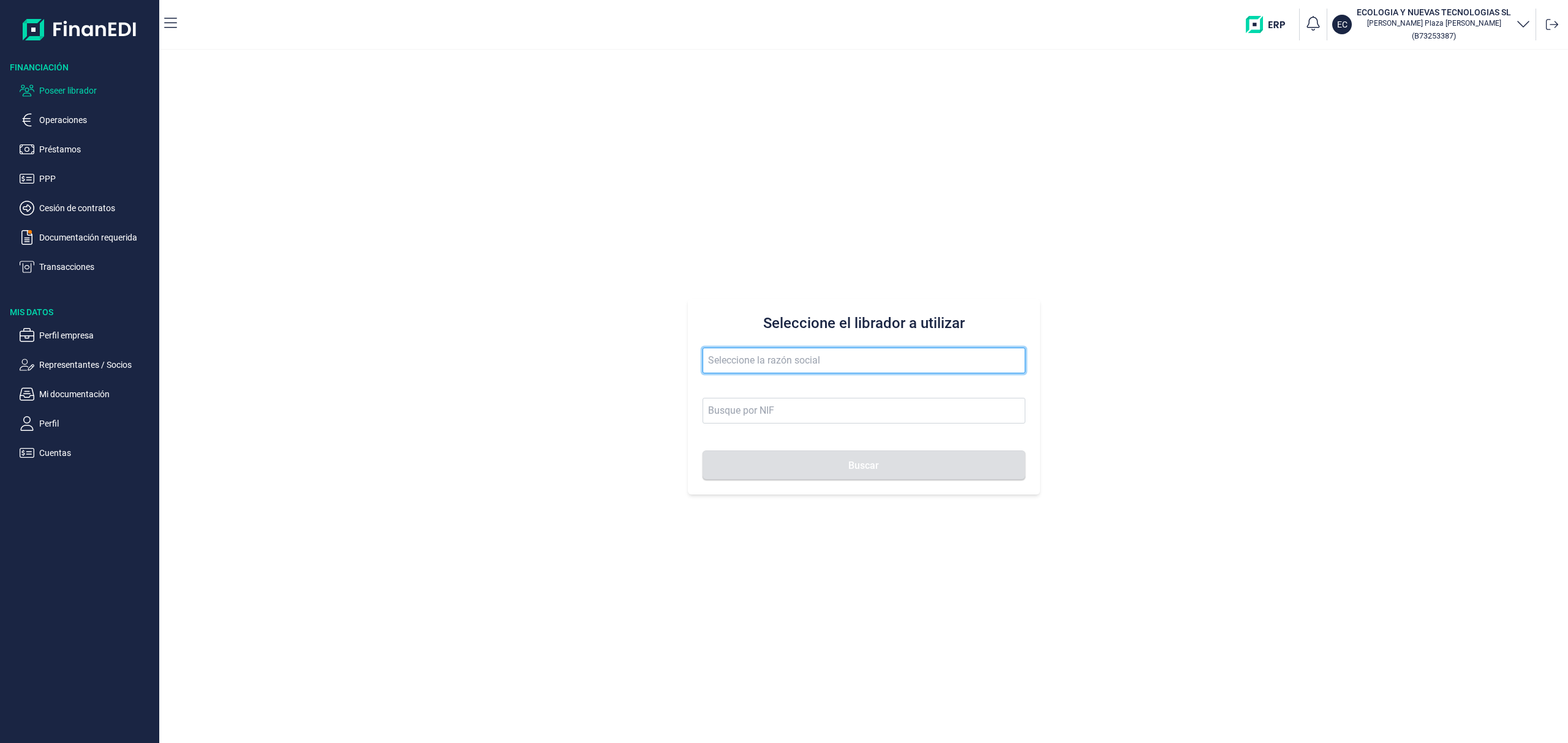
click at [740, 361] on input "text" at bounding box center [864, 360] width 323 height 26
type input "villaplana"
